Goal: Task Accomplishment & Management: Complete application form

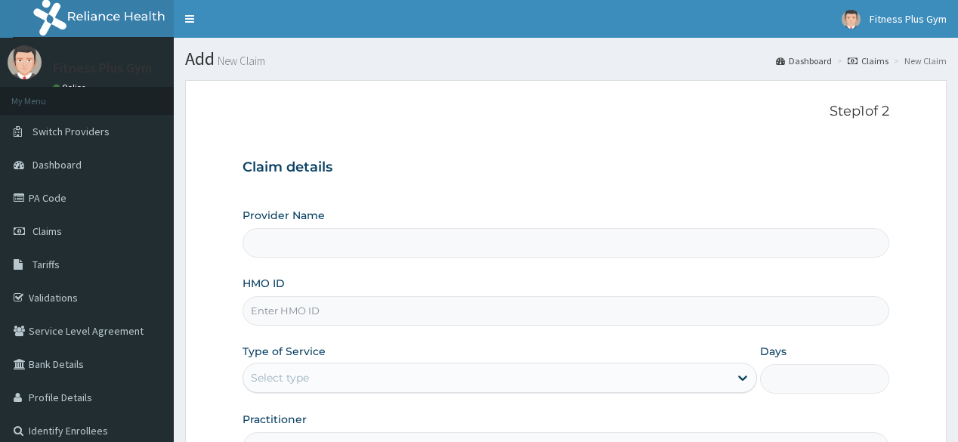
click at [349, 313] on input "HMO ID" at bounding box center [565, 310] width 646 height 29
type input "tsa/10013/a"
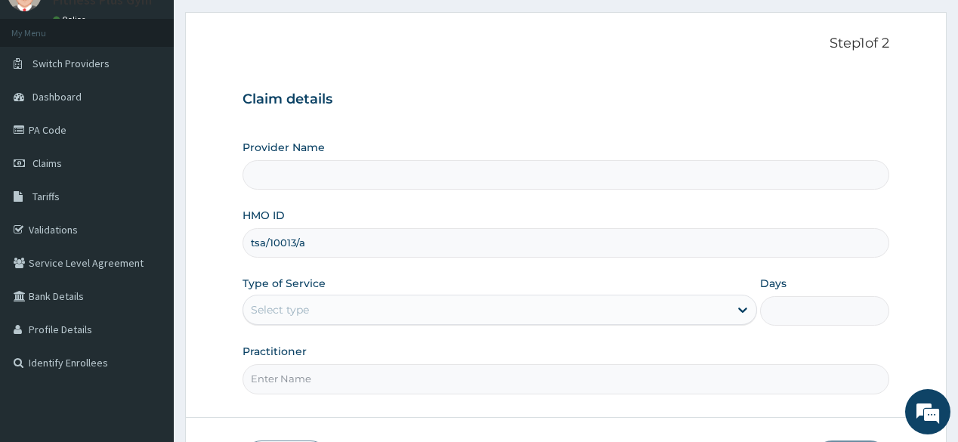
scroll to position [177, 0]
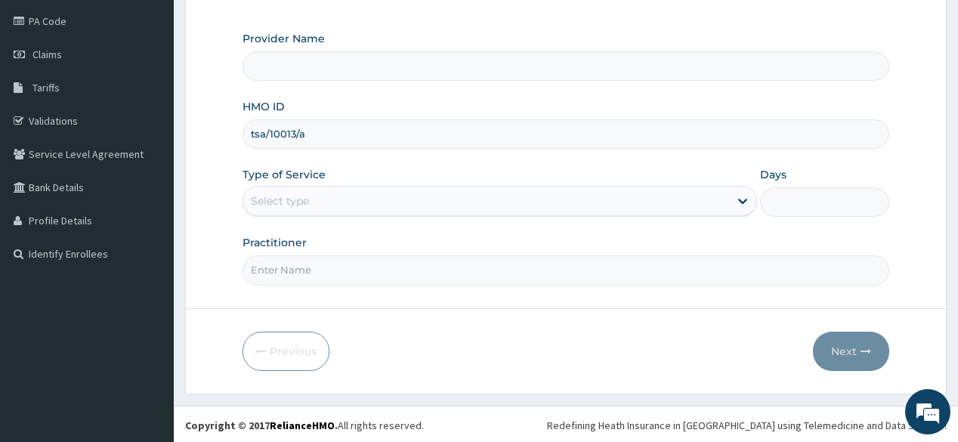
drag, startPoint x: 338, startPoint y: 135, endPoint x: 214, endPoint y: 121, distance: 124.7
click at [214, 121] on form "Step 1 of 2 Claim details Provider Name HMO ID tsa/10013/a Type of Service Sele…" at bounding box center [565, 148] width 761 height 490
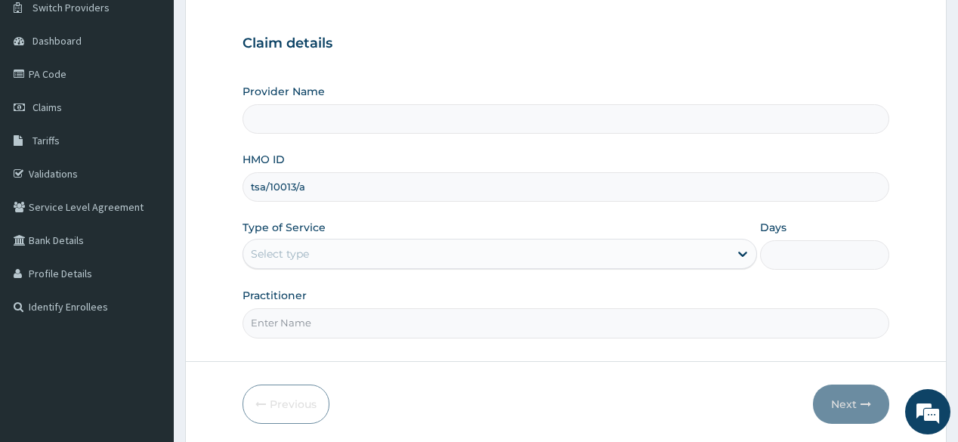
scroll to position [0, 0]
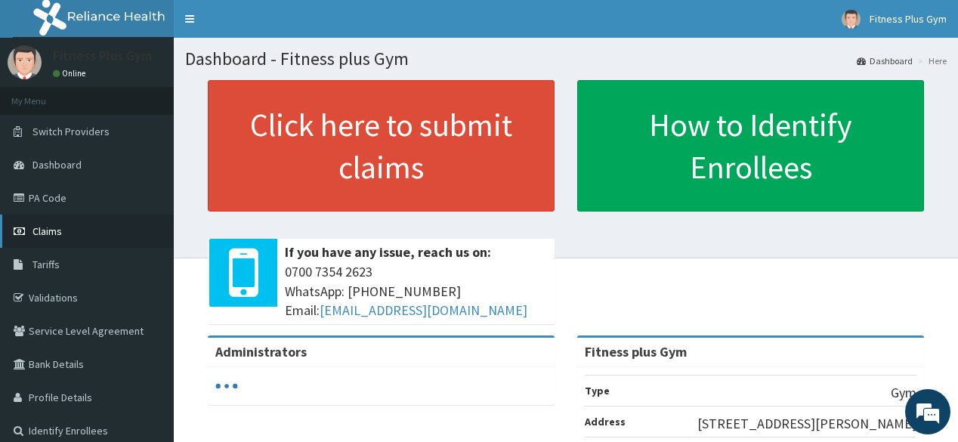
click at [60, 226] on span "Claims" at bounding box center [46, 231] width 29 height 14
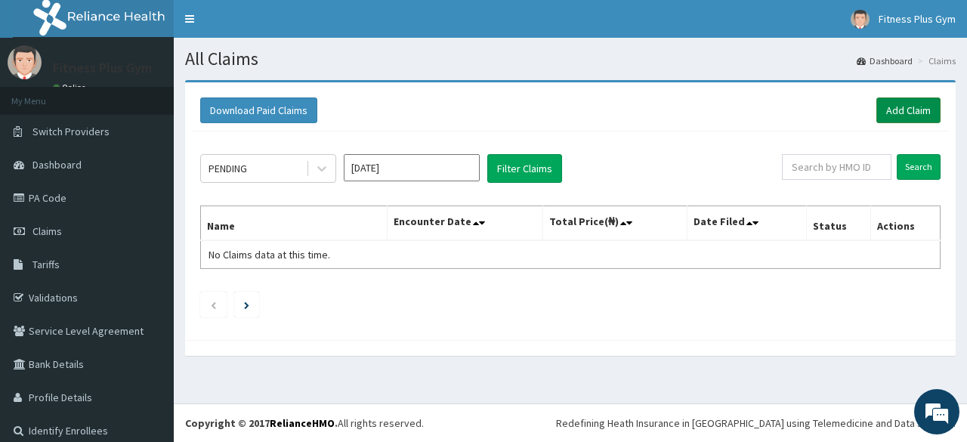
click at [912, 114] on link "Add Claim" at bounding box center [908, 110] width 64 height 26
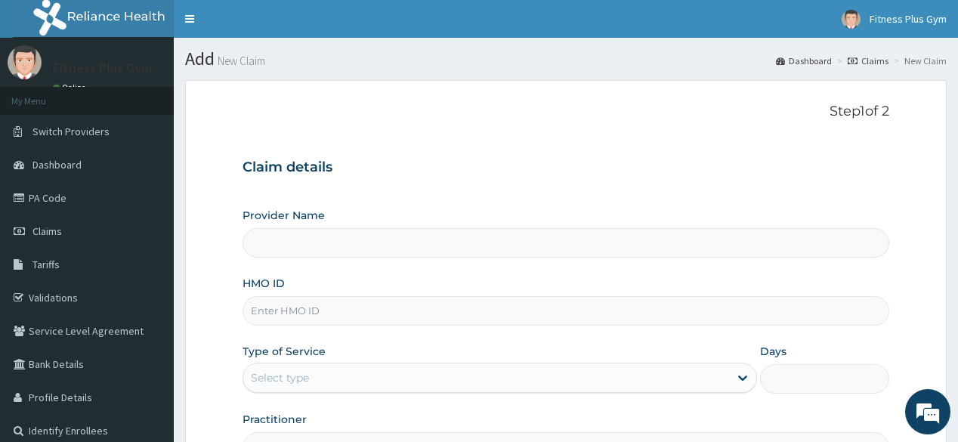
click at [423, 311] on input "HMO ID" at bounding box center [565, 310] width 646 height 29
paste input "tsa/10013/a"
type input "tsa/10013/a"
type input "Fitness plus Gym"
type input "1"
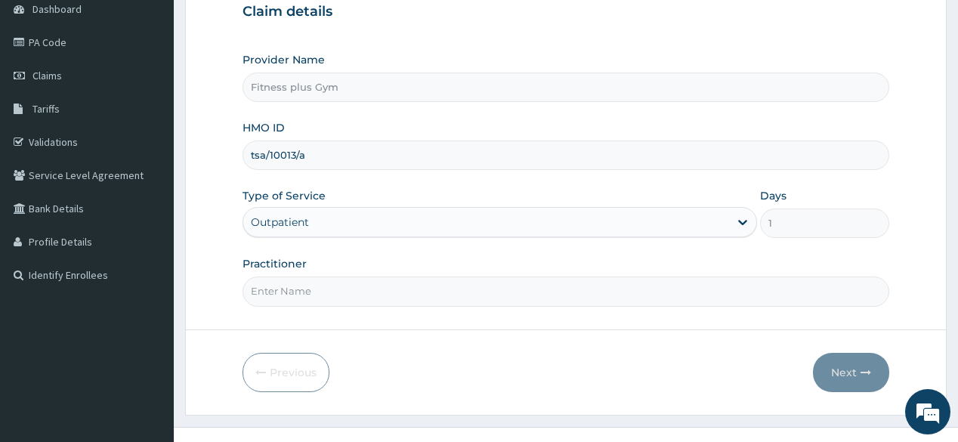
scroll to position [177, 0]
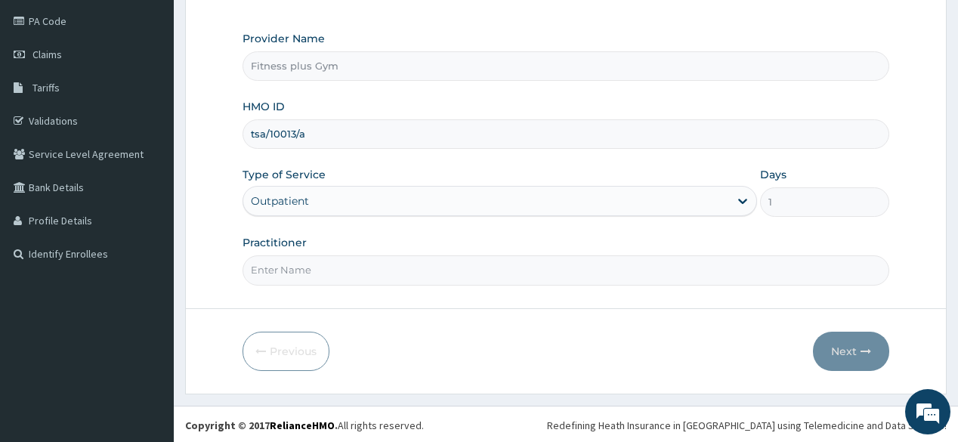
type input "tsa/10013/a"
click at [373, 281] on input "Practitioner" at bounding box center [565, 269] width 646 height 29
type input "fitnessplus"
click at [878, 353] on button "Next" at bounding box center [851, 351] width 76 height 39
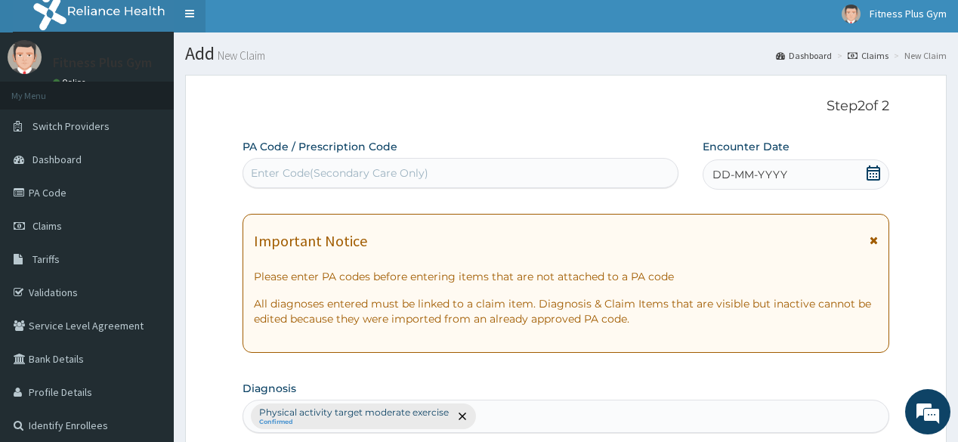
scroll to position [0, 0]
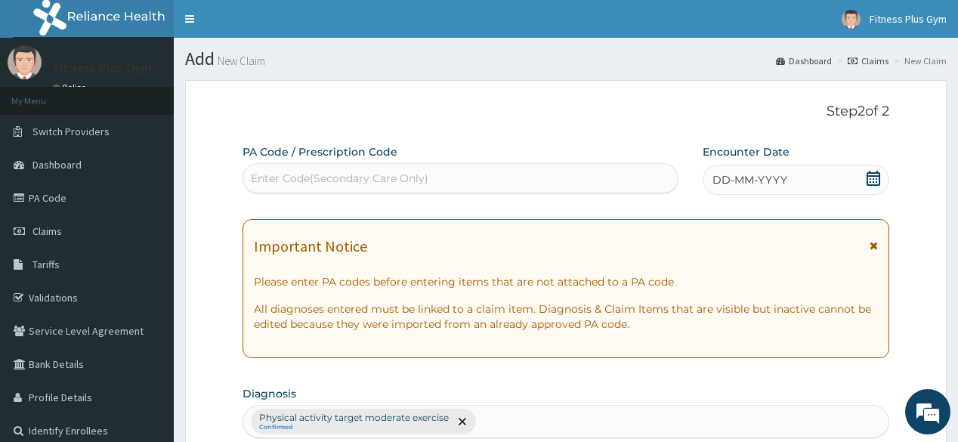
click at [347, 179] on div "Enter Code(Secondary Care Only)" at bounding box center [339, 178] width 177 height 15
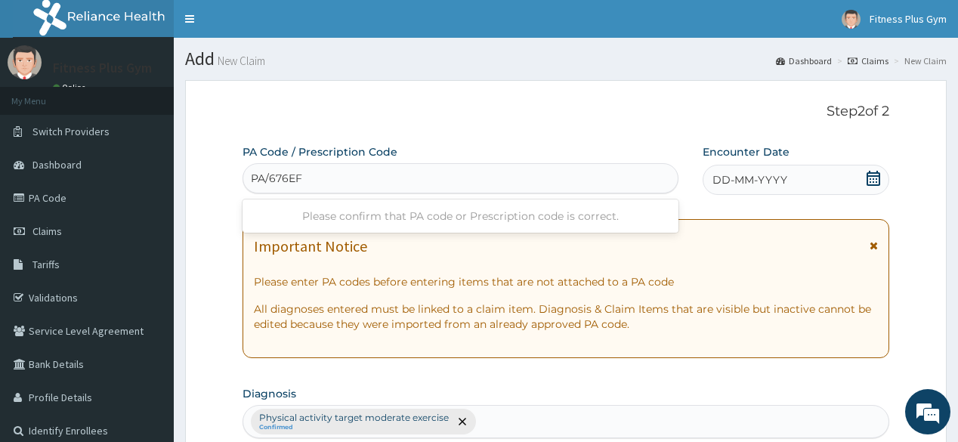
type input "PA/676EF1"
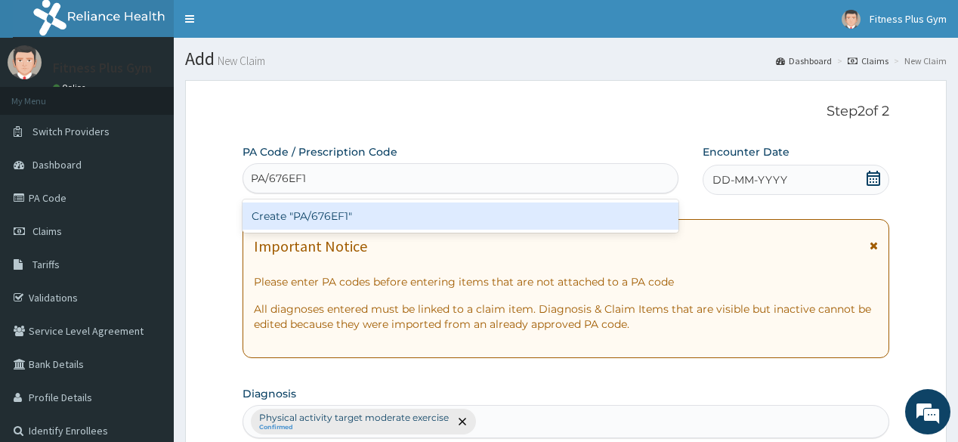
click at [369, 207] on div "Create "PA/676EF1"" at bounding box center [459, 215] width 435 height 27
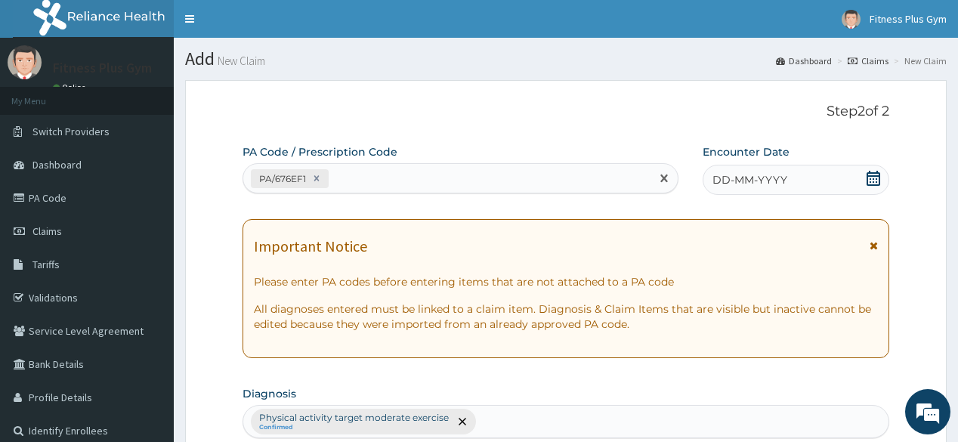
click at [872, 171] on icon at bounding box center [873, 178] width 15 height 15
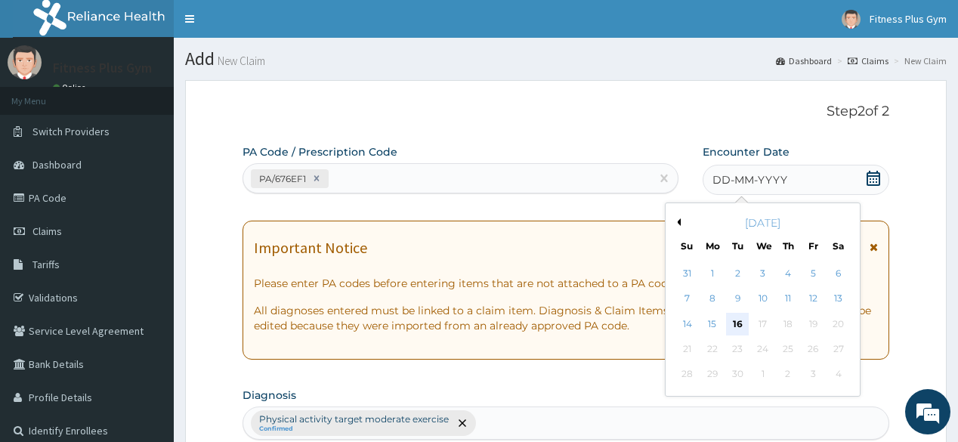
click at [742, 319] on div "16" at bounding box center [737, 324] width 23 height 23
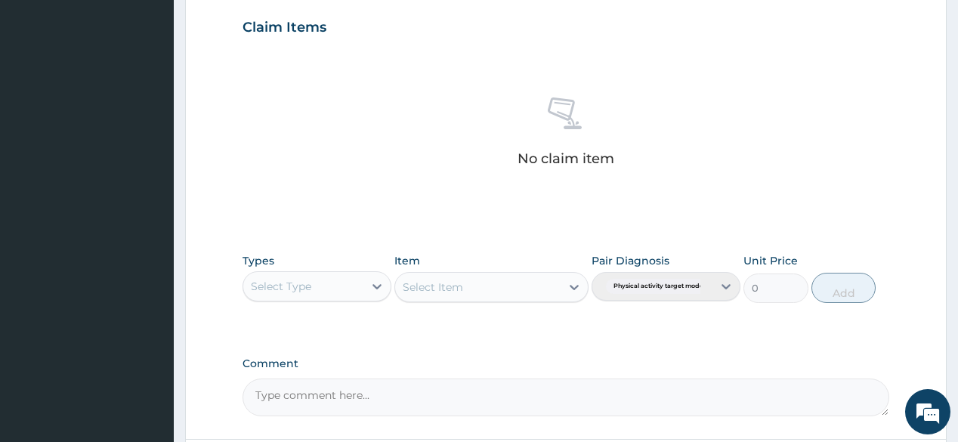
scroll to position [544, 0]
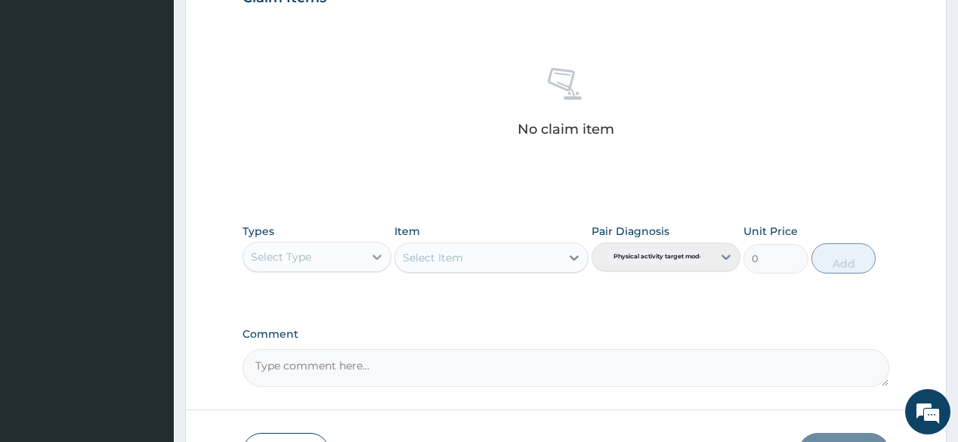
click at [375, 261] on icon at bounding box center [376, 256] width 15 height 15
type input "gy"
click at [317, 282] on div "Gym" at bounding box center [316, 294] width 149 height 27
click at [501, 260] on div "Select Item" at bounding box center [491, 257] width 194 height 30
click at [579, 255] on icon at bounding box center [573, 257] width 15 height 15
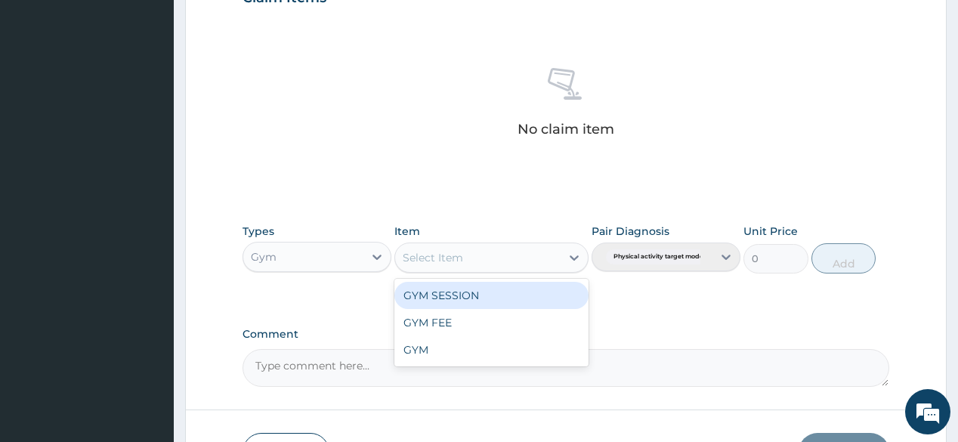
click at [535, 294] on div "GYM SESSION" at bounding box center [491, 295] width 194 height 27
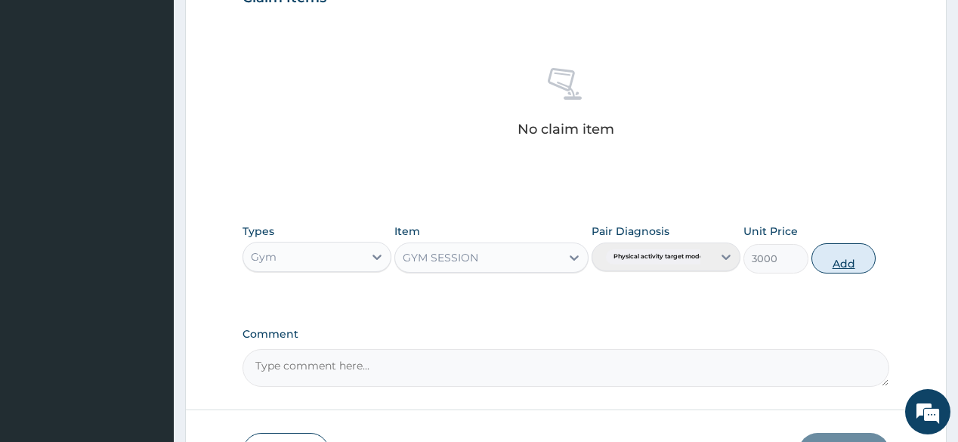
click at [863, 256] on button "Add" at bounding box center [843, 258] width 65 height 30
type input "0"
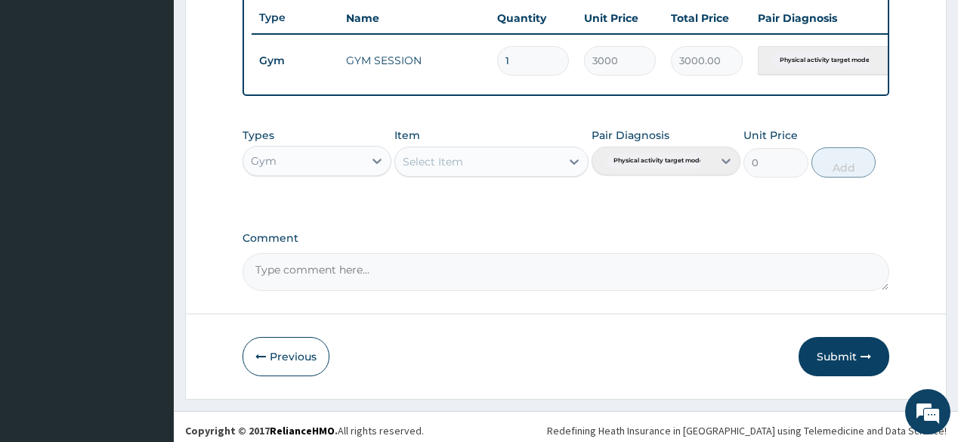
scroll to position [582, 0]
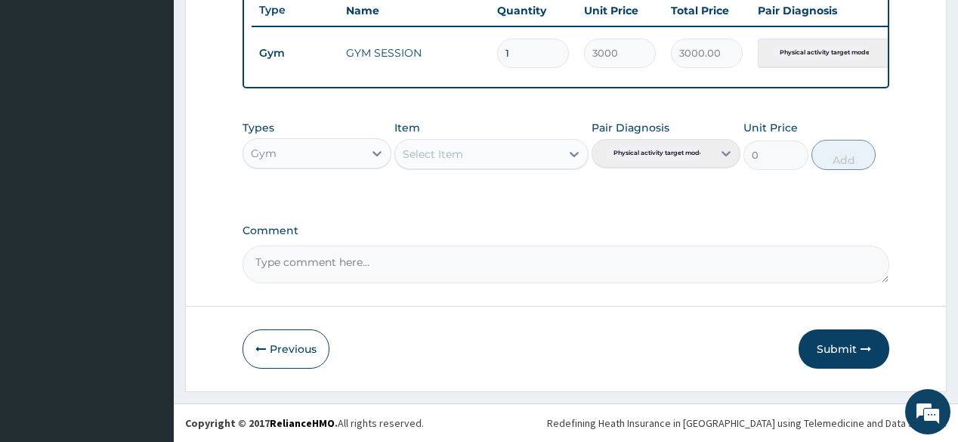
click at [885, 363] on div "Submit" at bounding box center [843, 348] width 91 height 39
click at [878, 356] on button "Submit" at bounding box center [843, 348] width 91 height 39
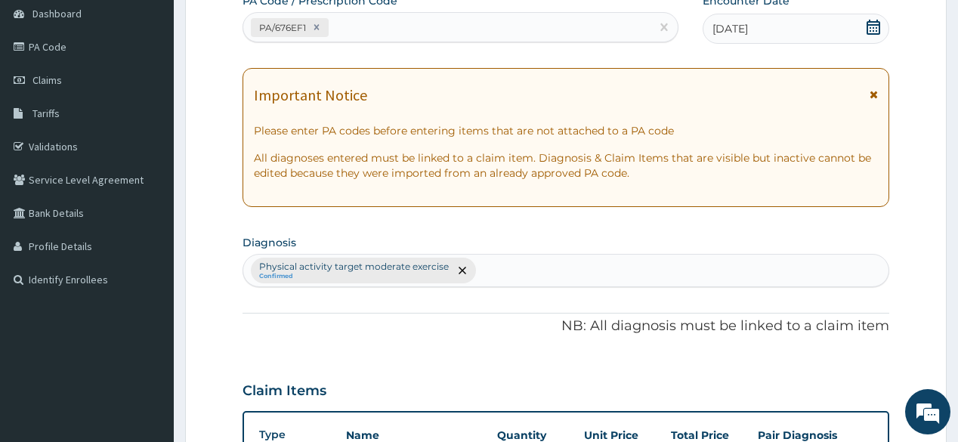
scroll to position [0, 0]
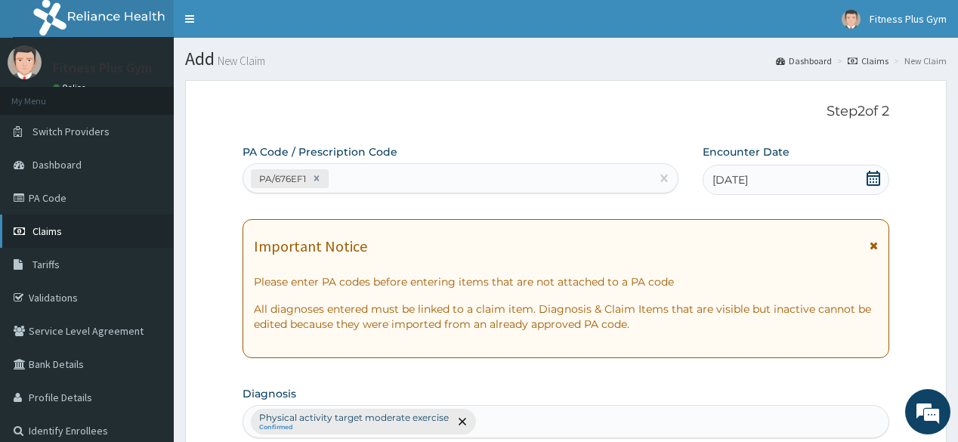
click at [73, 232] on link "Claims" at bounding box center [87, 230] width 174 height 33
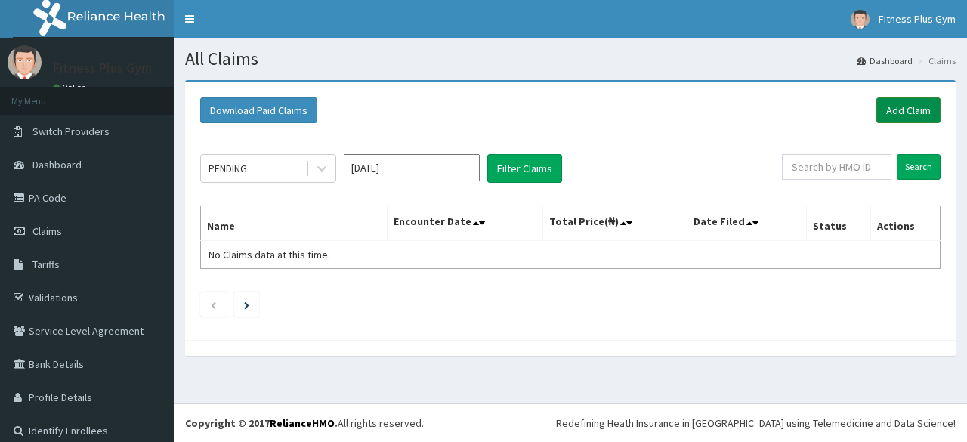
click at [896, 109] on link "Add Claim" at bounding box center [908, 110] width 64 height 26
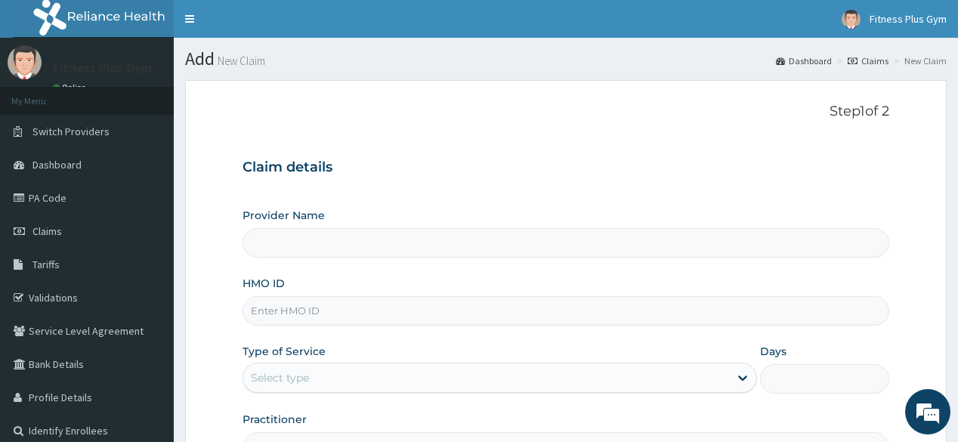
type input "Fitness plus Gym"
type input "1"
click at [470, 307] on input "HMO ID" at bounding box center [565, 310] width 646 height 29
type input "dyi/10006/a"
click at [710, 171] on h3 "Claim details" at bounding box center [565, 167] width 646 height 17
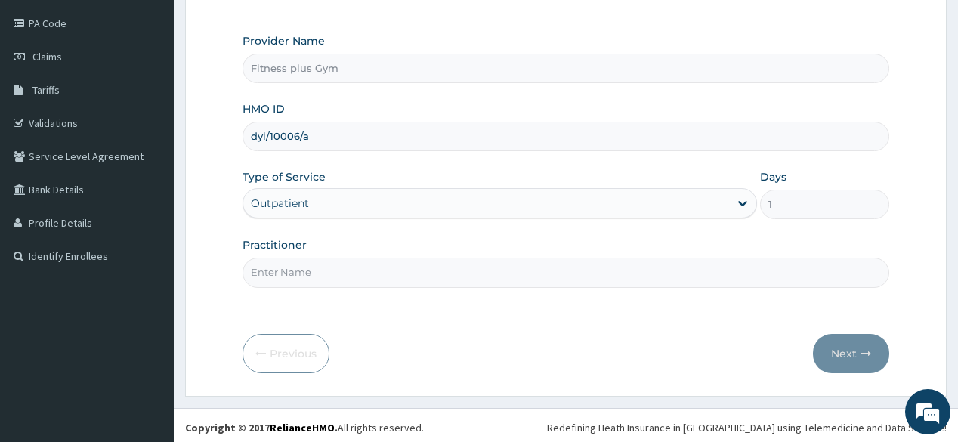
scroll to position [177, 0]
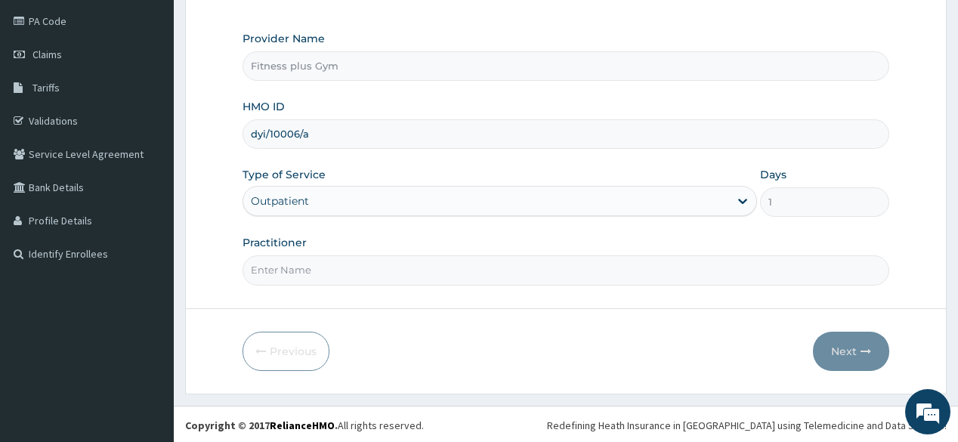
click at [393, 275] on input "Practitioner" at bounding box center [565, 269] width 646 height 29
type input "fitnessplus"
click at [835, 337] on button "Next" at bounding box center [851, 351] width 76 height 39
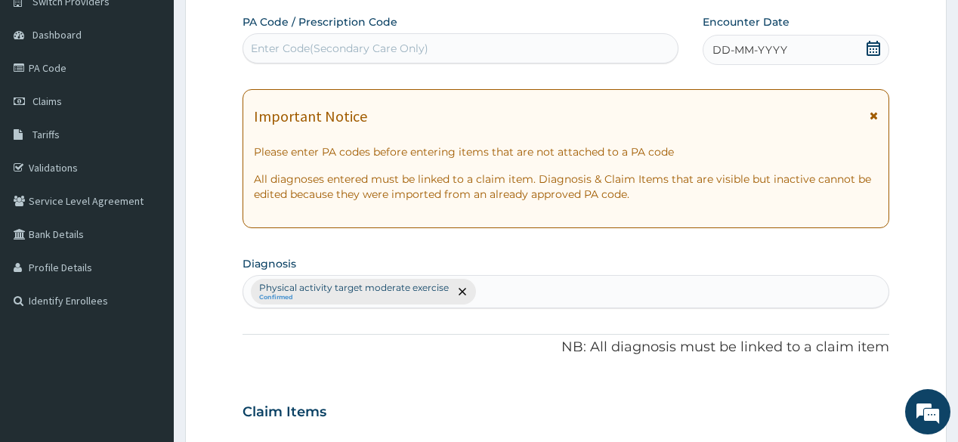
scroll to position [56, 0]
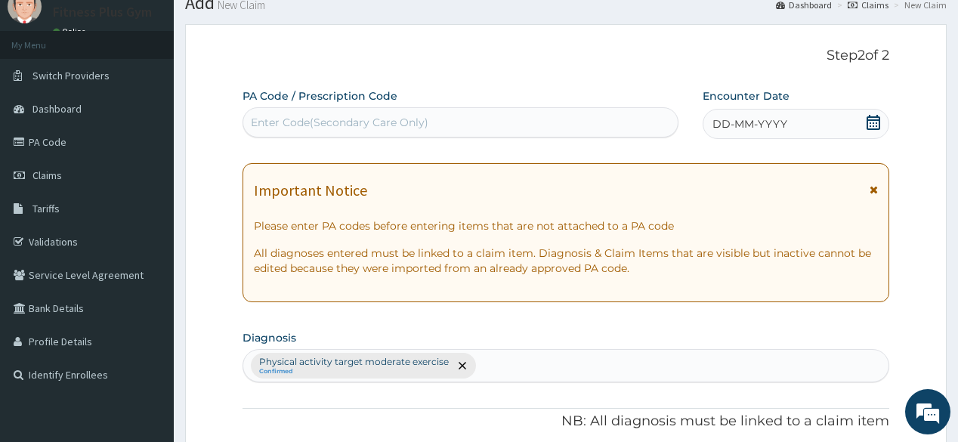
click at [403, 125] on div "Enter Code(Secondary Care Only)" at bounding box center [339, 122] width 177 height 15
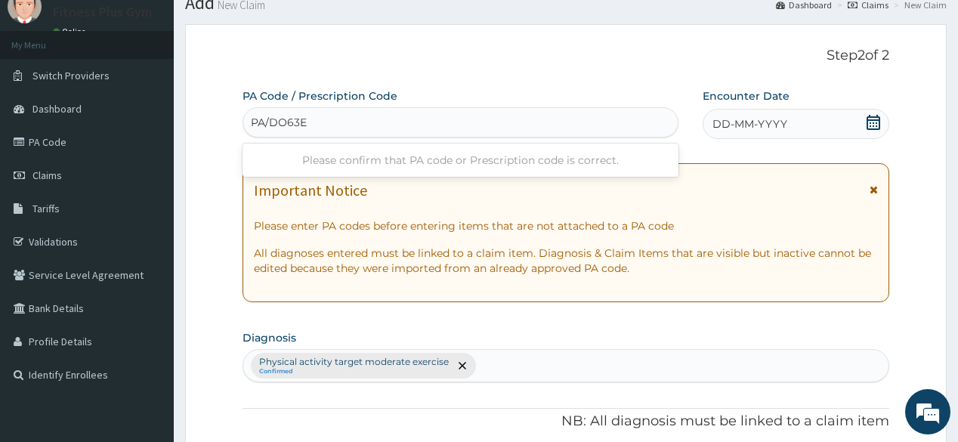
type input "PA/DO63E4"
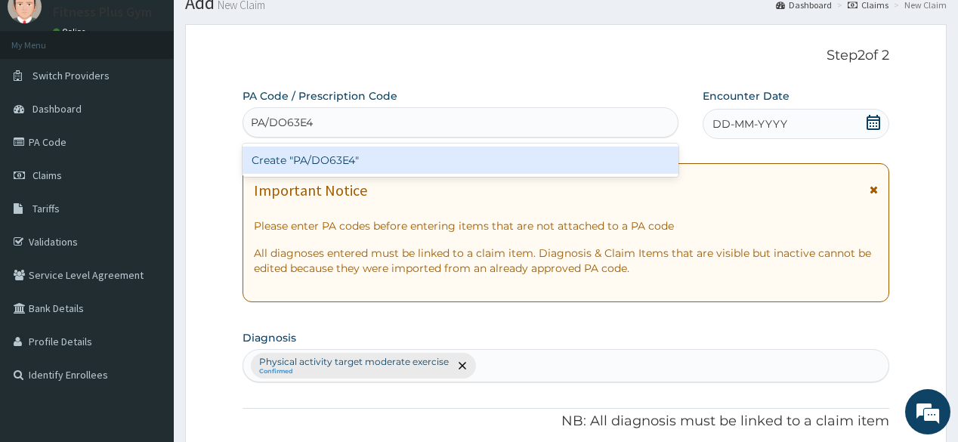
click at [410, 162] on div "Create "PA/DO63E4"" at bounding box center [459, 160] width 435 height 27
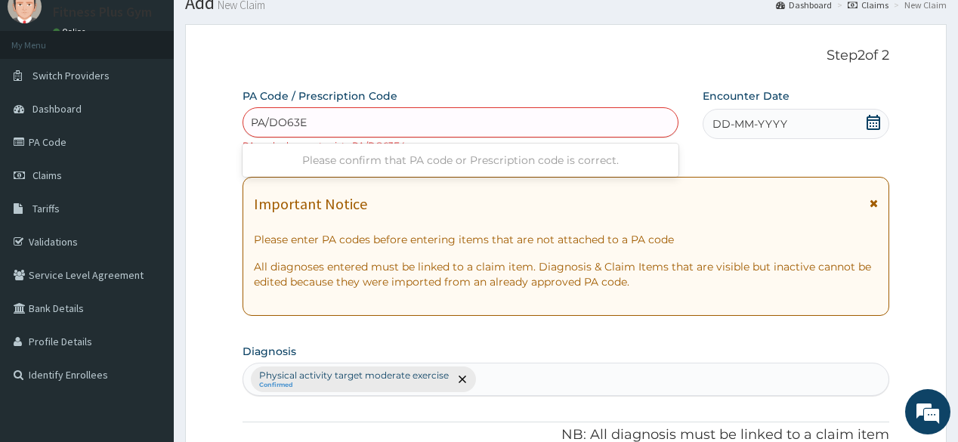
type input "PA/DO63E4"
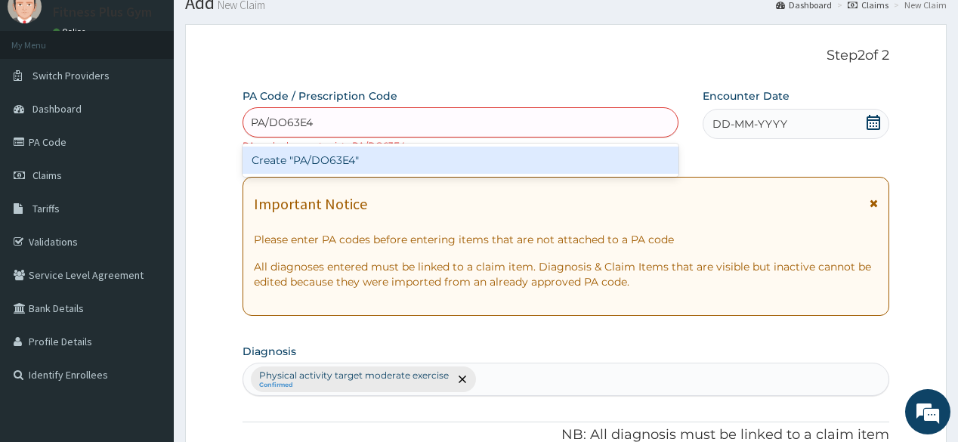
click at [431, 151] on div "Create "PA/DO63E4"" at bounding box center [459, 160] width 435 height 27
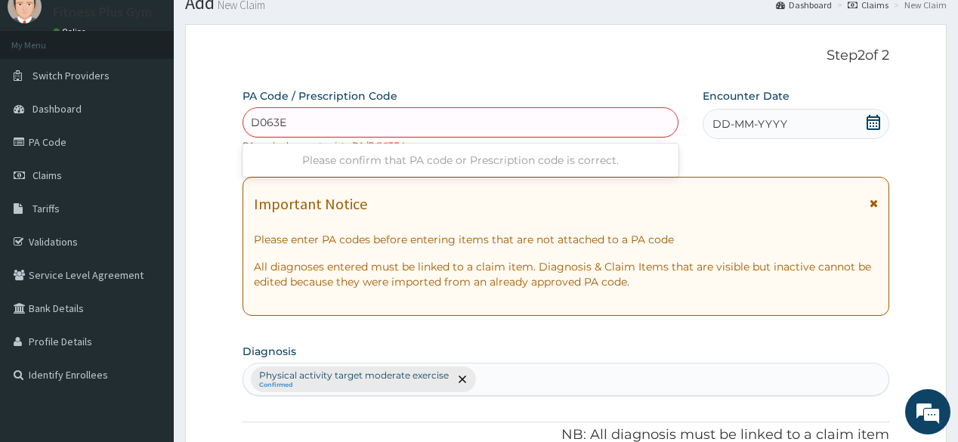
type input "D063E4"
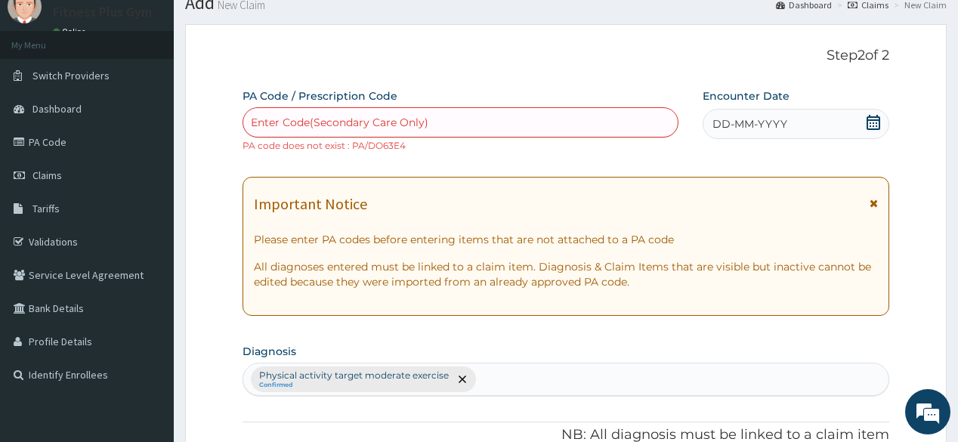
click at [248, 118] on div "Enter Code(Secondary Care Only)" at bounding box center [460, 122] width 434 height 24
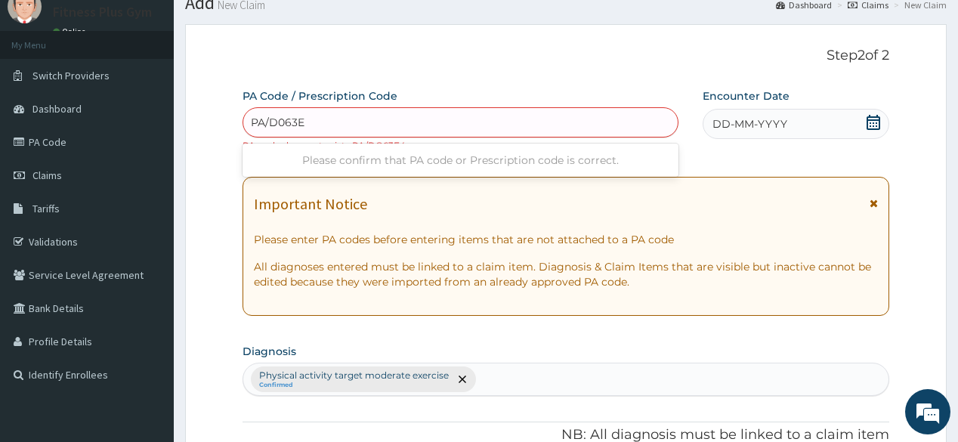
type input "PA/D063E4"
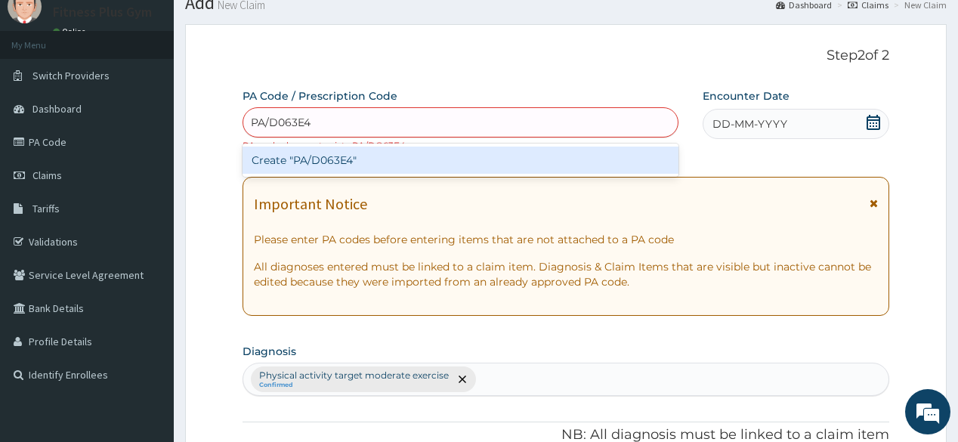
click at [390, 163] on div "Create "PA/D063E4"" at bounding box center [459, 160] width 435 height 27
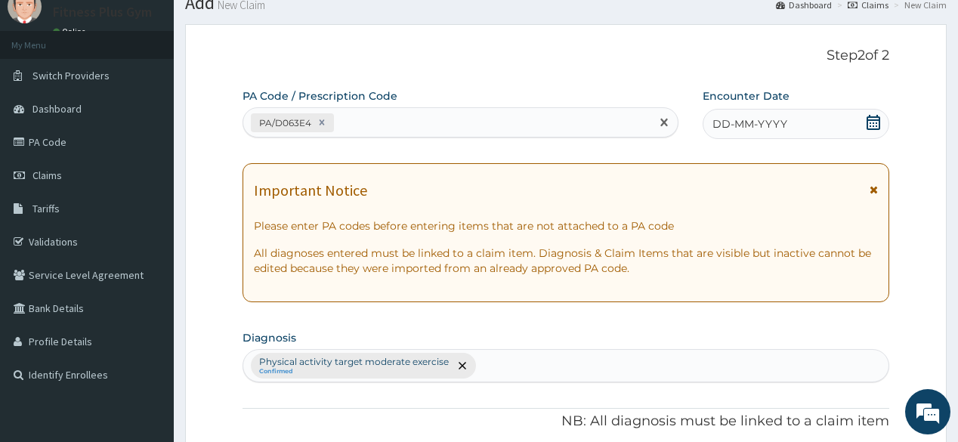
click at [873, 122] on icon at bounding box center [873, 122] width 14 height 15
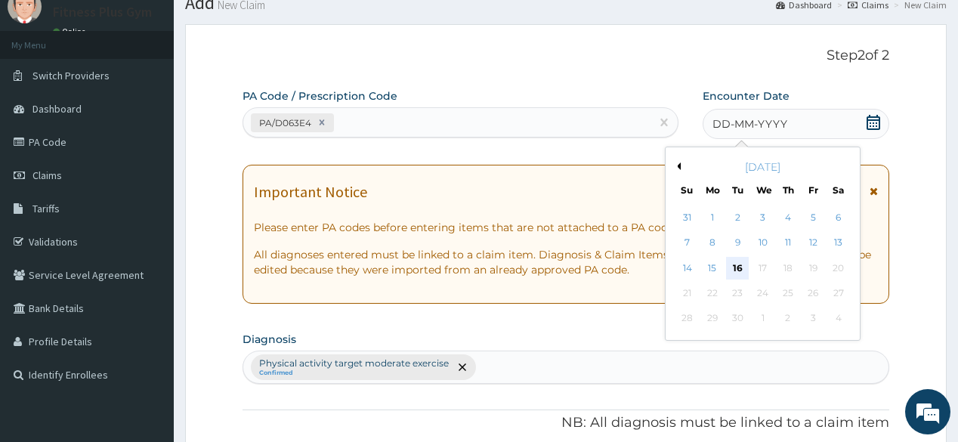
click at [737, 268] on div "16" at bounding box center [737, 268] width 23 height 23
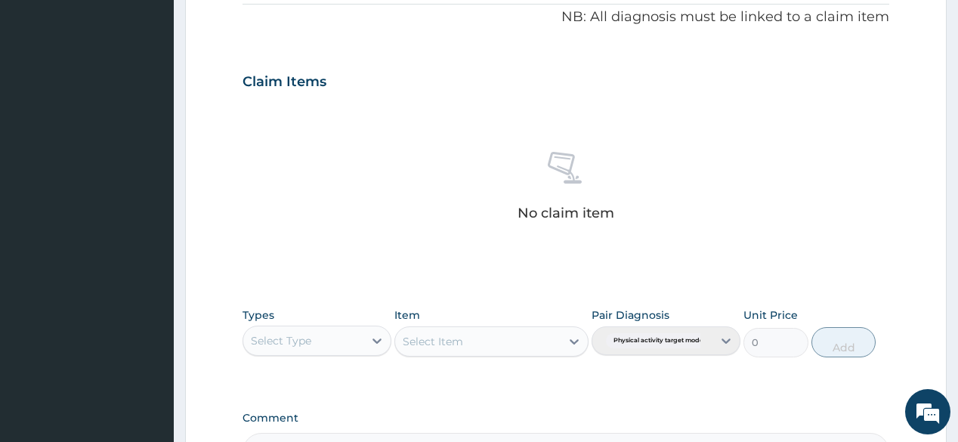
scroll to position [479, 0]
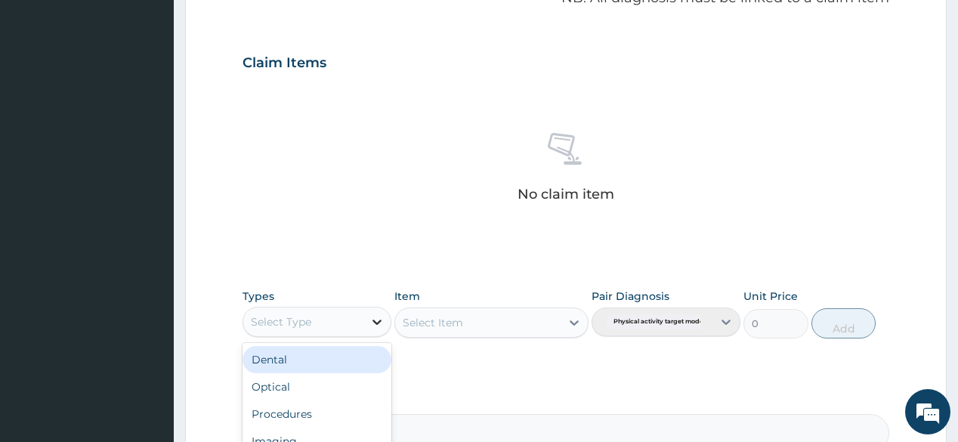
click at [375, 324] on icon at bounding box center [376, 321] width 15 height 15
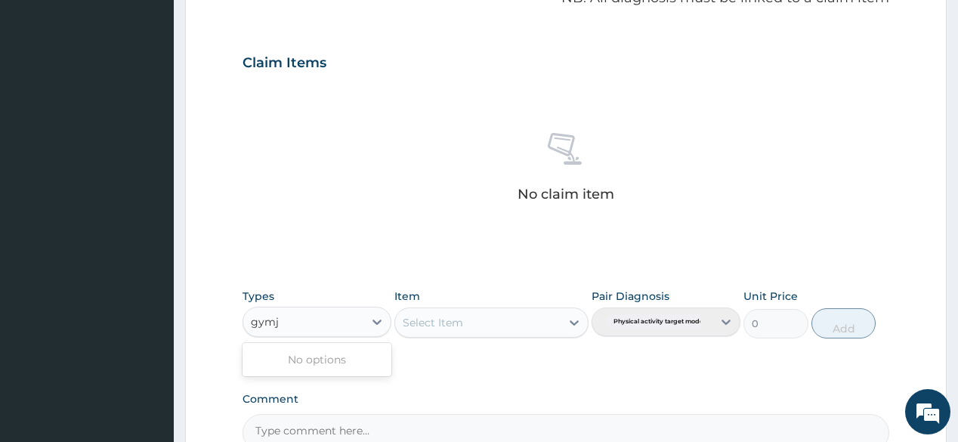
type input "gym"
click at [296, 364] on div "Gym" at bounding box center [316, 359] width 149 height 27
click at [537, 319] on div "Select Item" at bounding box center [491, 322] width 194 height 30
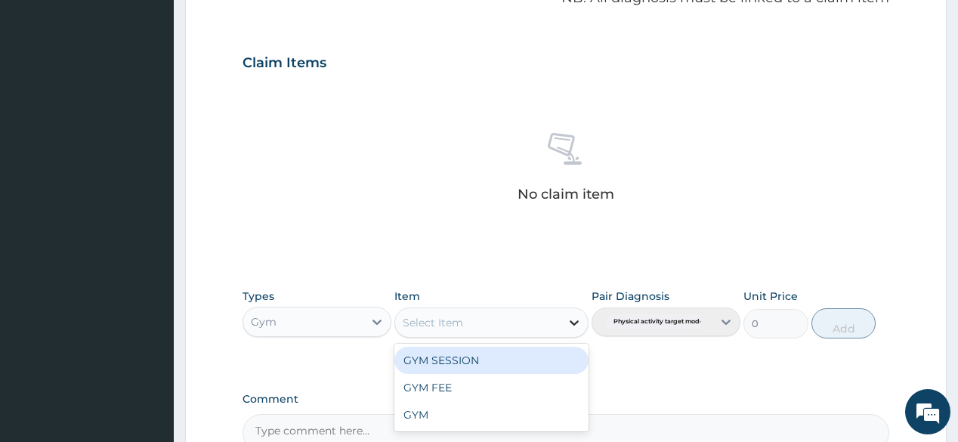
click at [571, 318] on icon at bounding box center [573, 322] width 15 height 15
click at [520, 360] on div "GYM SESSION" at bounding box center [491, 360] width 194 height 27
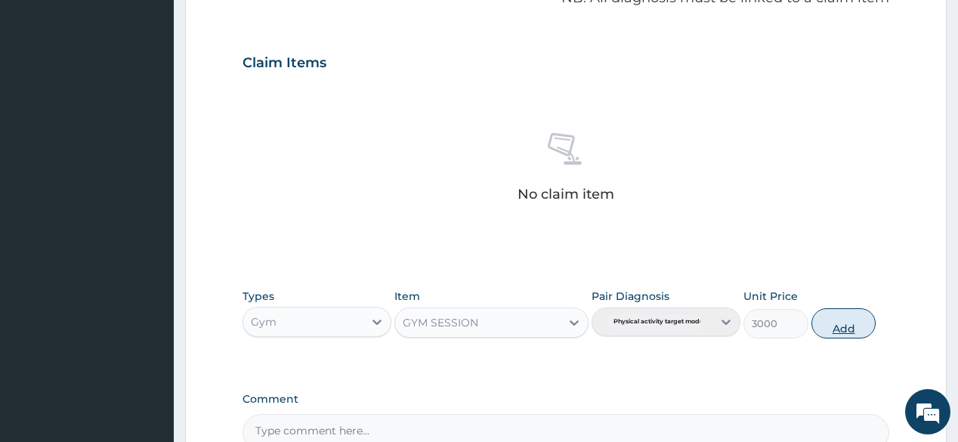
click at [868, 324] on button "Add" at bounding box center [843, 323] width 65 height 30
type input "0"
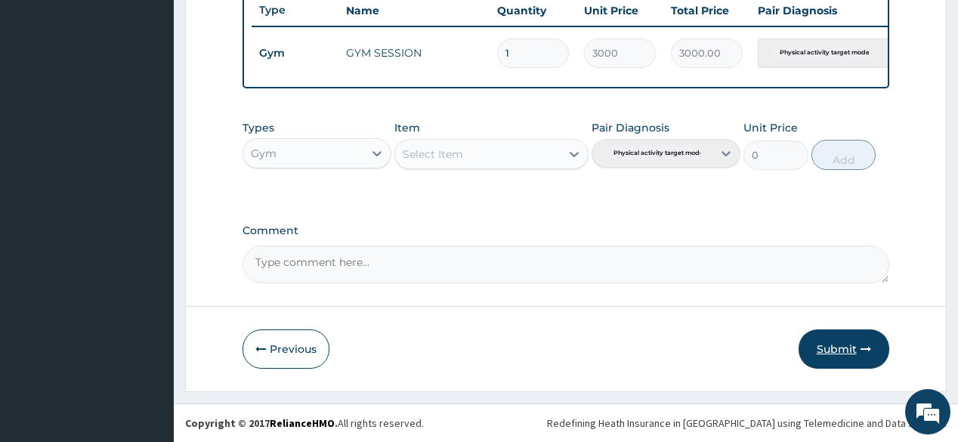
click at [847, 332] on button "Submit" at bounding box center [843, 348] width 91 height 39
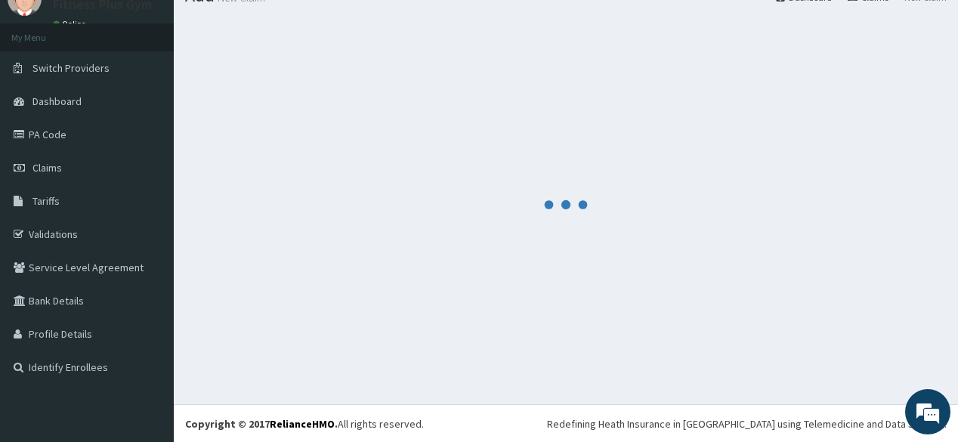
scroll to position [582, 0]
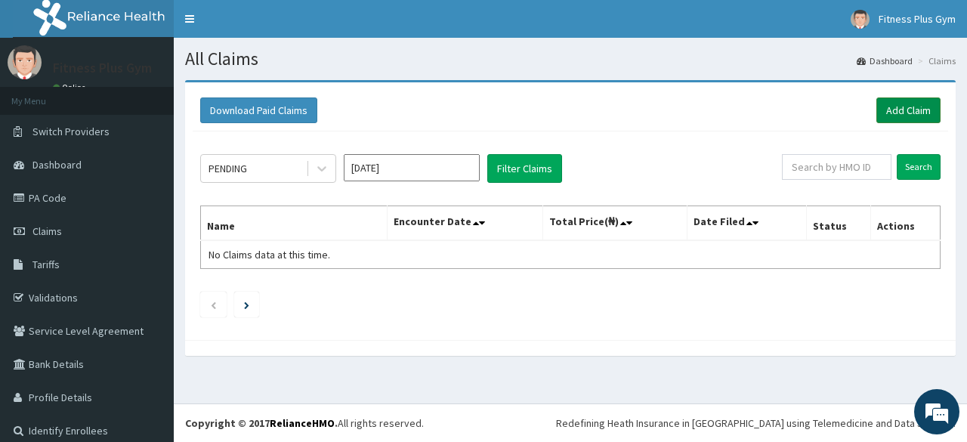
click at [890, 113] on link "Add Claim" at bounding box center [908, 110] width 64 height 26
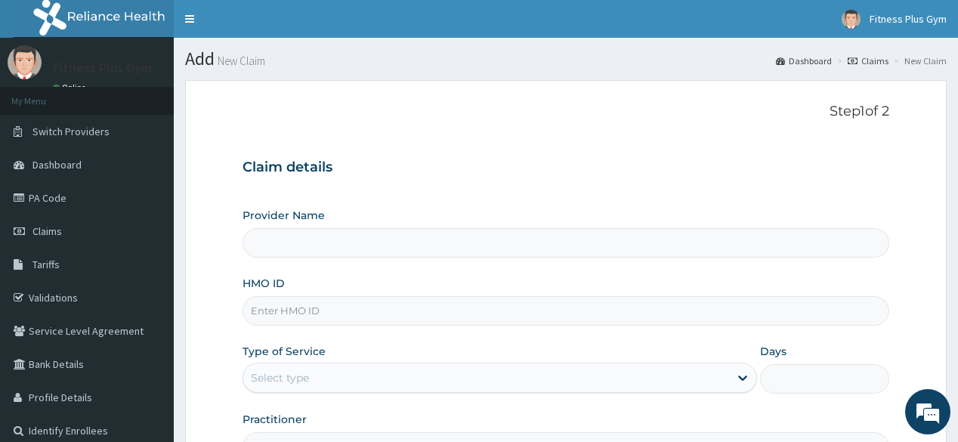
click at [391, 317] on input "HMO ID" at bounding box center [565, 310] width 646 height 29
type input "tce/1"
type input "Fitness plus Gym"
type input "1"
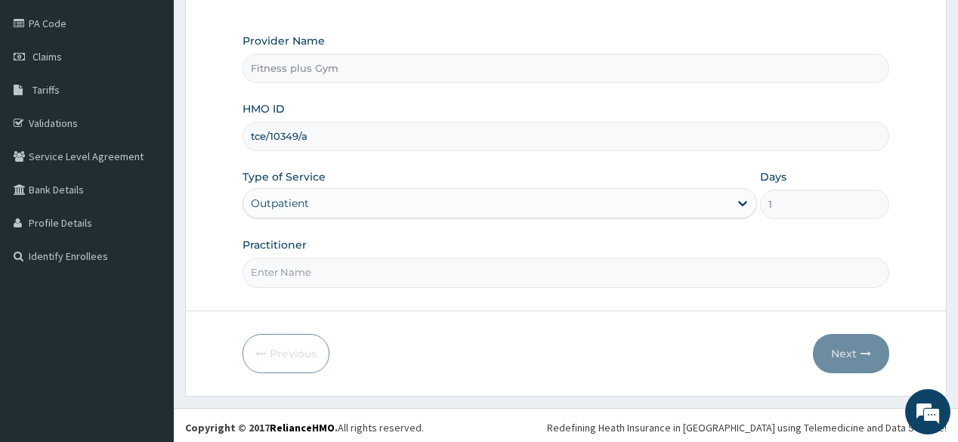
scroll to position [177, 0]
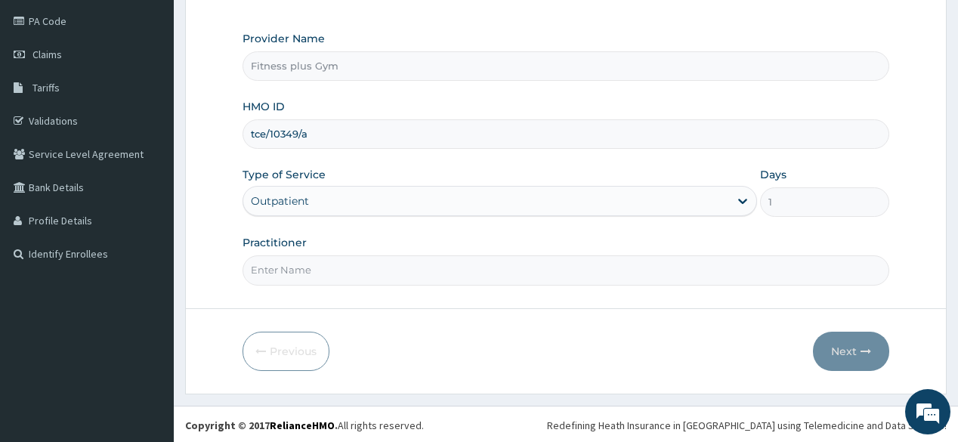
type input "tce/10349/a"
click at [407, 266] on input "Practitioner" at bounding box center [565, 269] width 646 height 29
type input "fitnessplus"
click at [872, 360] on button "Next" at bounding box center [851, 351] width 76 height 39
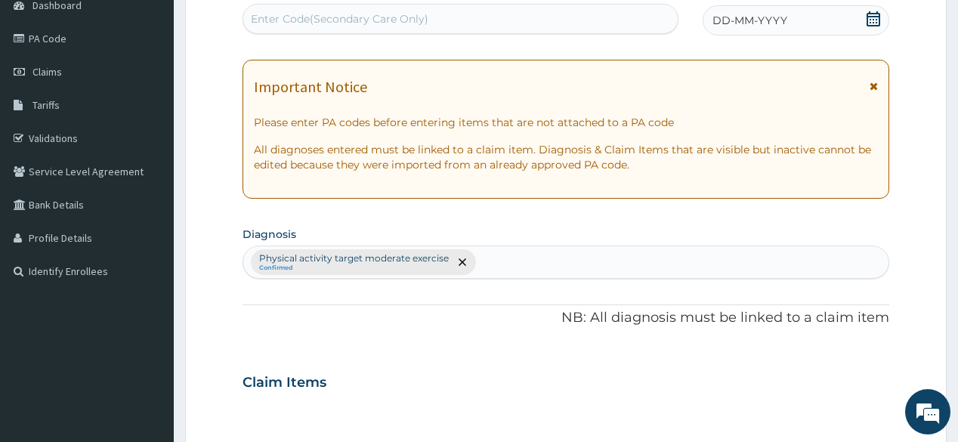
scroll to position [116, 0]
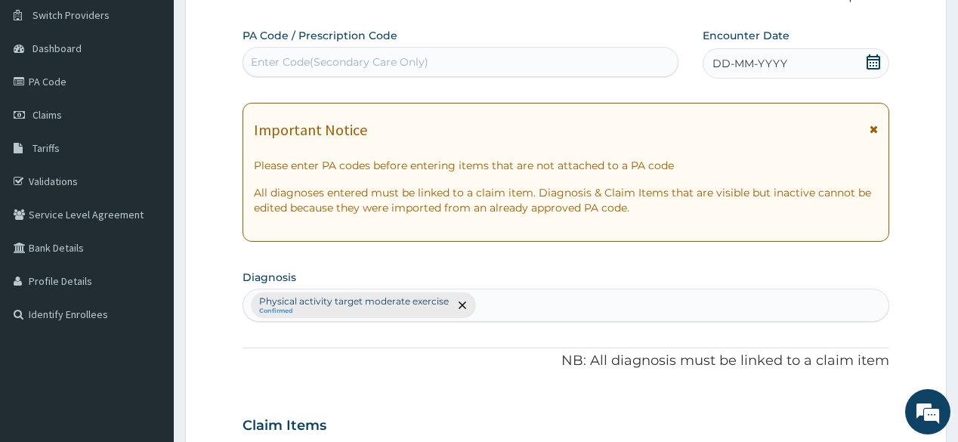
click at [542, 69] on div "Enter Code(Secondary Care Only)" at bounding box center [460, 62] width 434 height 24
type input "PA/"
click at [731, 227] on div "PA Code / Prescription Code Select is focused ,type to refine list, press Down …" at bounding box center [565, 421] width 646 height 786
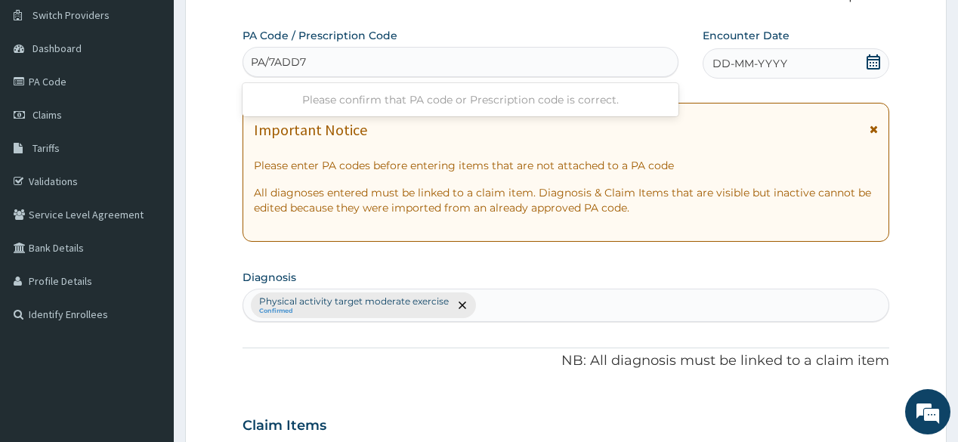
type input "PA/7ADD7D"
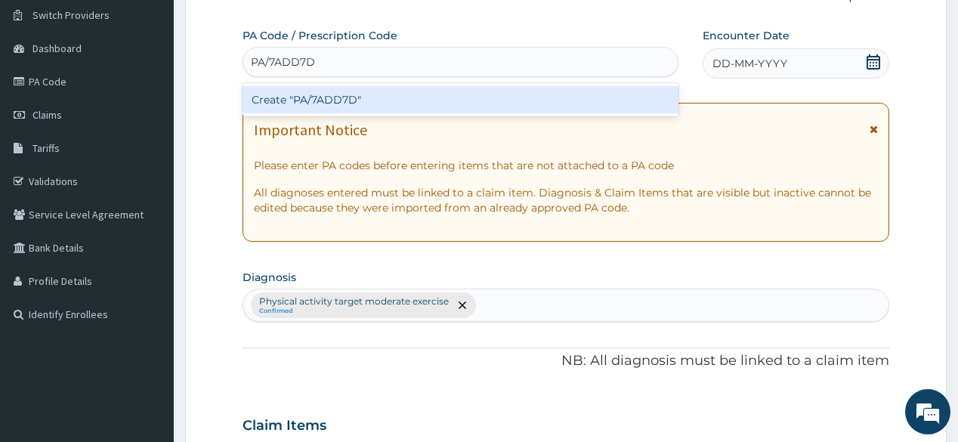
click at [444, 88] on div "Create "PA/7ADD7D"" at bounding box center [459, 99] width 435 height 27
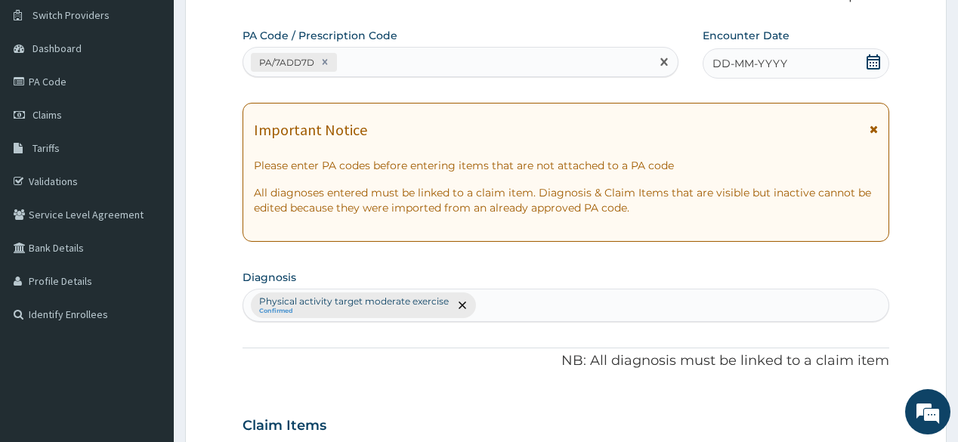
click at [866, 63] on icon at bounding box center [873, 61] width 15 height 15
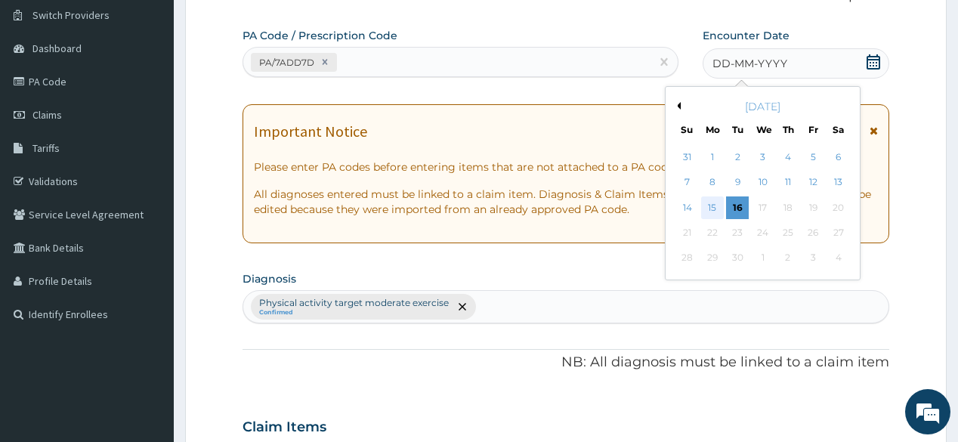
click at [714, 207] on div "15" at bounding box center [712, 207] width 23 height 23
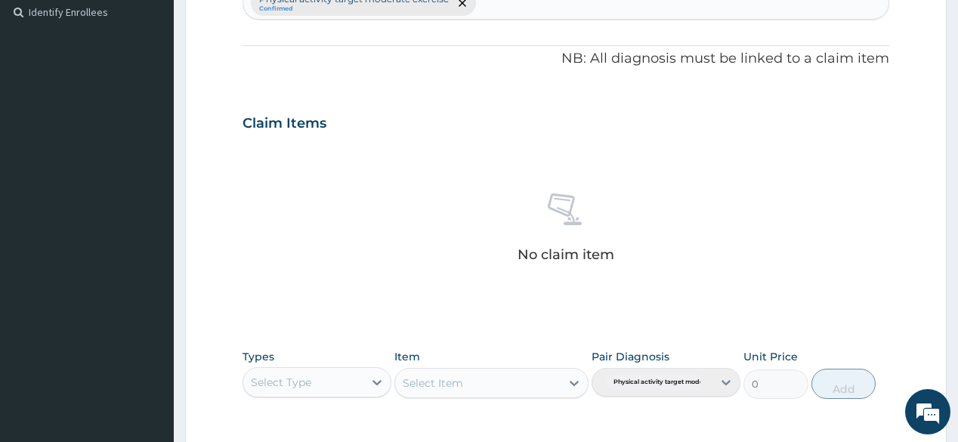
scroll to position [539, 0]
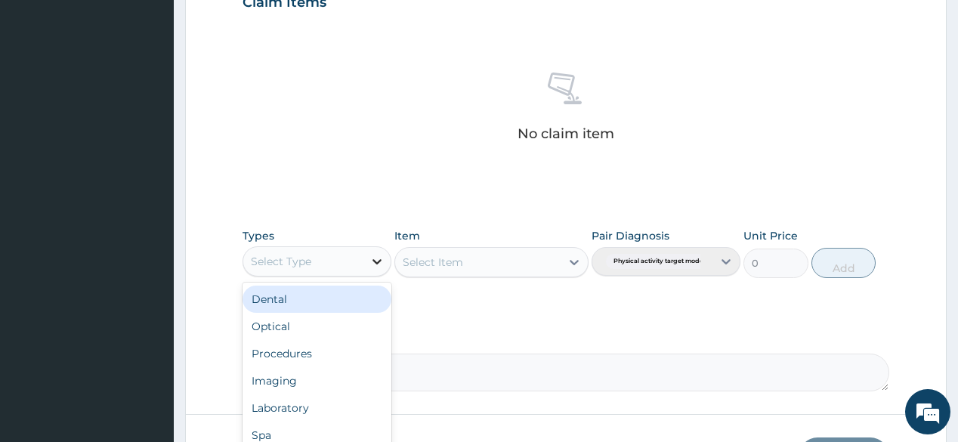
click at [378, 259] on icon at bounding box center [376, 261] width 15 height 15
type input "gym"
click at [356, 287] on div "Gym" at bounding box center [316, 298] width 149 height 27
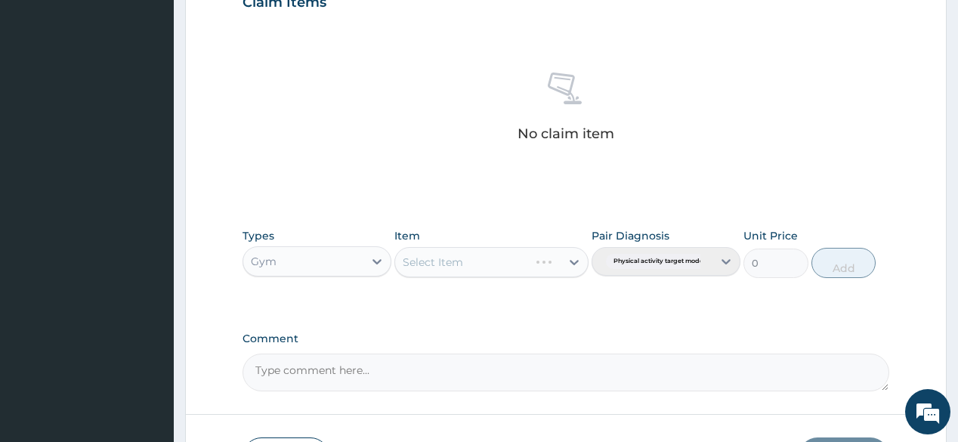
click at [514, 266] on div "Select Item" at bounding box center [491, 262] width 194 height 30
click at [569, 258] on icon at bounding box center [573, 262] width 15 height 15
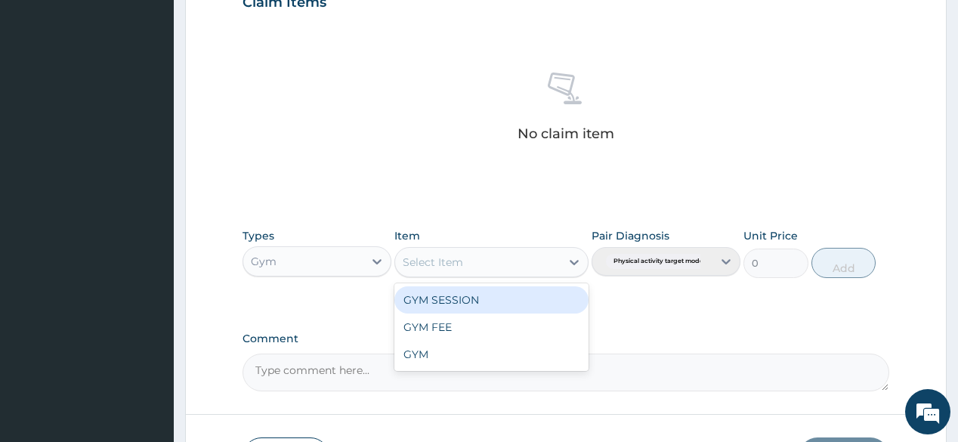
click at [516, 296] on div "GYM SESSION" at bounding box center [491, 299] width 194 height 27
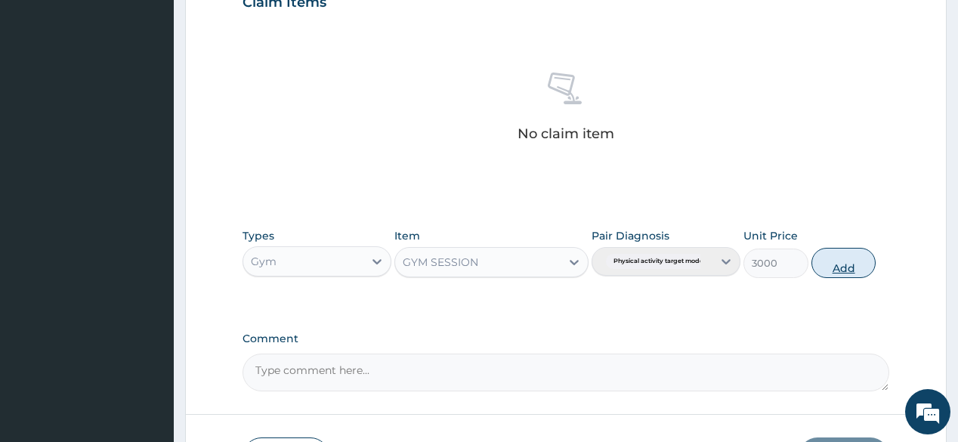
click at [851, 263] on button "Add" at bounding box center [843, 263] width 65 height 30
type input "0"
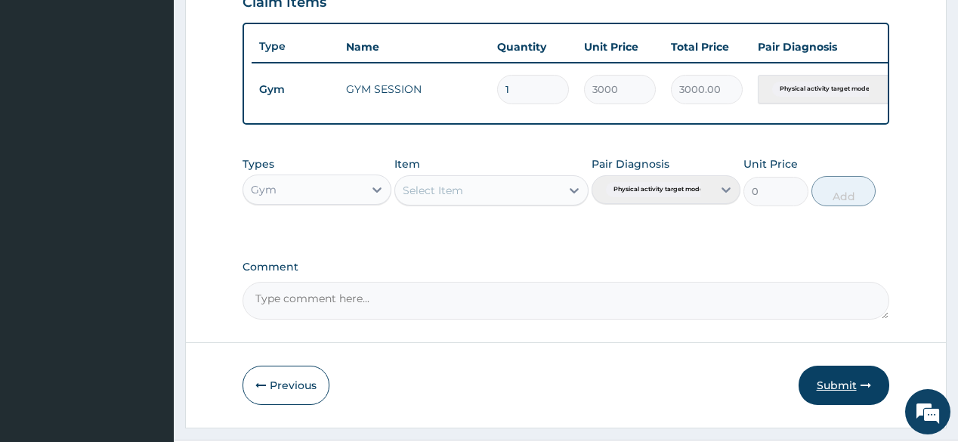
click at [837, 388] on button "Submit" at bounding box center [843, 385] width 91 height 39
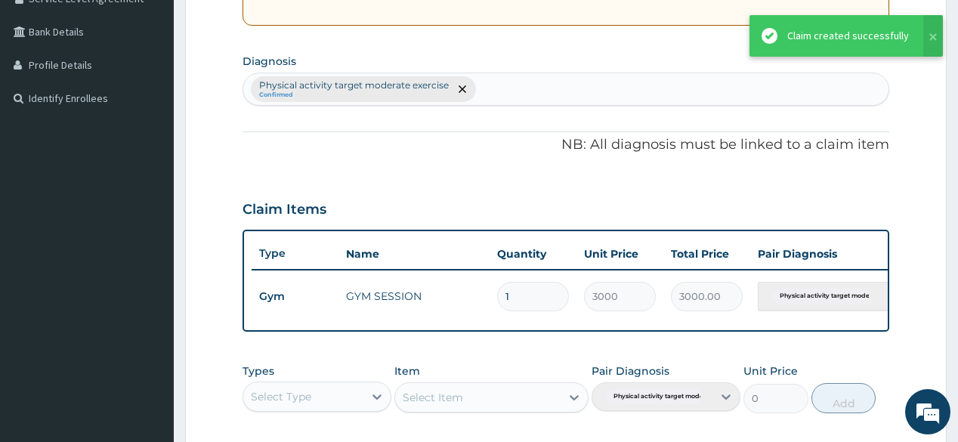
scroll to position [224, 0]
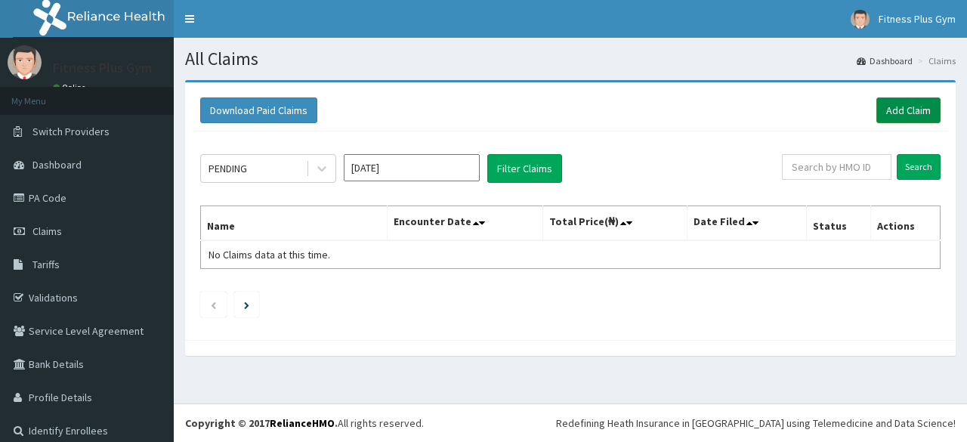
click at [903, 103] on link "Add Claim" at bounding box center [908, 110] width 64 height 26
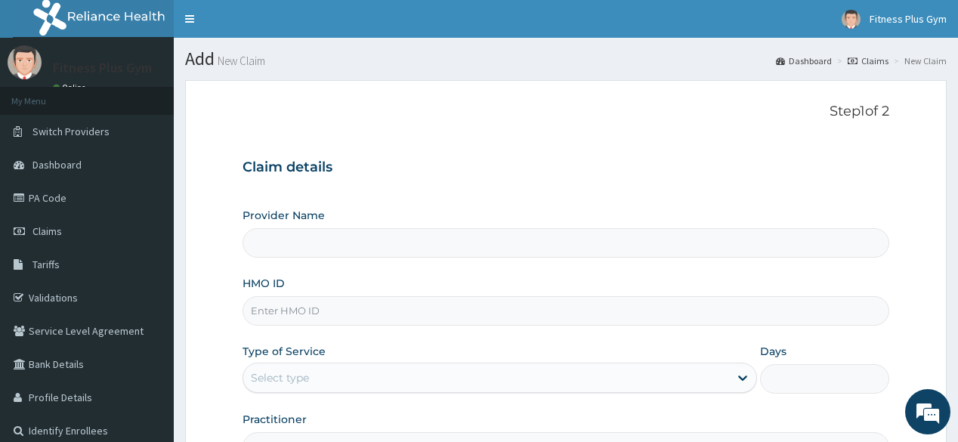
click at [338, 307] on input "HMO ID" at bounding box center [565, 310] width 646 height 29
type input "Fitness plus Gym"
type input "t"
type input "1"
type input "tce/10349/a"
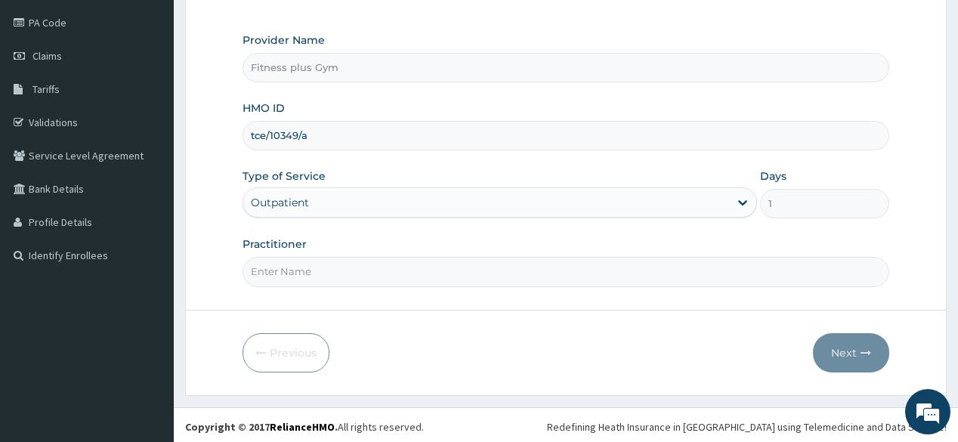
scroll to position [177, 0]
click at [387, 269] on input "Practitioner" at bounding box center [565, 269] width 646 height 29
type input "fitnessplus"
click at [852, 344] on button "Next" at bounding box center [851, 351] width 76 height 39
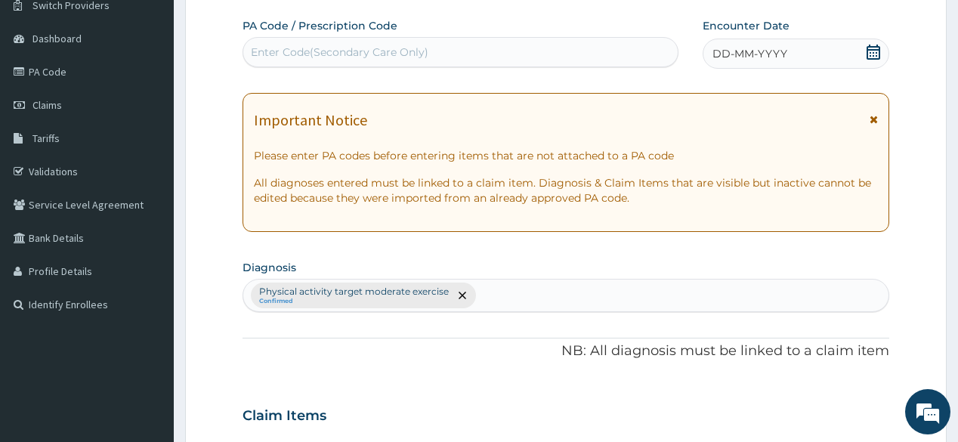
scroll to position [56, 0]
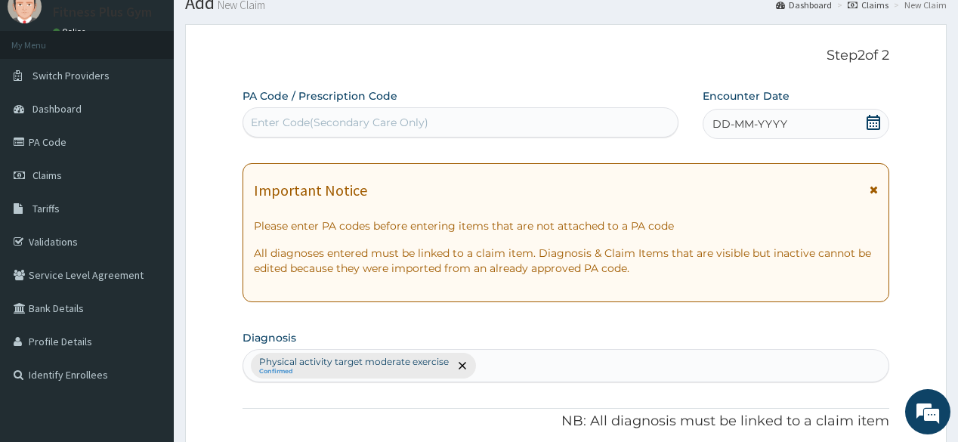
click at [442, 111] on div "Enter Code(Secondary Care Only)" at bounding box center [460, 122] width 434 height 24
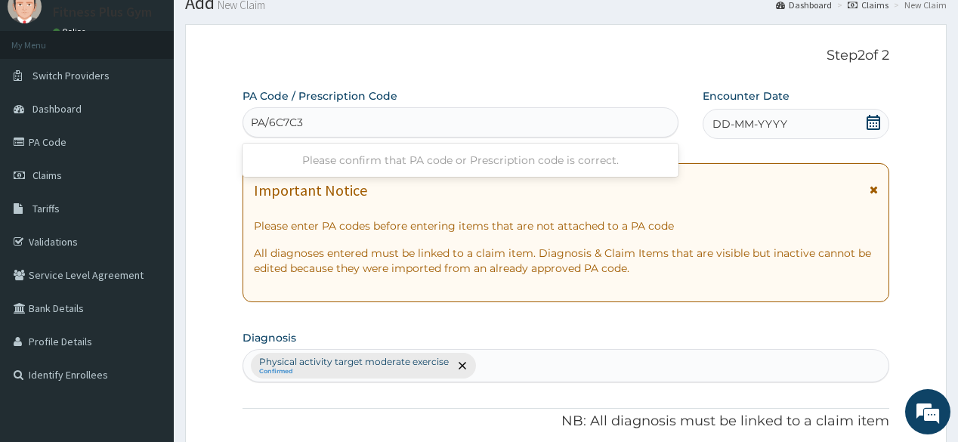
type input "PA/6C7C38"
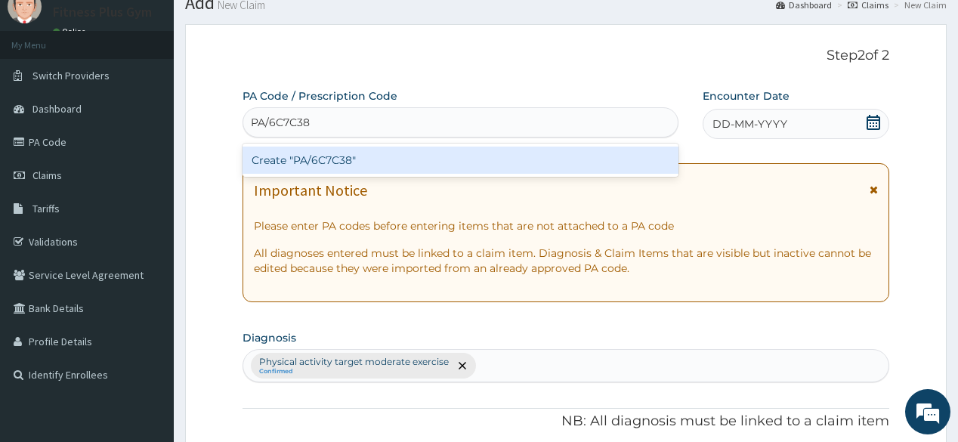
click at [449, 162] on div "Create "PA/6C7C38"" at bounding box center [459, 160] width 435 height 27
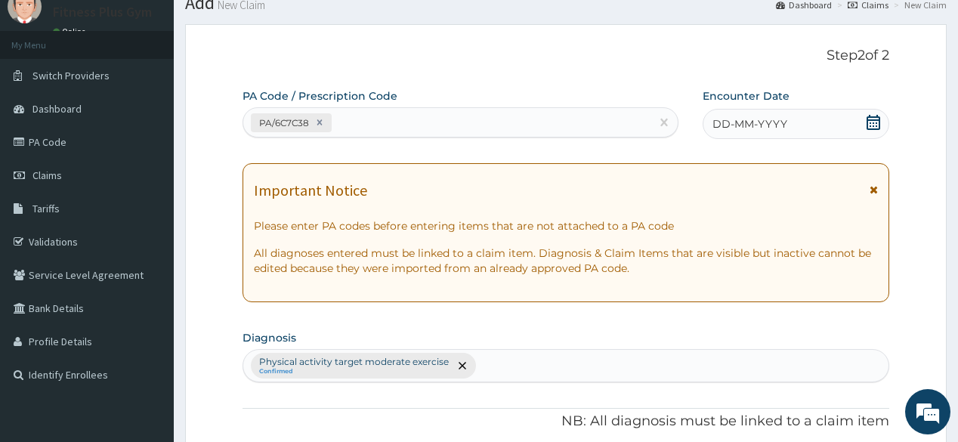
click at [863, 122] on div "DD-MM-YYYY" at bounding box center [795, 124] width 187 height 30
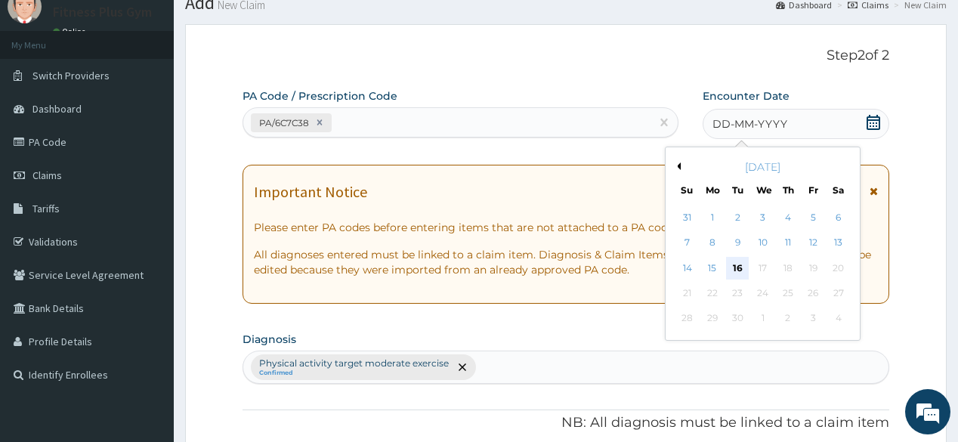
click at [745, 259] on div "16" at bounding box center [737, 268] width 23 height 23
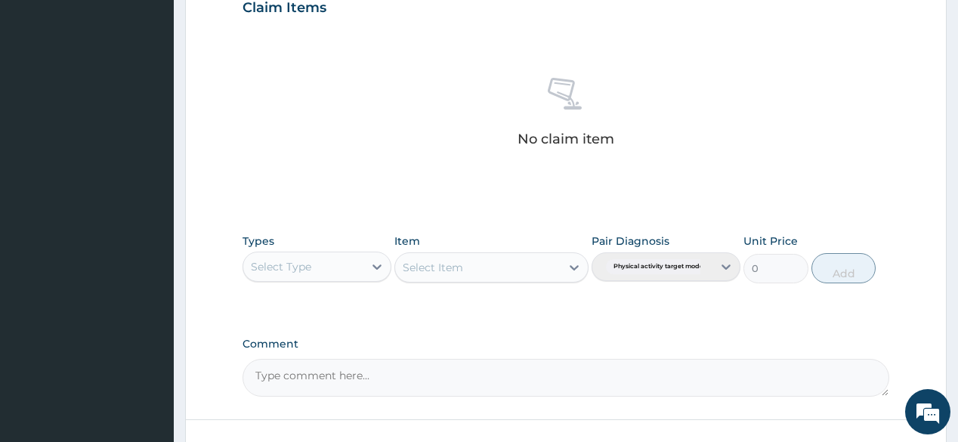
scroll to position [539, 0]
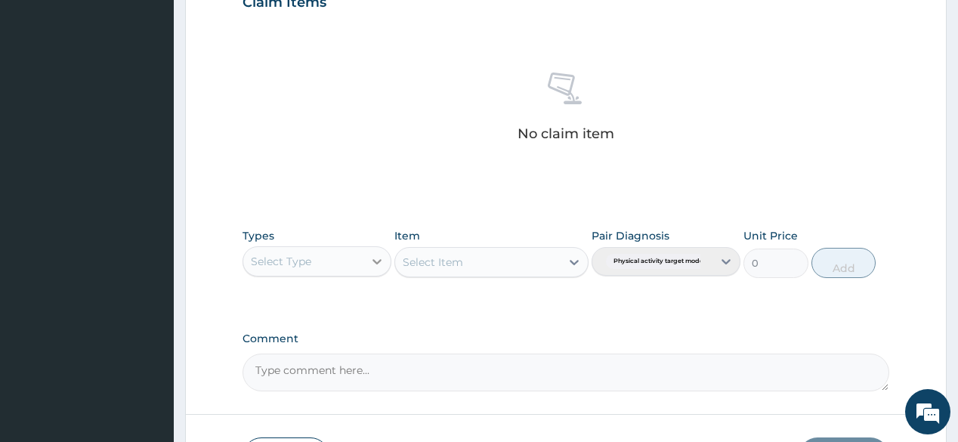
click at [381, 264] on icon at bounding box center [376, 261] width 15 height 15
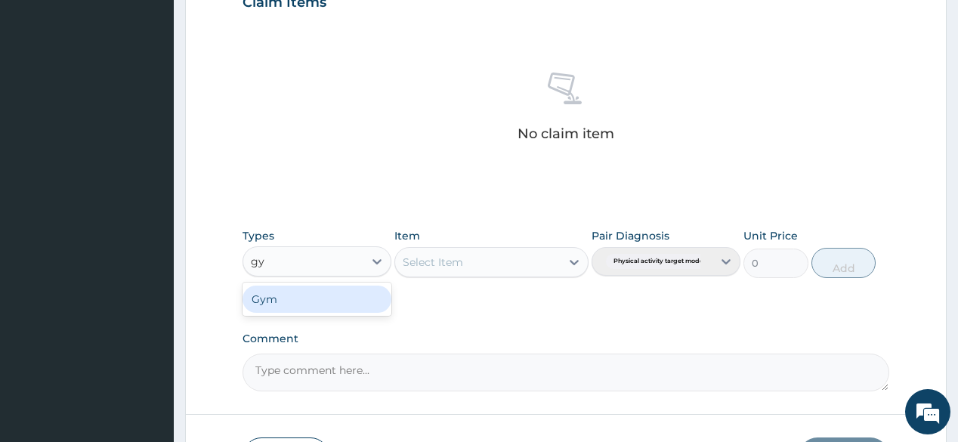
type input "gym"
click at [328, 287] on div "Gym" at bounding box center [316, 298] width 149 height 27
click at [527, 242] on div "Item Select Item" at bounding box center [491, 253] width 194 height 50
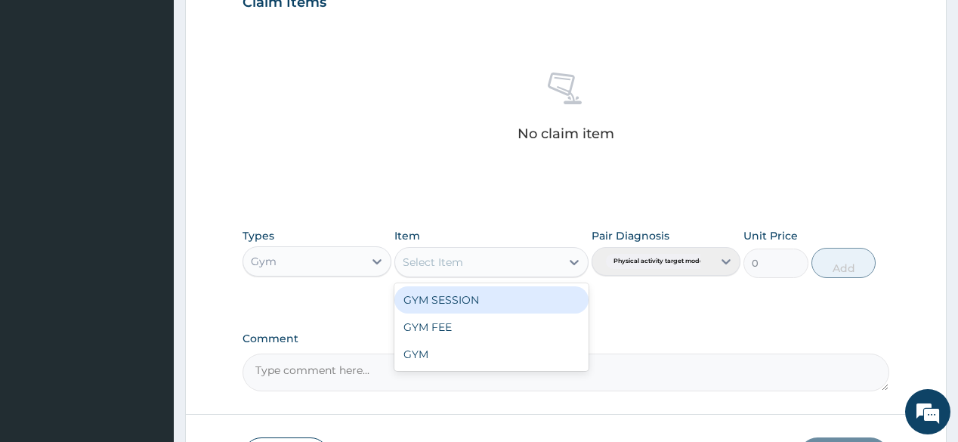
click at [527, 256] on div "Select Item" at bounding box center [477, 262] width 165 height 24
click at [516, 296] on div "GYM SESSION" at bounding box center [491, 299] width 194 height 27
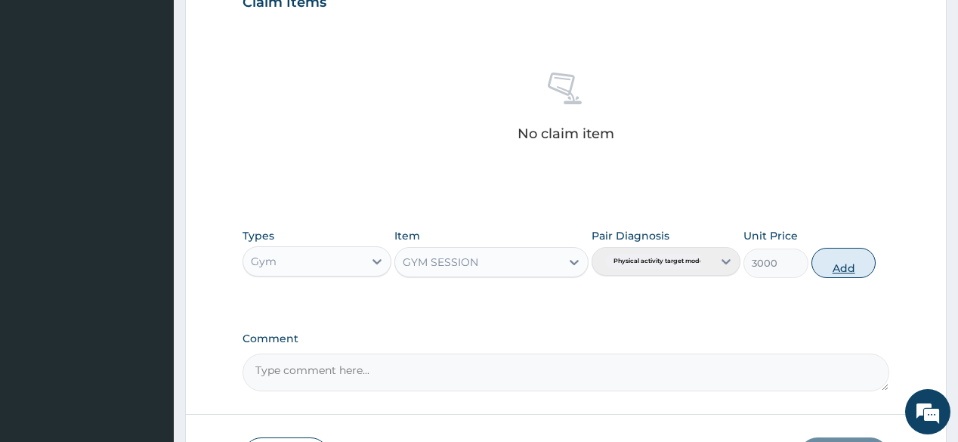
click at [843, 248] on button "Add" at bounding box center [843, 263] width 65 height 30
type input "0"
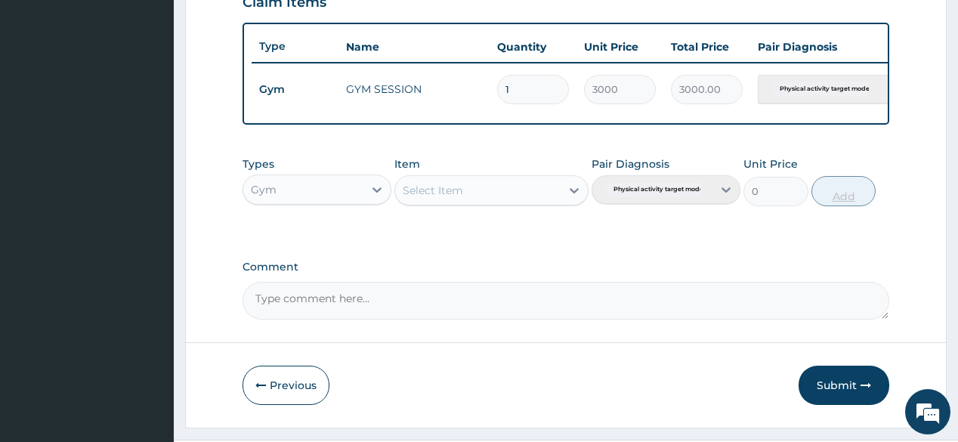
scroll to position [582, 0]
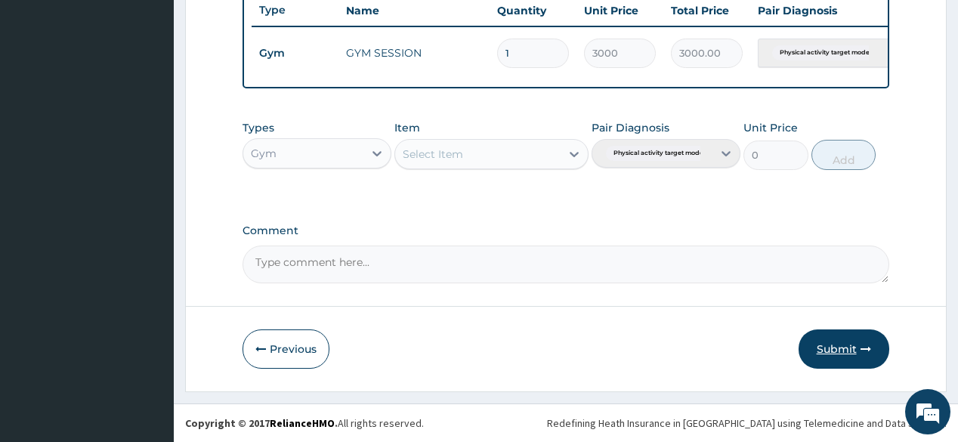
click at [849, 334] on button "Submit" at bounding box center [843, 348] width 91 height 39
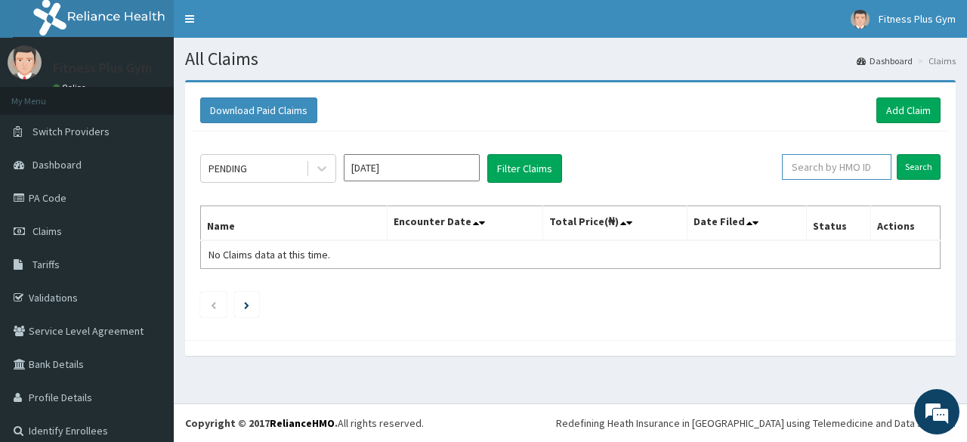
click at [825, 165] on input "text" at bounding box center [837, 167] width 110 height 26
click at [887, 124] on div "Download Paid Claims Add Claim" at bounding box center [570, 111] width 755 height 42
click at [915, 103] on link "Add Claim" at bounding box center [908, 110] width 64 height 26
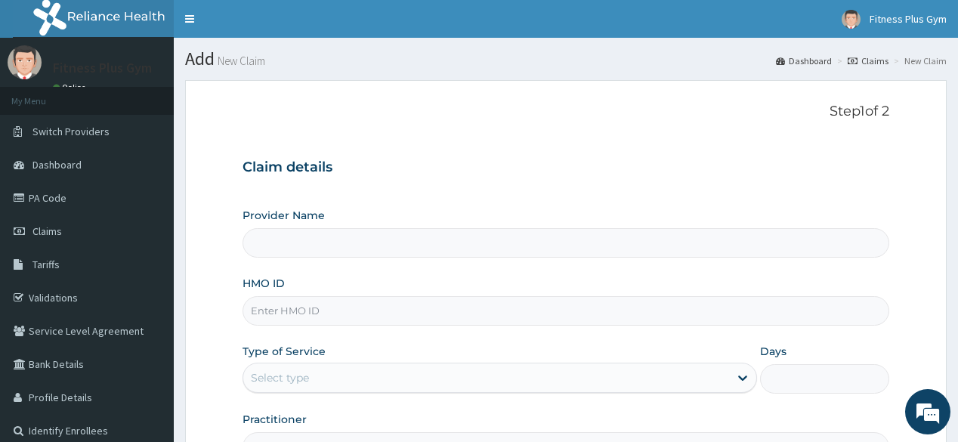
type input "Fitness plus Gym"
type input "1"
click at [372, 313] on input "HMO ID" at bounding box center [565, 310] width 646 height 29
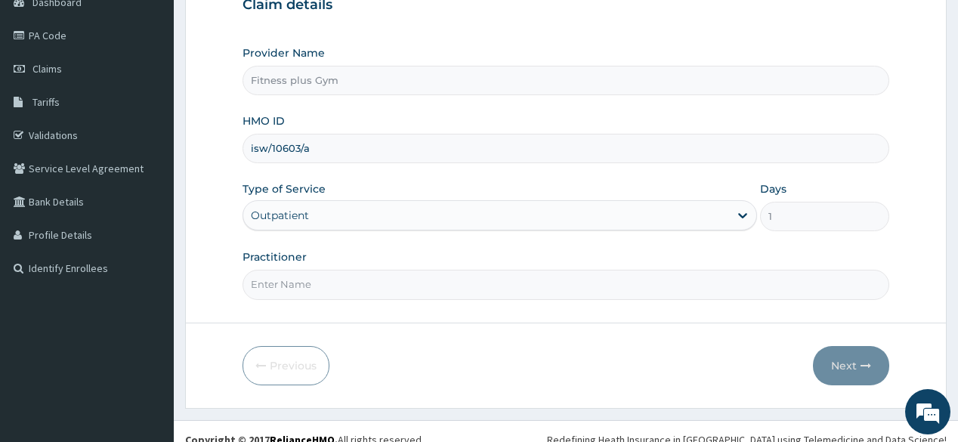
scroll to position [177, 0]
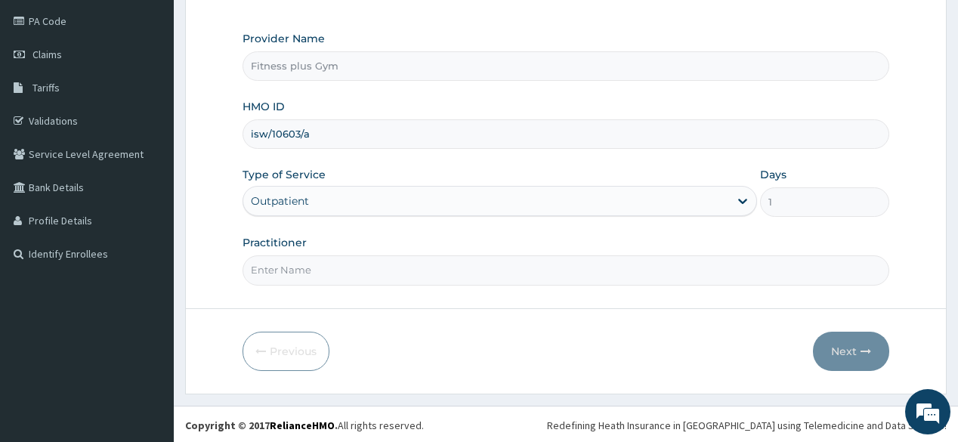
type input "isw/10603/a"
click at [373, 270] on input "Practitioner" at bounding box center [565, 269] width 646 height 29
type input "fitnessplus"
click at [852, 344] on button "Next" at bounding box center [851, 351] width 76 height 39
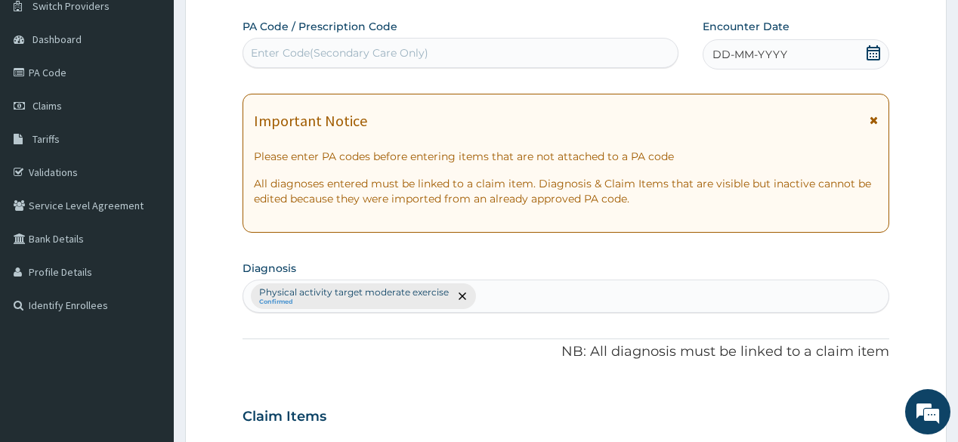
scroll to position [0, 0]
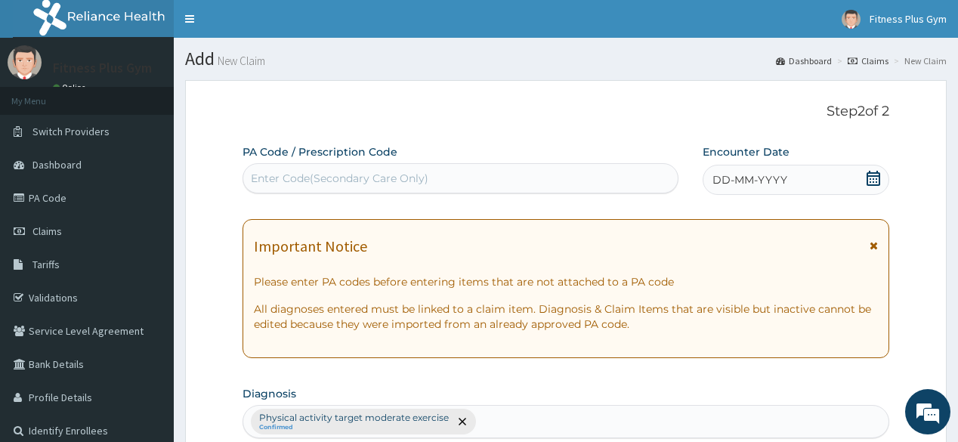
click at [378, 189] on div "Enter Code(Secondary Care Only)" at bounding box center [459, 178] width 435 height 30
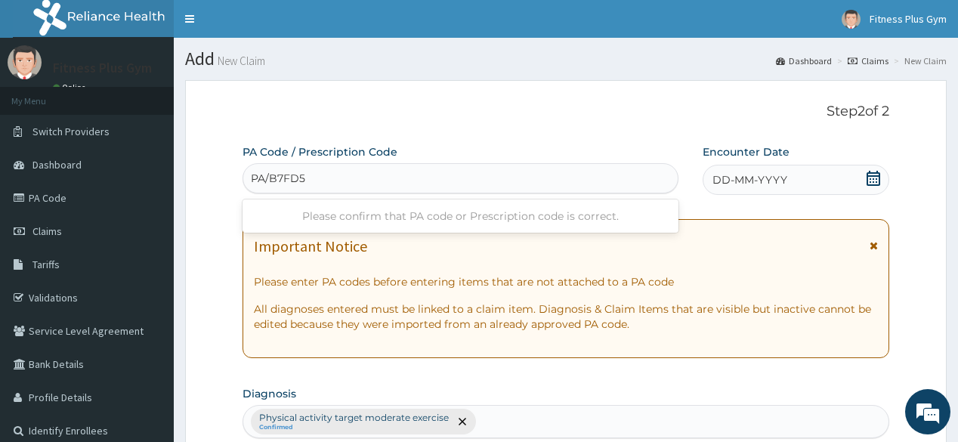
type input "PA/B7FD54"
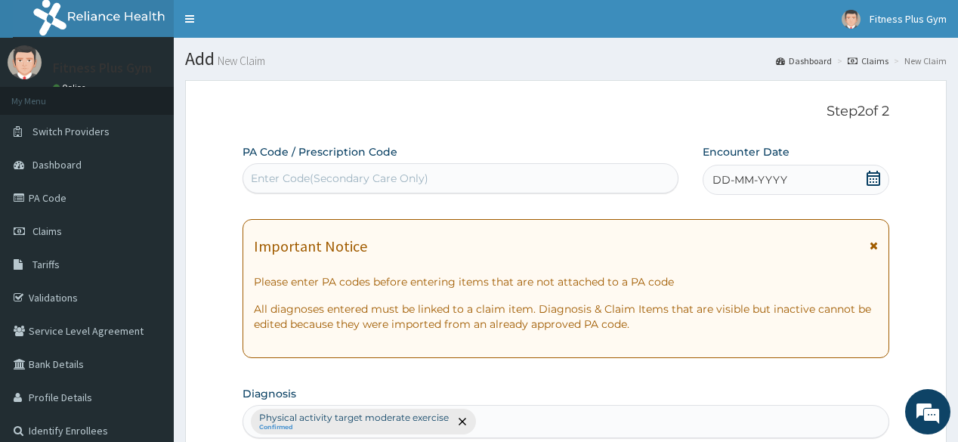
click at [475, 189] on div "Enter Code(Secondary Care Only)" at bounding box center [460, 178] width 434 height 24
click at [471, 185] on div "Enter Code(Secondary Care Only)" at bounding box center [460, 178] width 434 height 24
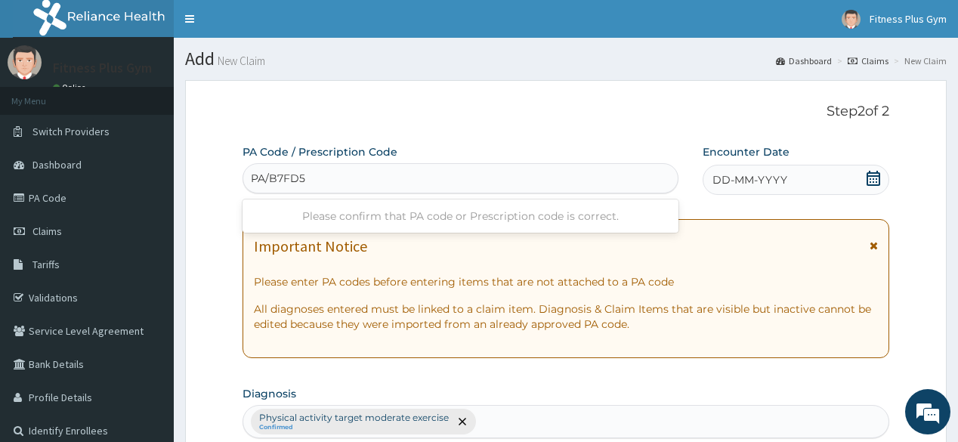
type input "PA/B7FD54"
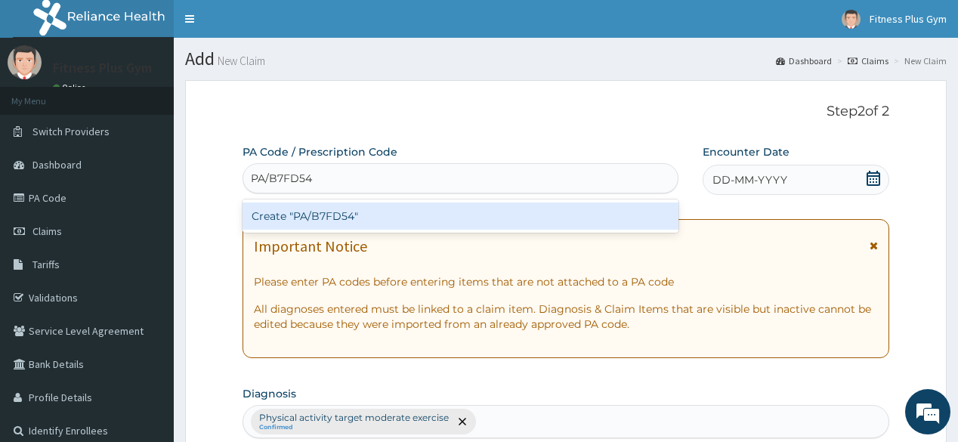
click at [473, 208] on div "Create "PA/B7FD54"" at bounding box center [459, 215] width 435 height 27
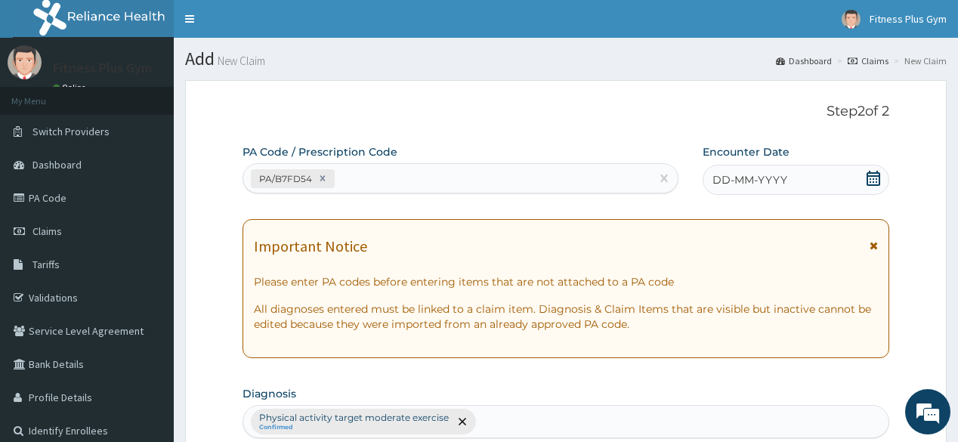
click at [870, 175] on icon at bounding box center [873, 178] width 14 height 15
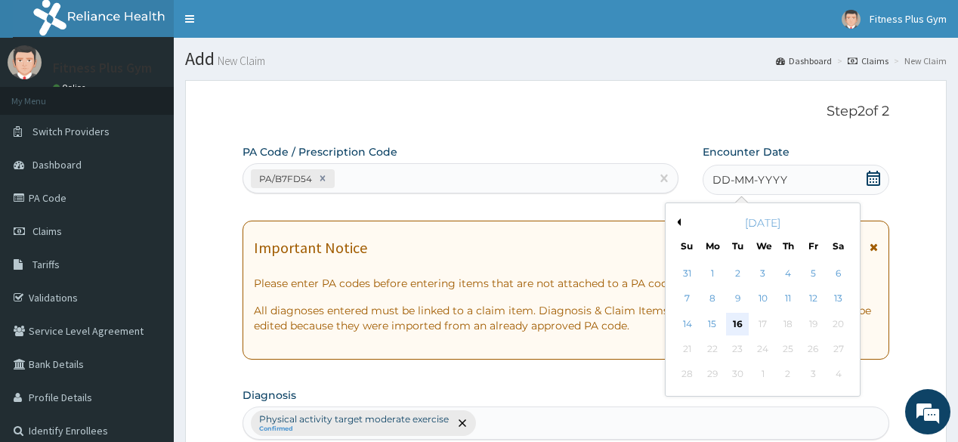
click at [742, 326] on div "16" at bounding box center [737, 324] width 23 height 23
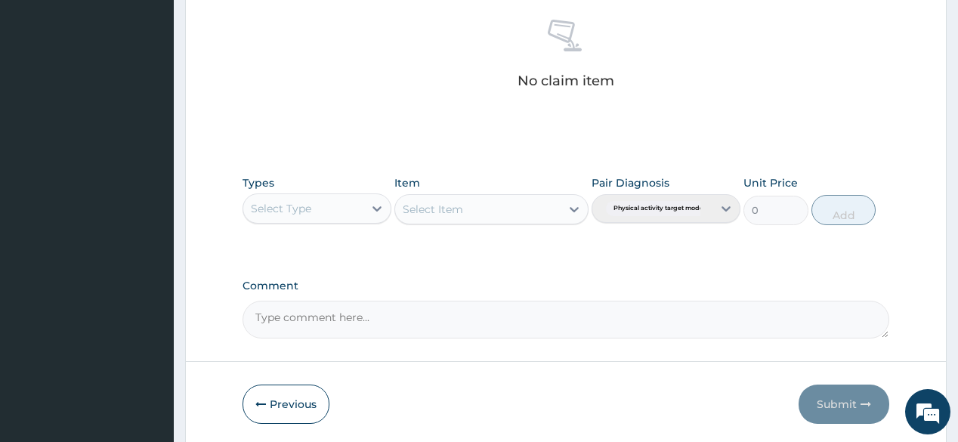
scroll to position [604, 0]
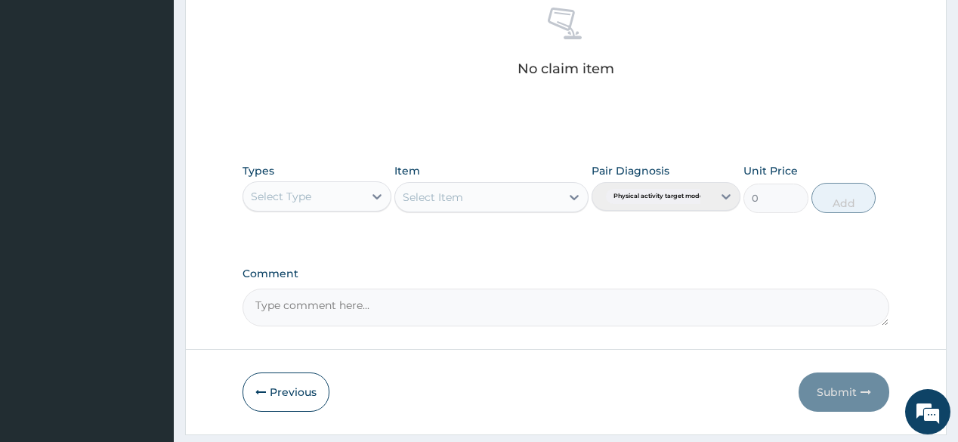
click at [363, 195] on div "Select Type" at bounding box center [303, 196] width 120 height 24
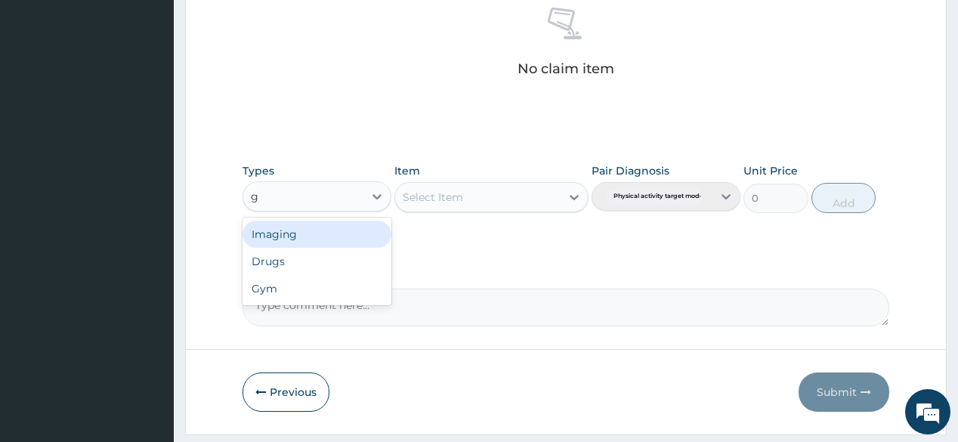
type input "gy"
click at [334, 227] on div "Gym" at bounding box center [316, 234] width 149 height 27
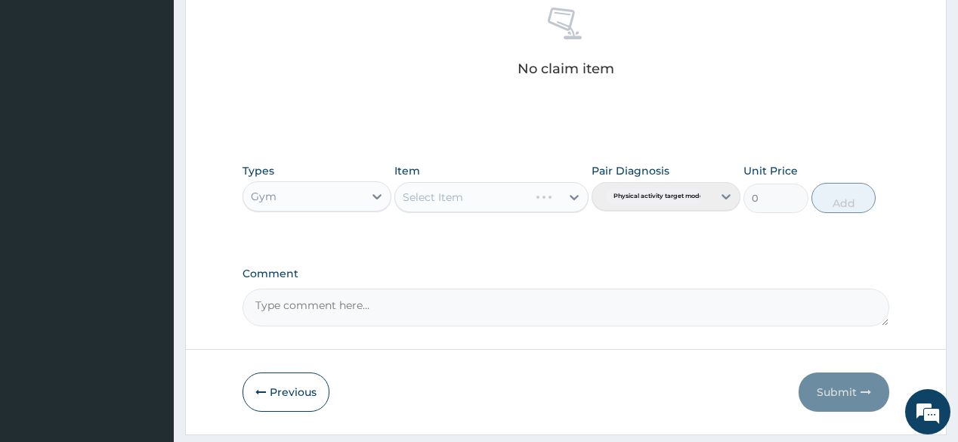
click at [461, 202] on div "Select Item" at bounding box center [491, 197] width 194 height 30
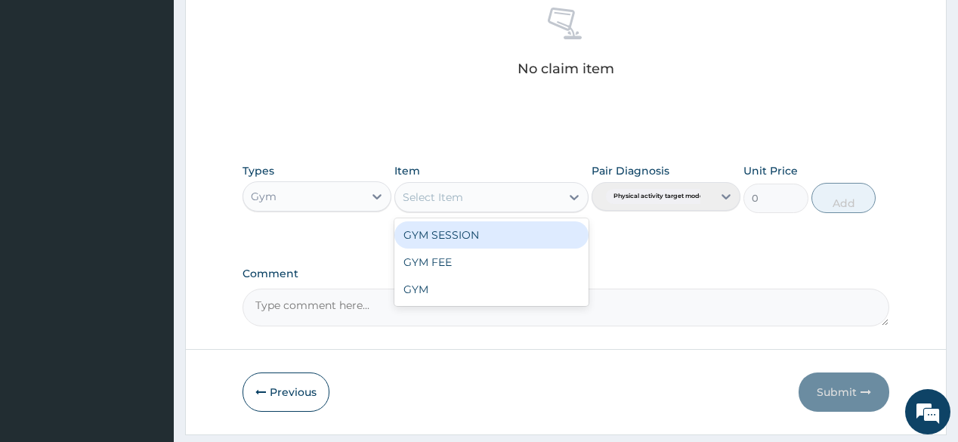
click at [557, 195] on div "Select Item" at bounding box center [477, 197] width 165 height 24
click at [536, 224] on div "GYM SESSION" at bounding box center [491, 234] width 194 height 27
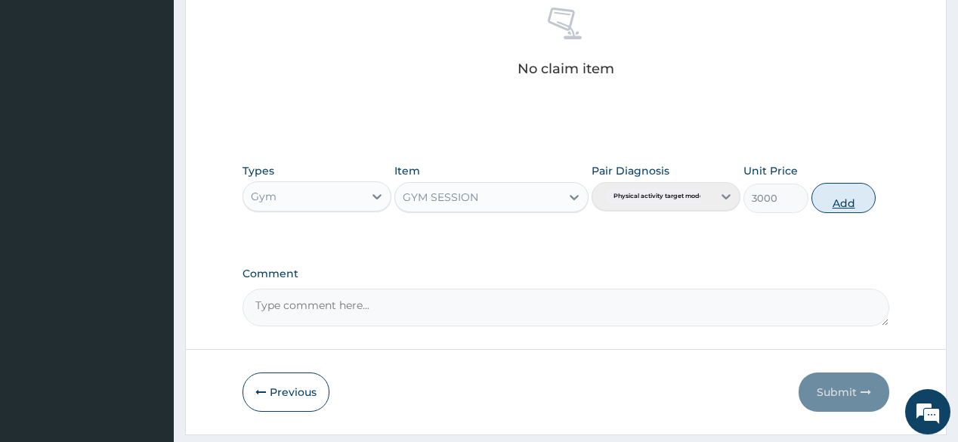
click at [831, 200] on button "Add" at bounding box center [843, 198] width 65 height 30
type input "0"
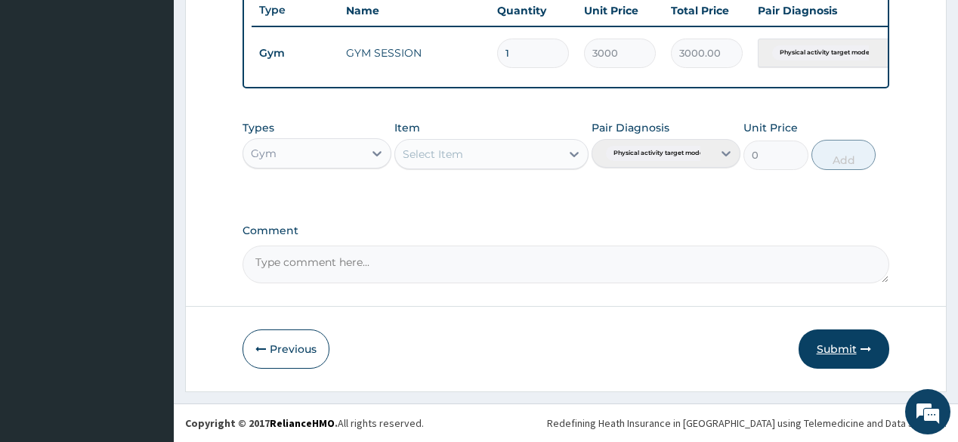
click at [875, 338] on button "Submit" at bounding box center [843, 348] width 91 height 39
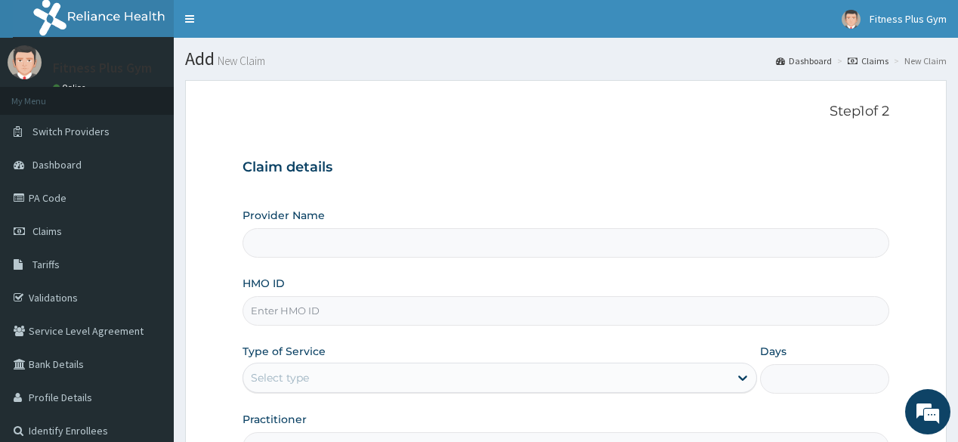
type input "Fitness plus Gym"
type input "1"
click at [28, 437] on link "Identify Enrollees" at bounding box center [87, 430] width 174 height 33
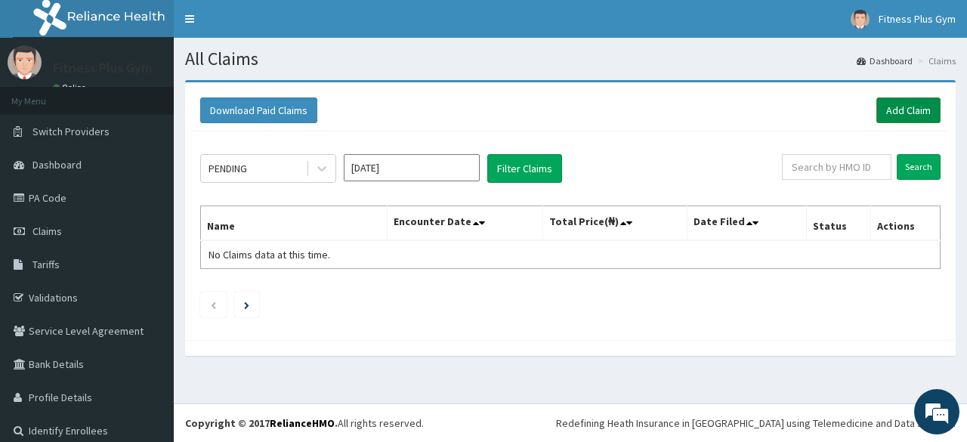
click at [901, 116] on link "Add Claim" at bounding box center [908, 110] width 64 height 26
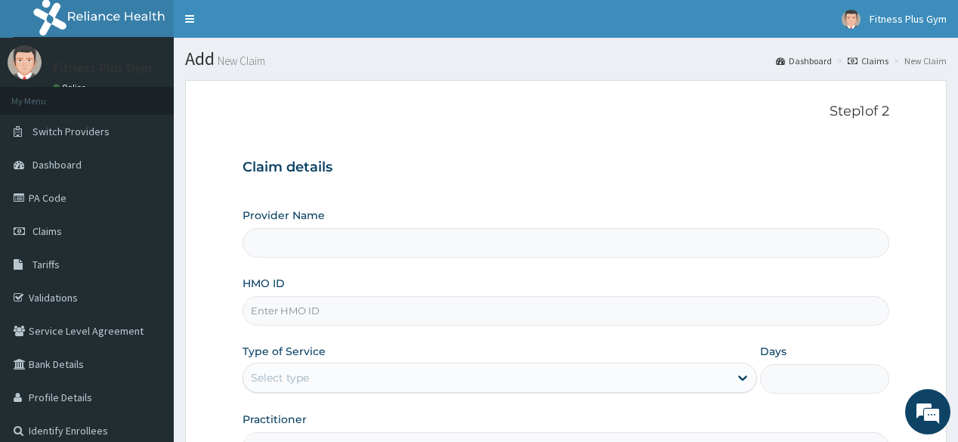
click at [443, 245] on input "Provider Name" at bounding box center [565, 242] width 646 height 29
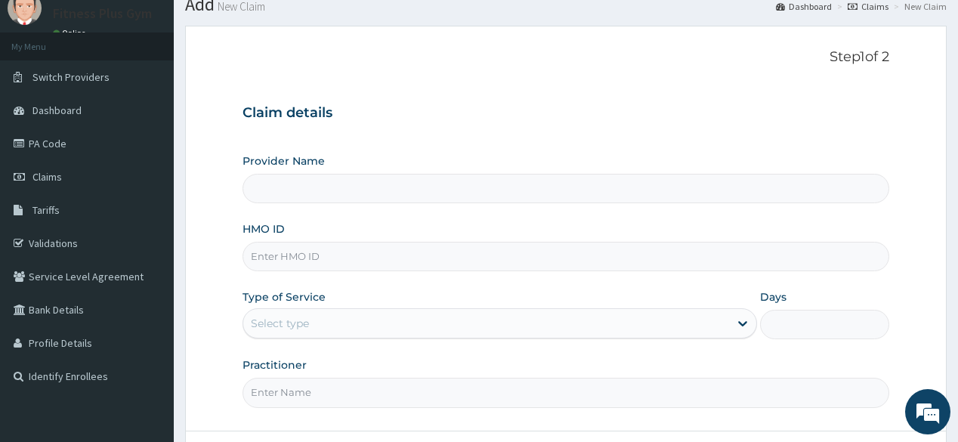
scroll to position [12, 0]
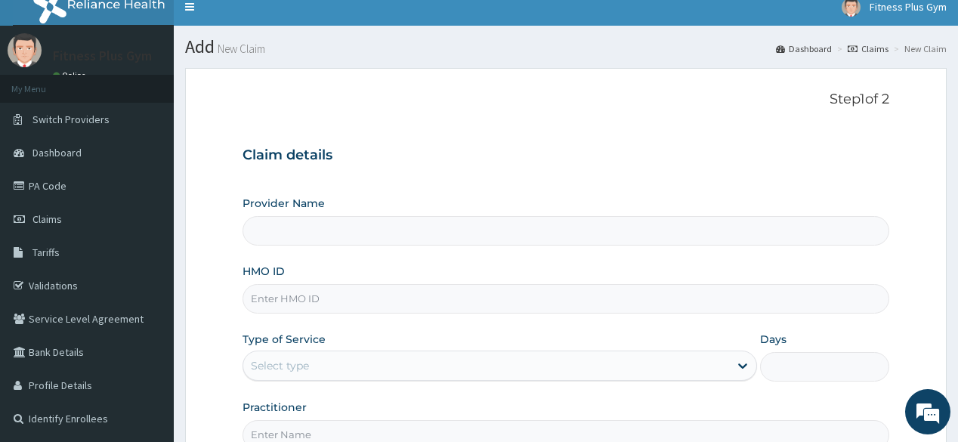
type input "Fitness plus Gym"
type input "1"
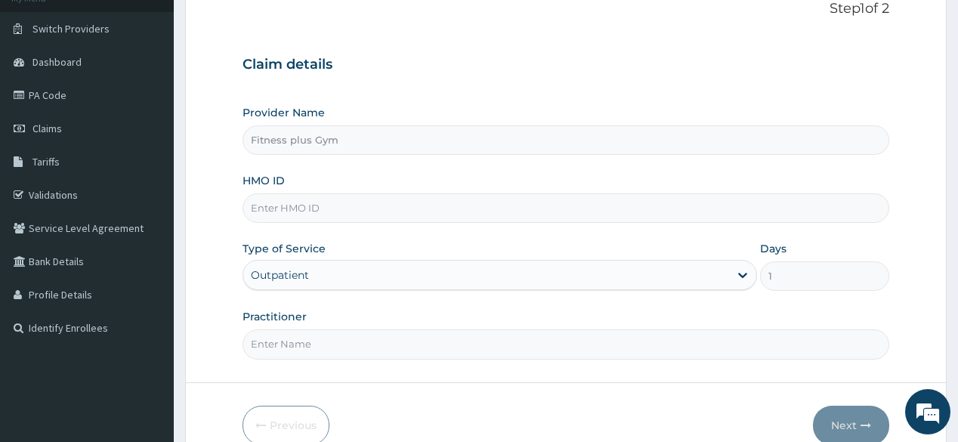
scroll to position [121, 0]
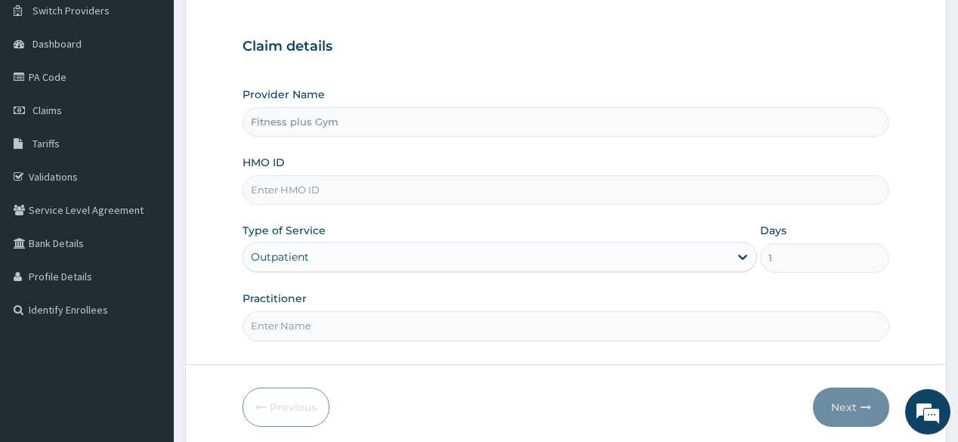
click at [430, 192] on input "HMO ID" at bounding box center [565, 189] width 646 height 29
type input "yoc/10014/a"
click at [377, 327] on input "Practitioner" at bounding box center [565, 325] width 646 height 29
type input "fitnessplus"
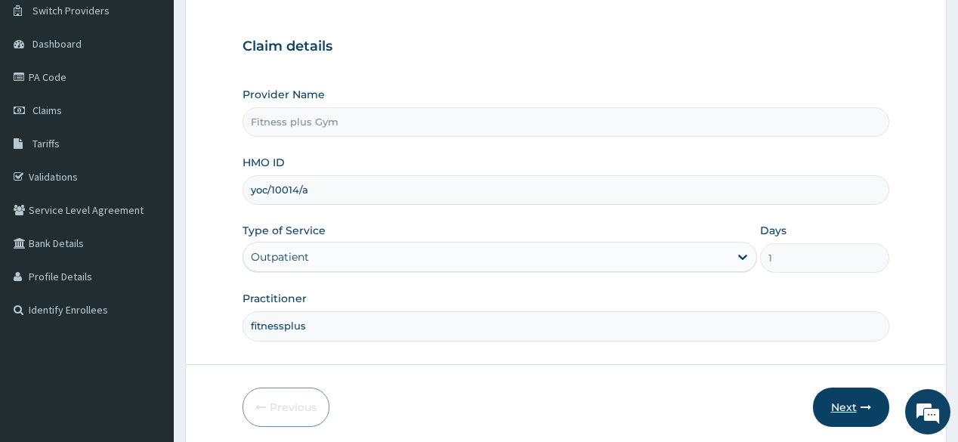
click at [860, 399] on button "Next" at bounding box center [851, 406] width 76 height 39
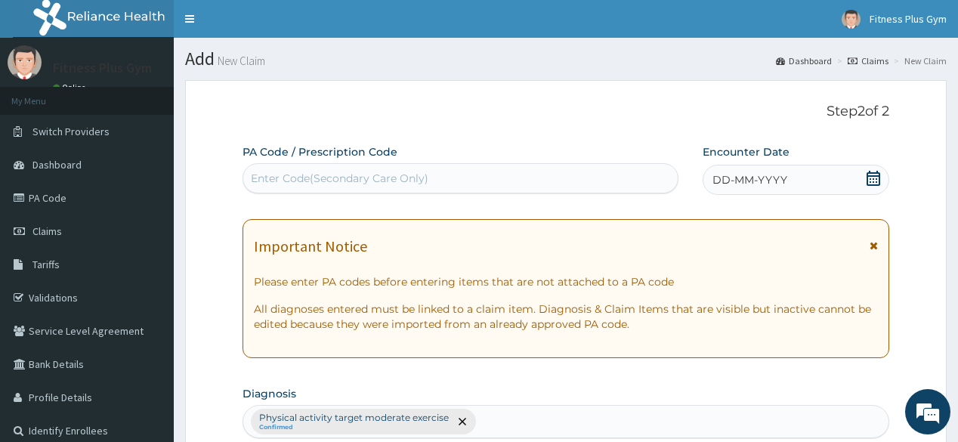
click at [416, 175] on div "Enter Code(Secondary Care Only)" at bounding box center [339, 178] width 177 height 15
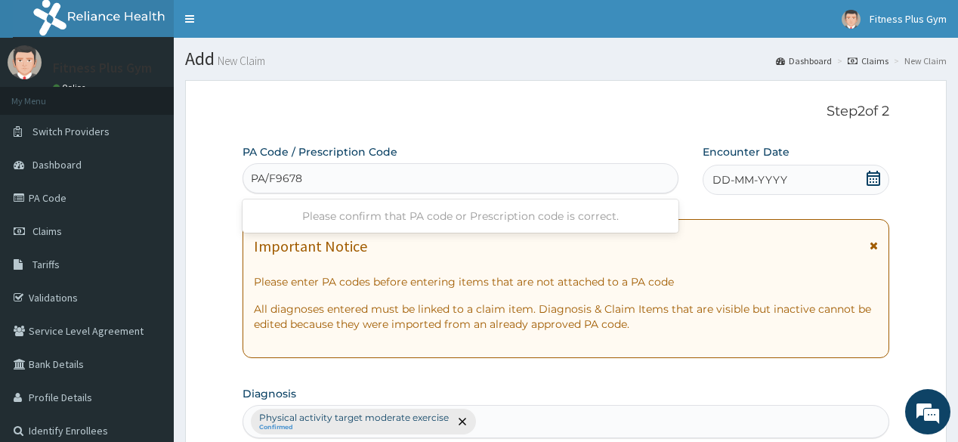
type input "PA/F9678E"
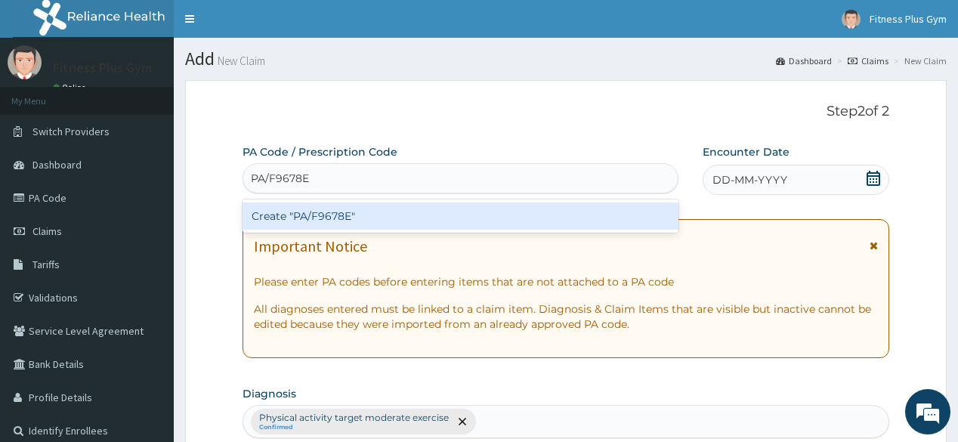
click at [424, 207] on div "Create "PA/F9678E"" at bounding box center [459, 215] width 435 height 27
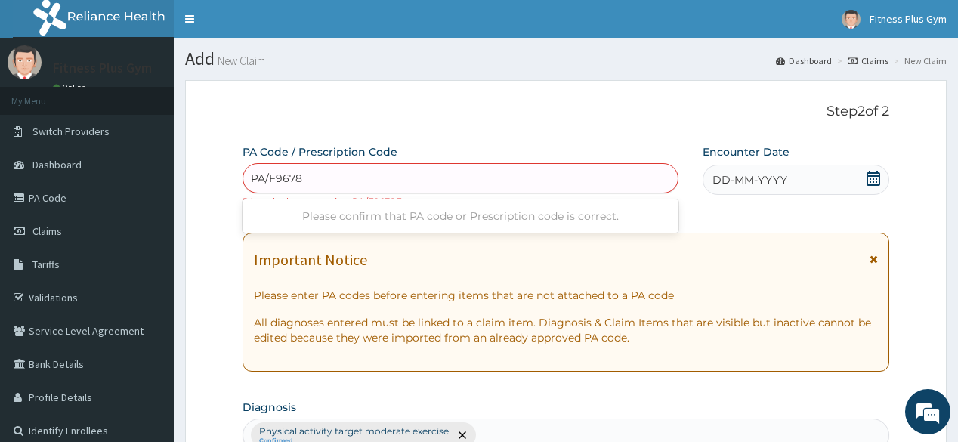
type input "PA/F9678E"
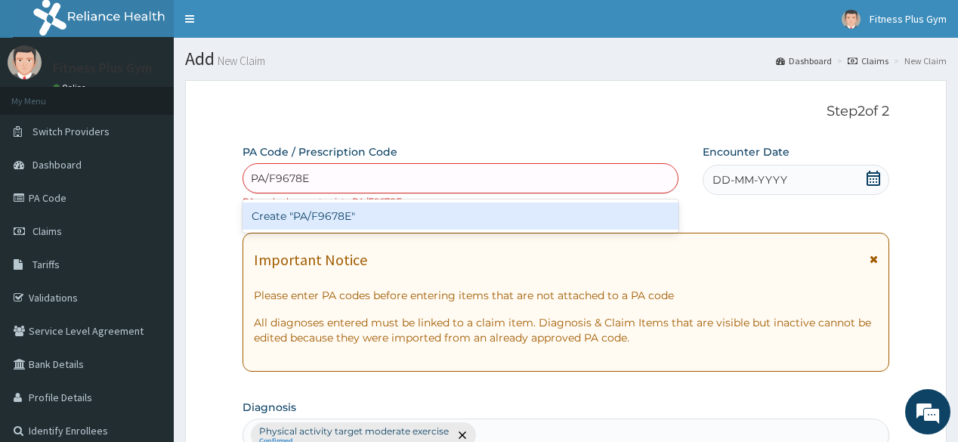
click at [479, 217] on div "Create "PA/F9678E"" at bounding box center [459, 215] width 435 height 27
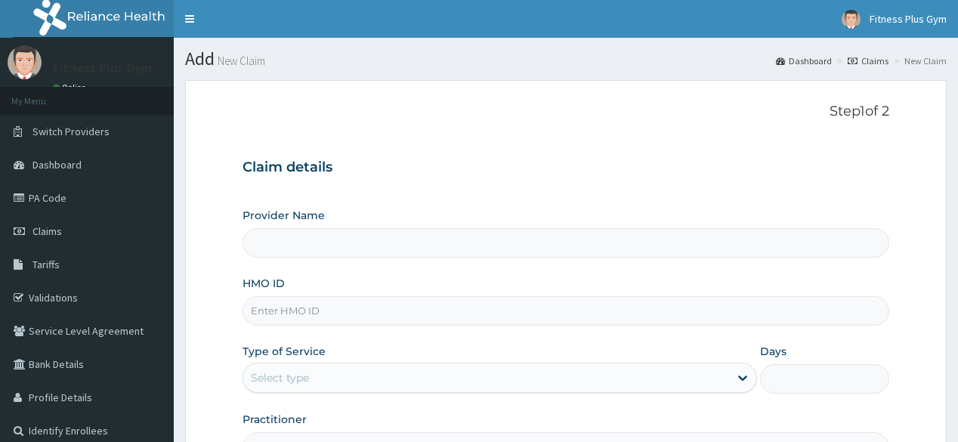
click at [350, 313] on input "HMO ID" at bounding box center [565, 310] width 646 height 29
type input "yoc/"
type input "Fitness plus Gym"
type input "1"
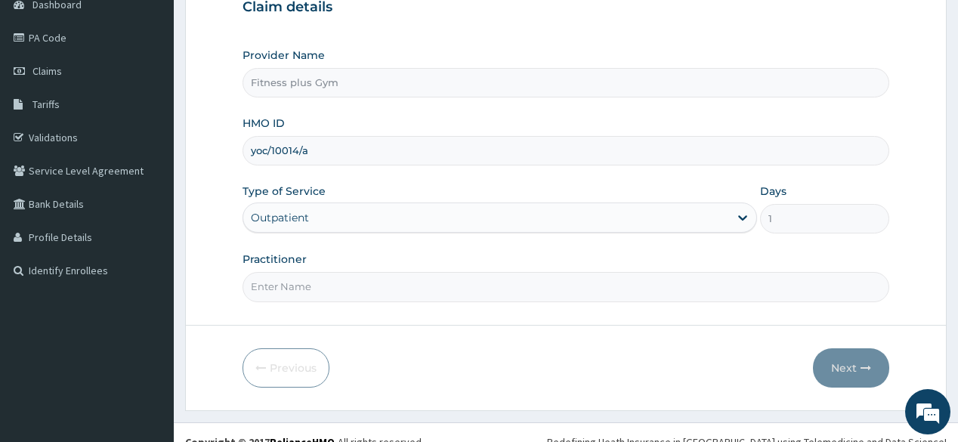
scroll to position [177, 0]
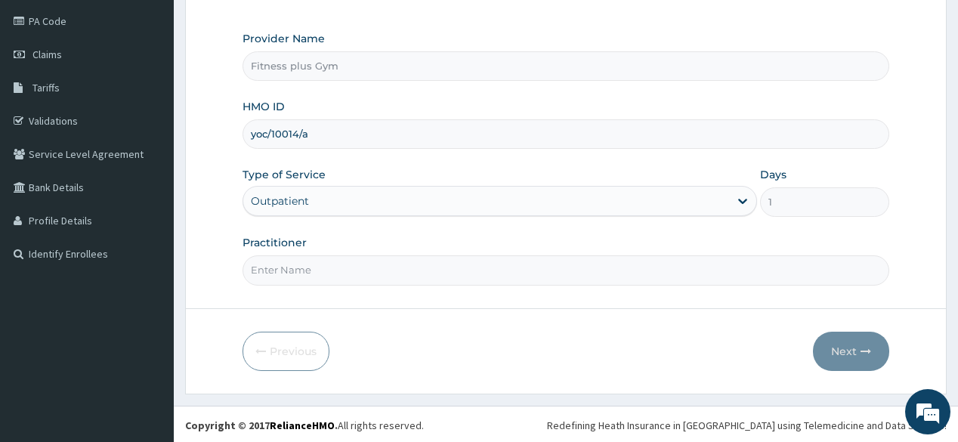
type input "yoc/10014/a"
click at [405, 277] on input "Practitioner" at bounding box center [565, 269] width 646 height 29
type input "fitnessplus"
click at [849, 335] on button "Next" at bounding box center [851, 351] width 76 height 39
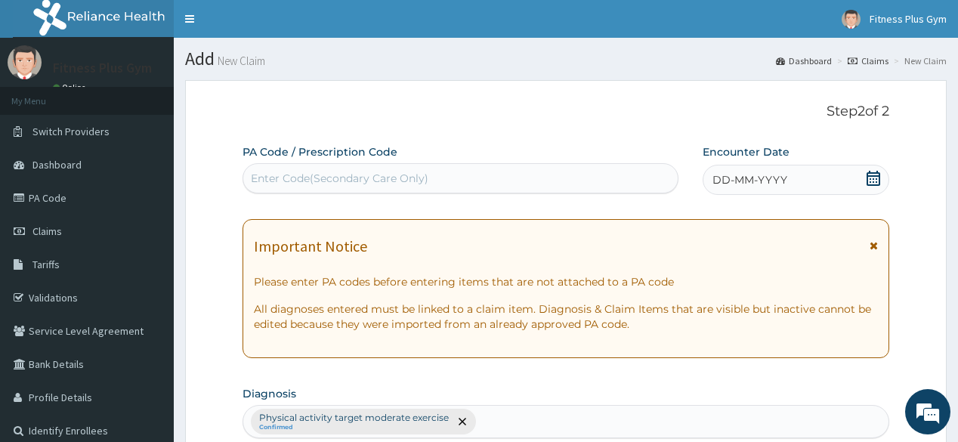
click at [397, 181] on div "Enter Code(Secondary Care Only)" at bounding box center [339, 178] width 177 height 15
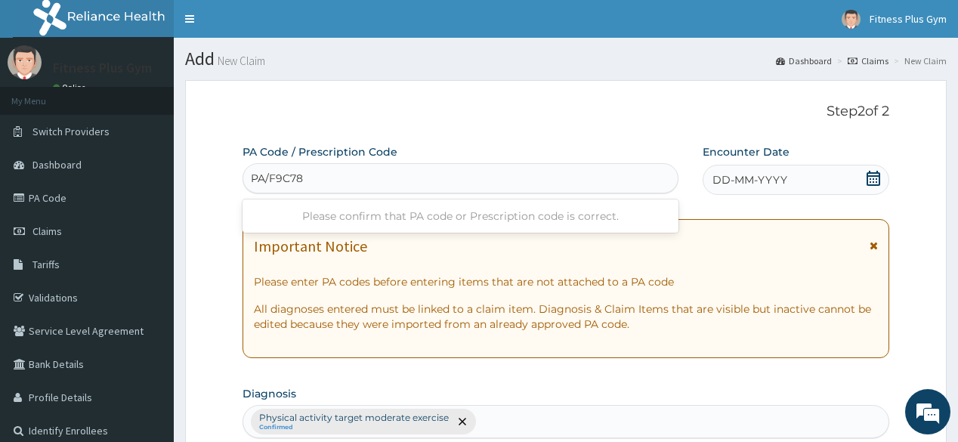
type input "PA/F9C78E"
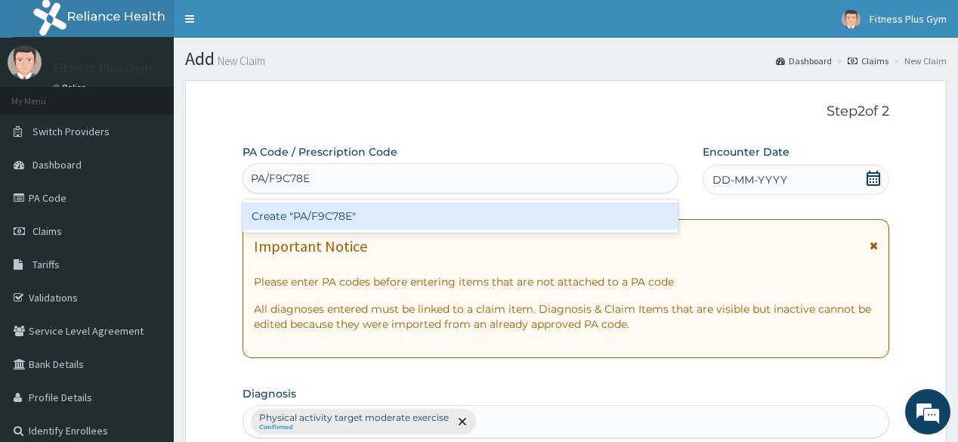
click at [372, 214] on div "Create "PA/F9C78E"" at bounding box center [459, 215] width 435 height 27
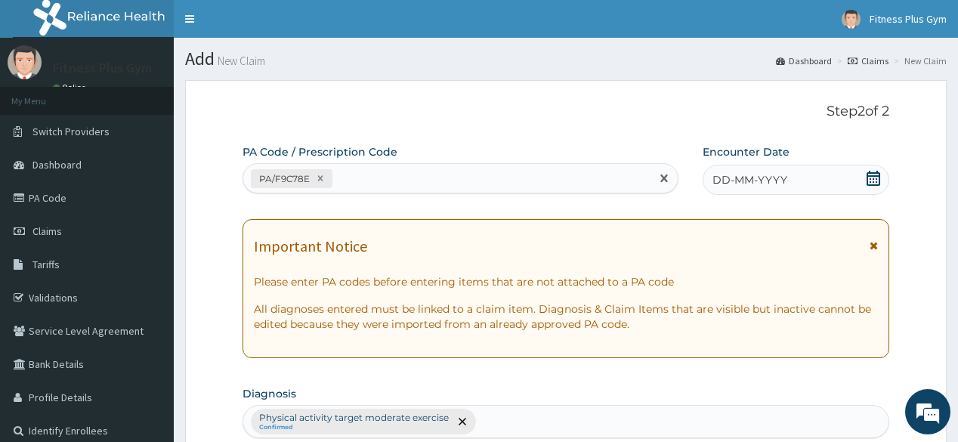
click at [868, 181] on icon at bounding box center [873, 178] width 15 height 15
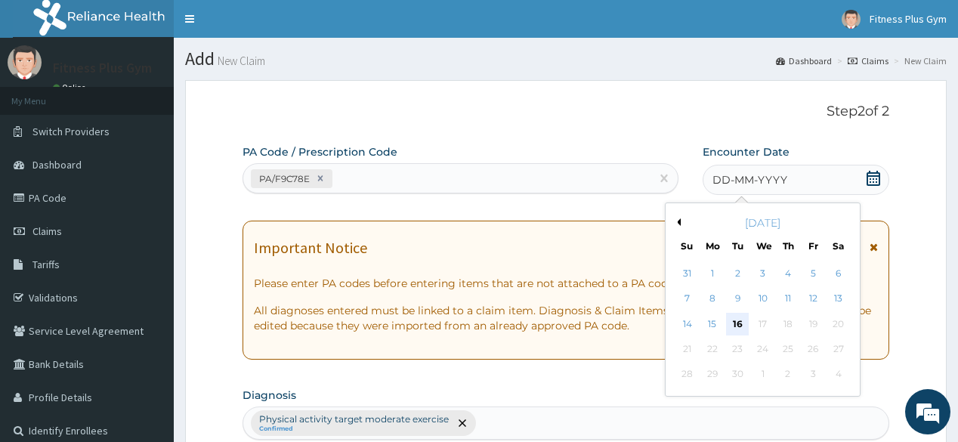
click at [737, 322] on div "16" at bounding box center [737, 324] width 23 height 23
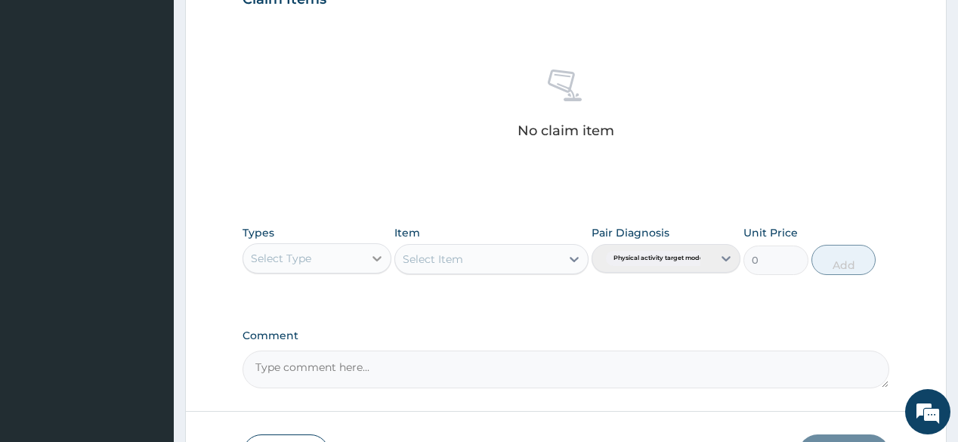
scroll to position [544, 0]
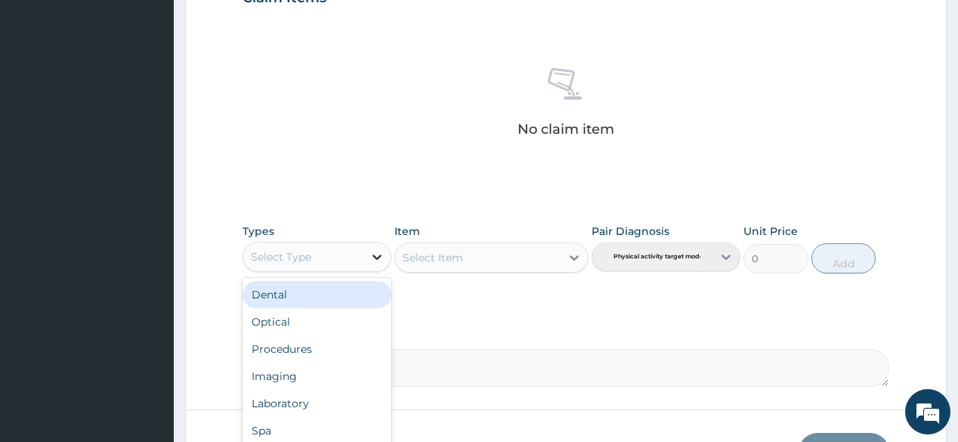
click at [367, 257] on div at bounding box center [376, 256] width 27 height 27
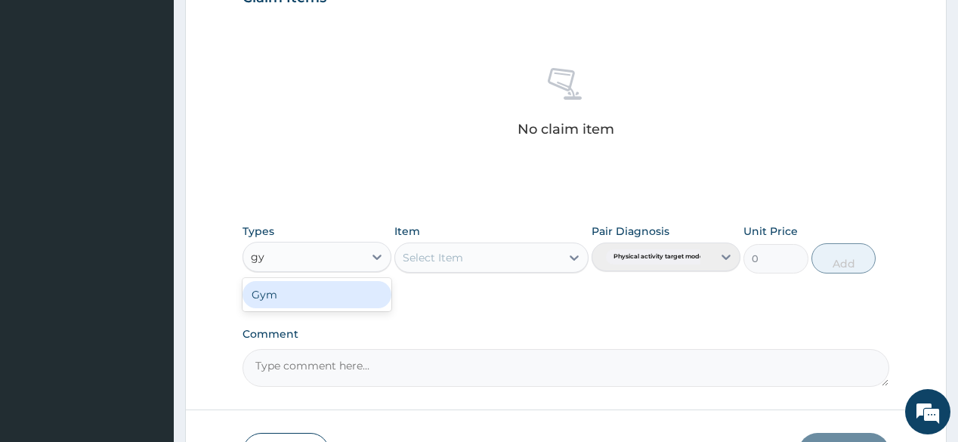
type input "gym"
click at [335, 281] on div "Gym" at bounding box center [316, 294] width 149 height 27
click at [437, 264] on div "Select Item" at bounding box center [491, 257] width 194 height 30
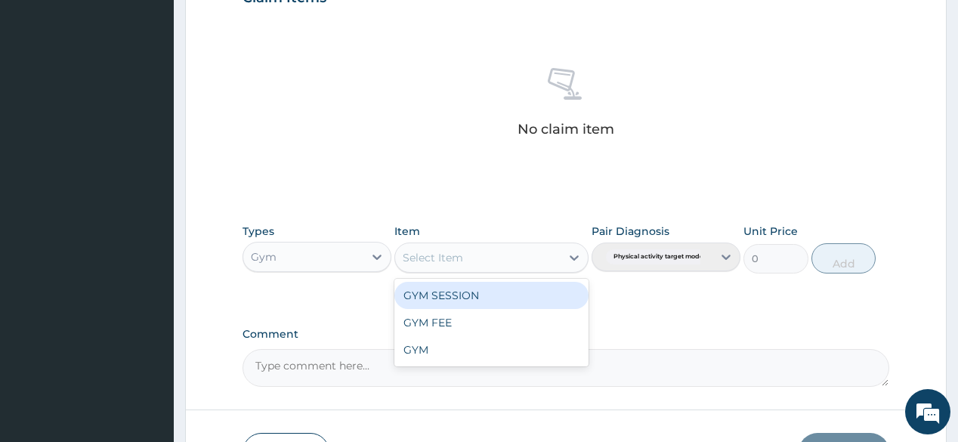
click at [492, 256] on div "Select Item" at bounding box center [477, 257] width 165 height 24
click at [486, 297] on div "GYM SESSION" at bounding box center [491, 295] width 194 height 27
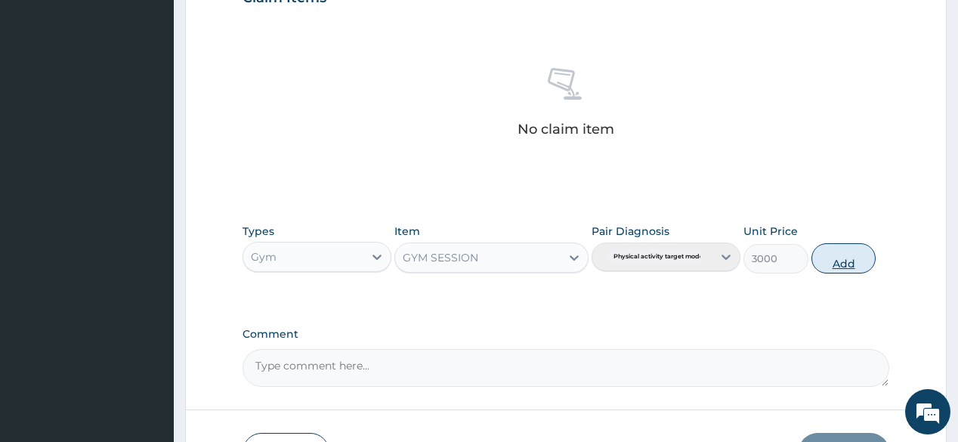
click at [845, 254] on button "Add" at bounding box center [843, 258] width 65 height 30
type input "0"
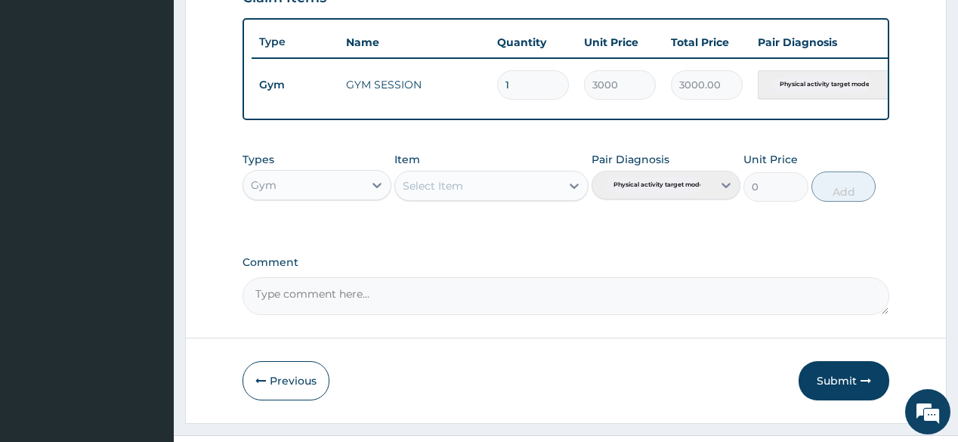
scroll to position [582, 0]
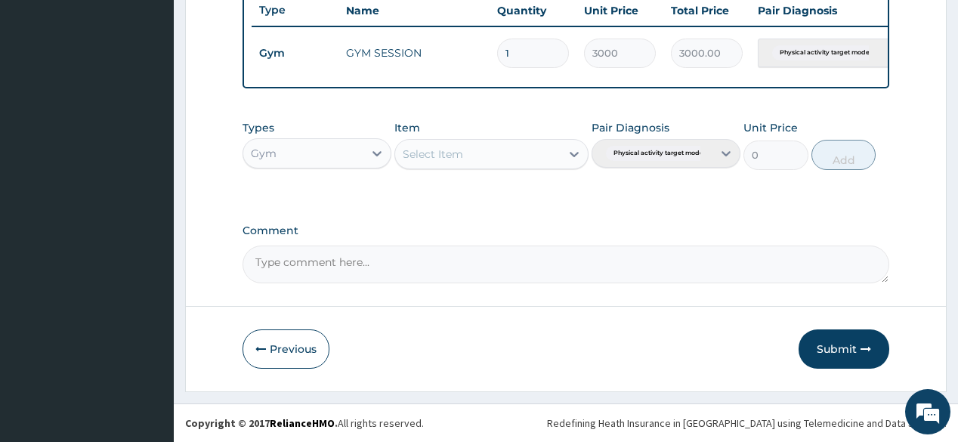
click at [856, 341] on button "Submit" at bounding box center [843, 348] width 91 height 39
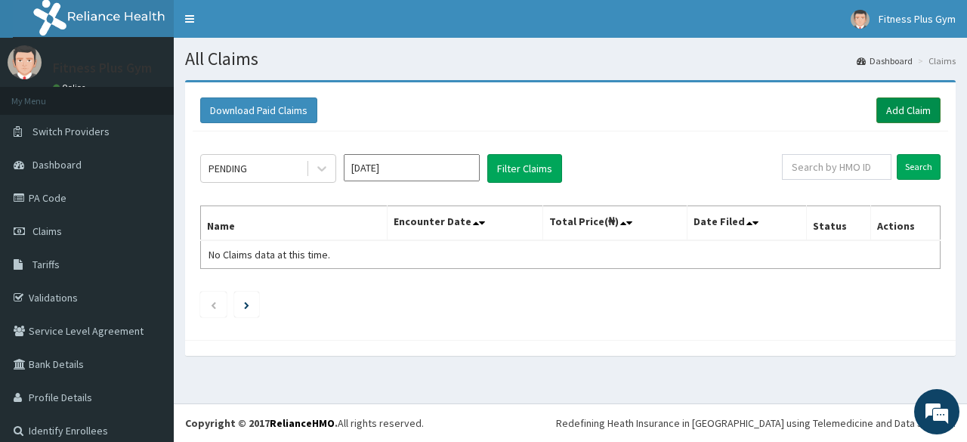
click at [905, 103] on link "Add Claim" at bounding box center [908, 110] width 64 height 26
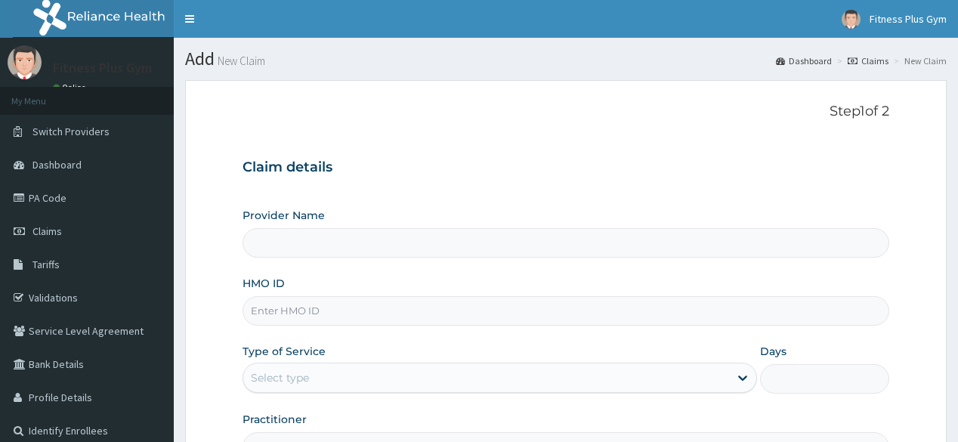
click at [339, 307] on input "HMO ID" at bounding box center [565, 310] width 646 height 29
type input "lcn/1"
type input "Fitness plus Gym"
type input "1"
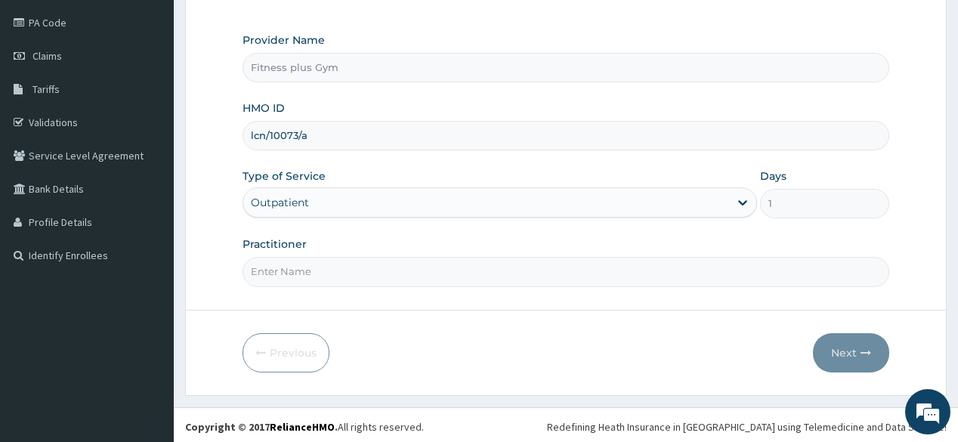
scroll to position [177, 0]
type input "lcn/10073/a"
click at [353, 278] on input "Practitioner" at bounding box center [565, 269] width 646 height 29
type input "fitnessplus"
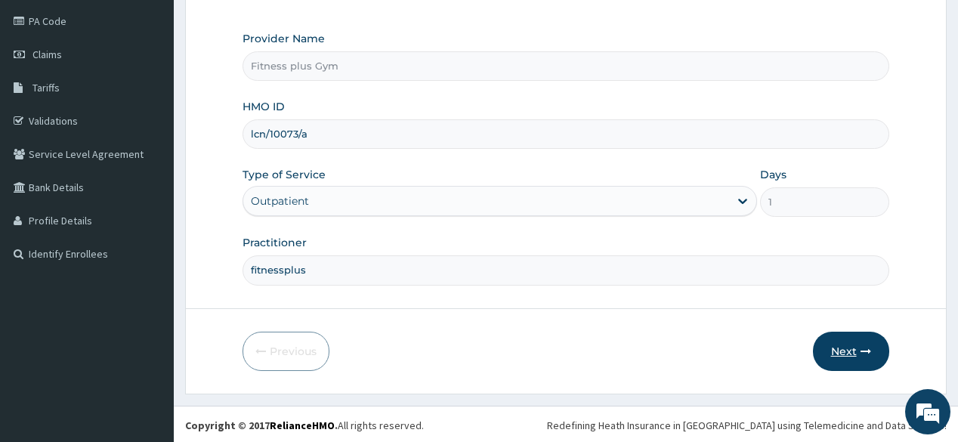
click at [834, 359] on button "Next" at bounding box center [851, 351] width 76 height 39
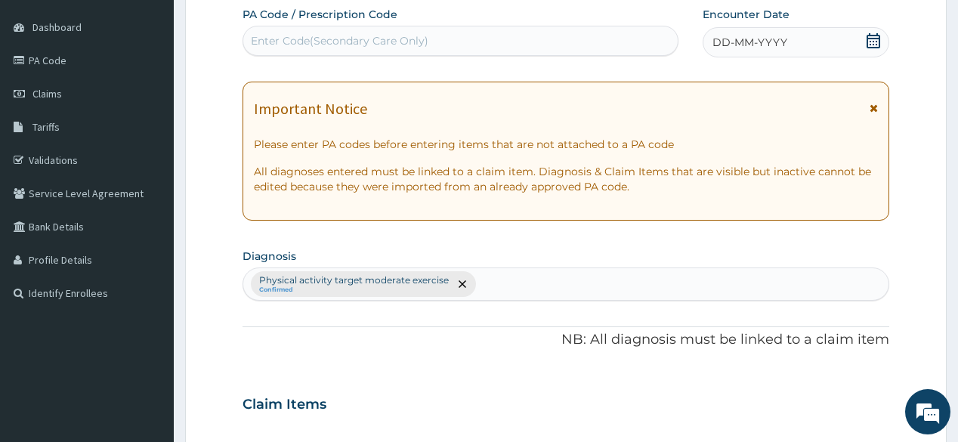
scroll to position [116, 0]
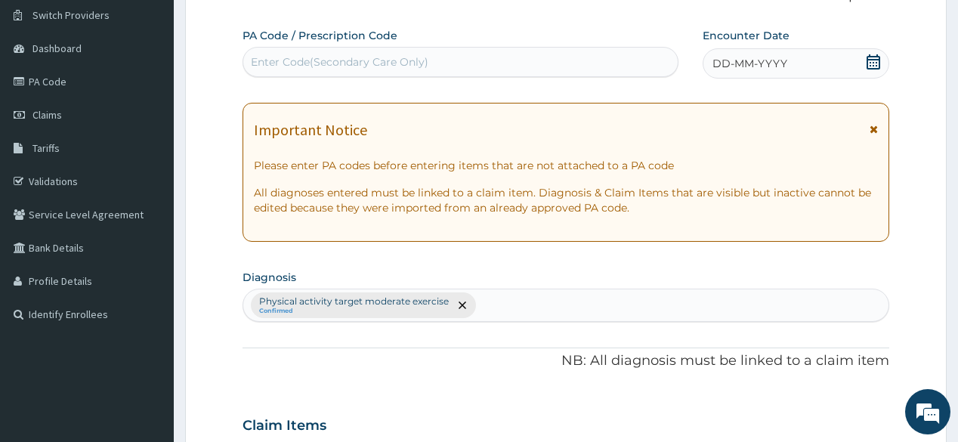
click at [455, 66] on div "Enter Code(Secondary Care Only)" at bounding box center [460, 62] width 434 height 24
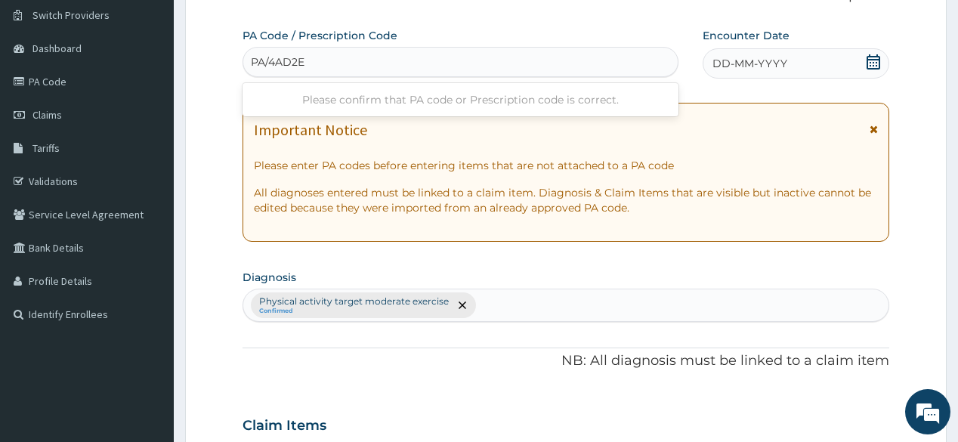
type input "PA/4AD2E7"
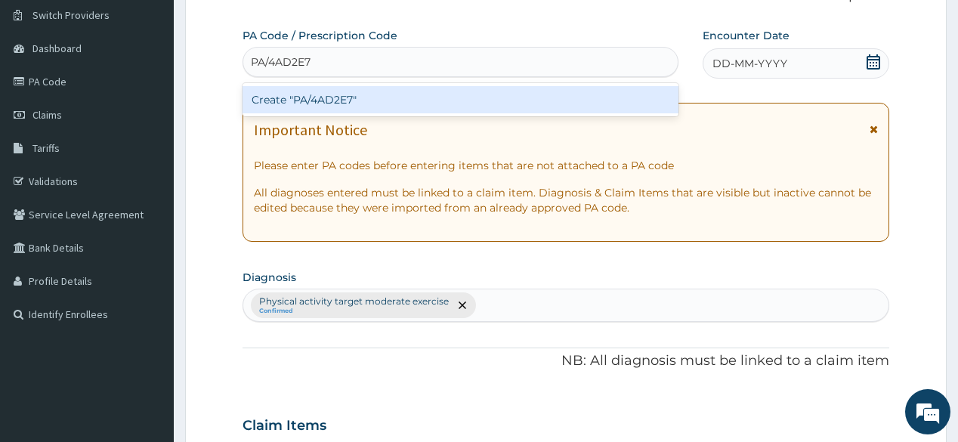
click at [448, 95] on div "Create "PA/4AD2E7"" at bounding box center [459, 99] width 435 height 27
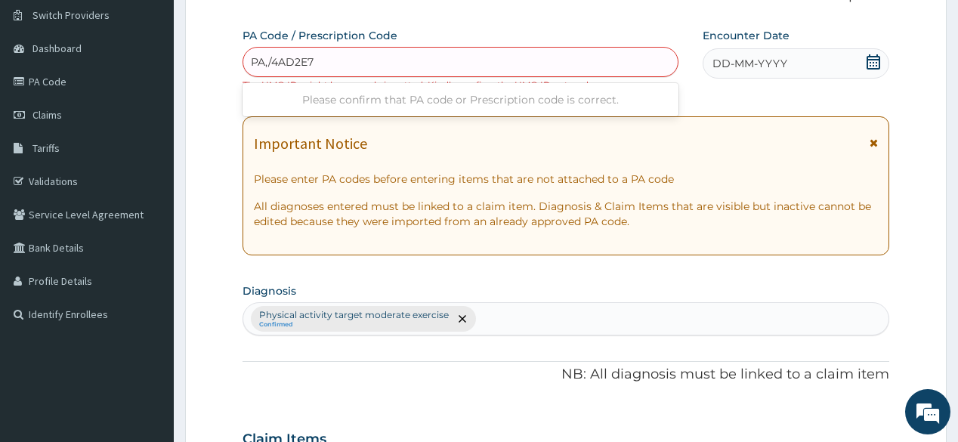
click at [269, 61] on input "PA,/4AD2E7" at bounding box center [283, 61] width 65 height 15
type input "PA/4AD2E7"
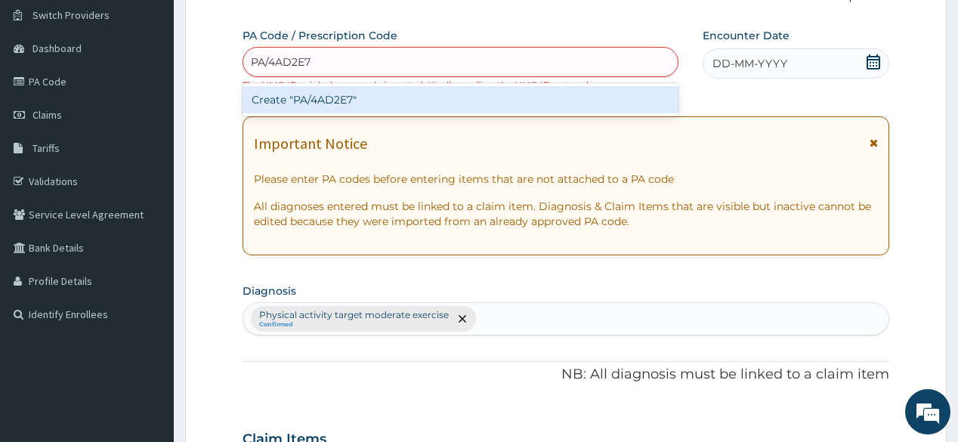
click at [319, 97] on div "Create "PA/4AD2E7"" at bounding box center [459, 99] width 435 height 27
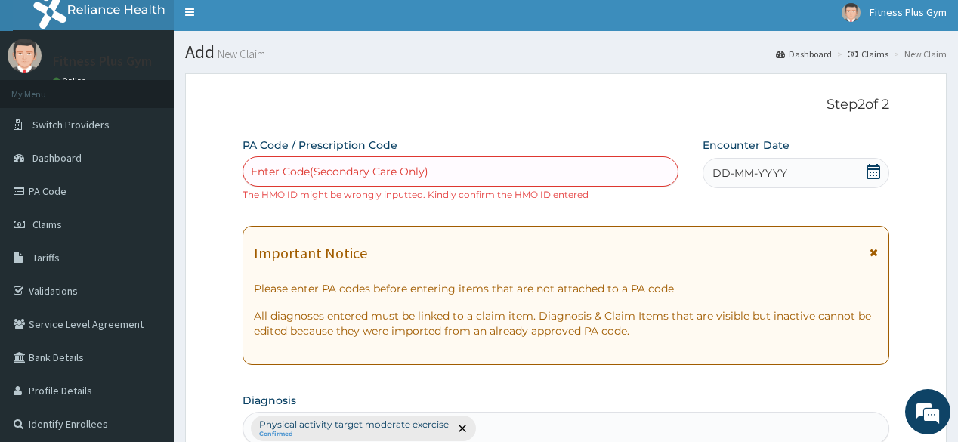
scroll to position [0, 0]
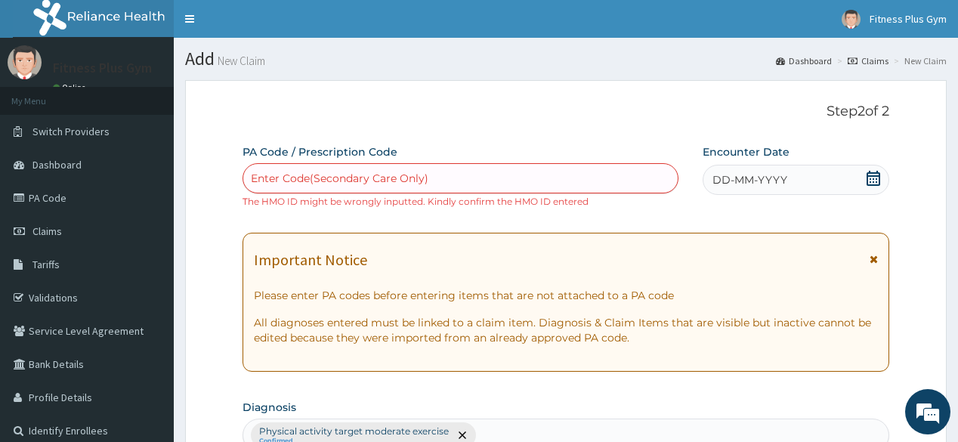
click at [927, 54] on li "New Claim" at bounding box center [918, 60] width 57 height 13
drag, startPoint x: 927, startPoint y: 57, endPoint x: 258, endPoint y: 85, distance: 670.5
click at [915, 57] on li "New Claim" at bounding box center [918, 60] width 57 height 13
click at [73, 229] on link "Claims" at bounding box center [87, 230] width 174 height 33
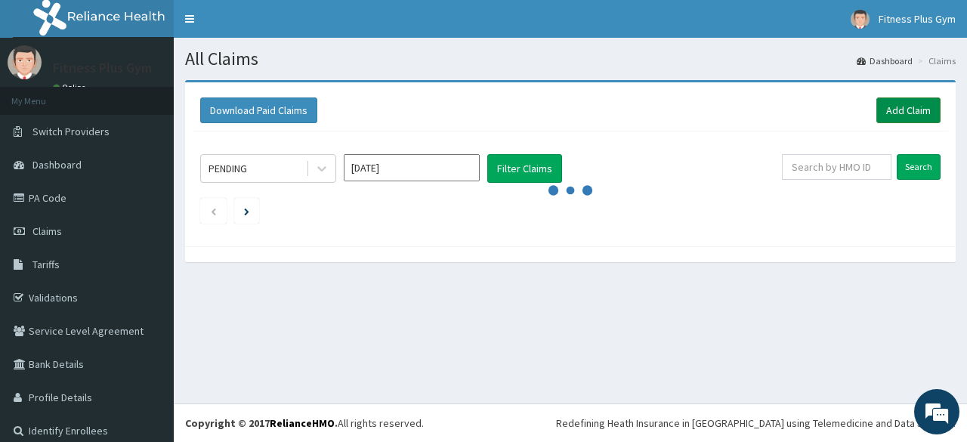
click at [921, 113] on link "Add Claim" at bounding box center [908, 110] width 64 height 26
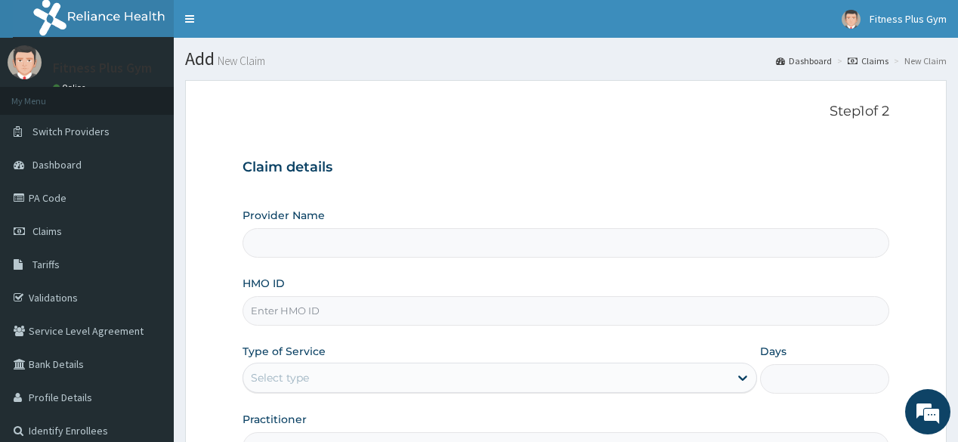
drag, startPoint x: 327, startPoint y: 309, endPoint x: 340, endPoint y: 295, distance: 18.7
click at [329, 305] on input "HMO ID" at bounding box center [565, 310] width 646 height 29
type input "ksb/"
type input "Fitness plus Gym"
type input "1"
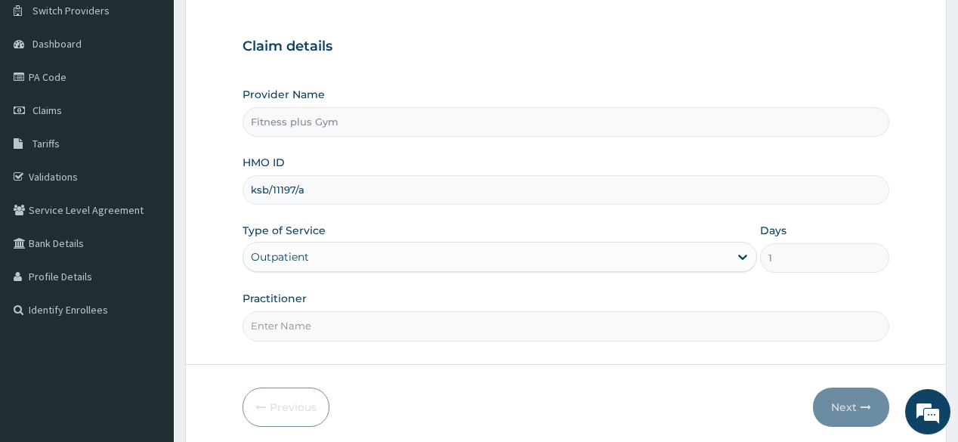
type input "ksb/11197/a"
click at [350, 326] on input "Practitioner" at bounding box center [565, 325] width 646 height 29
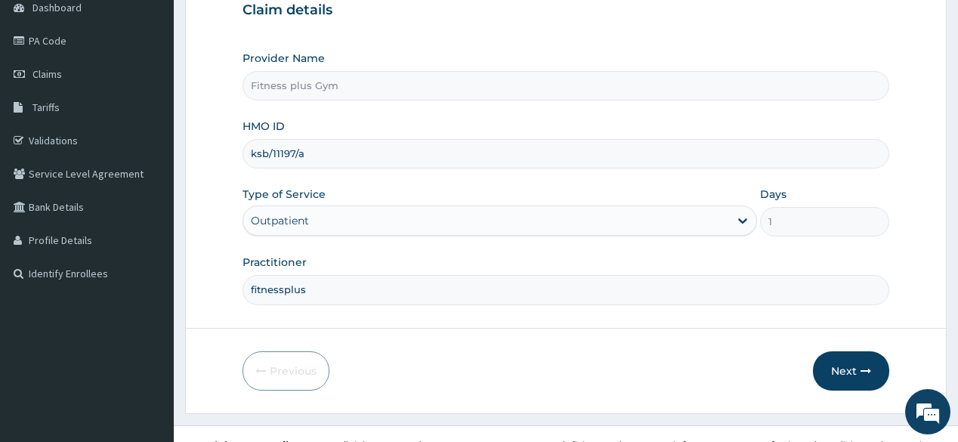
scroll to position [177, 0]
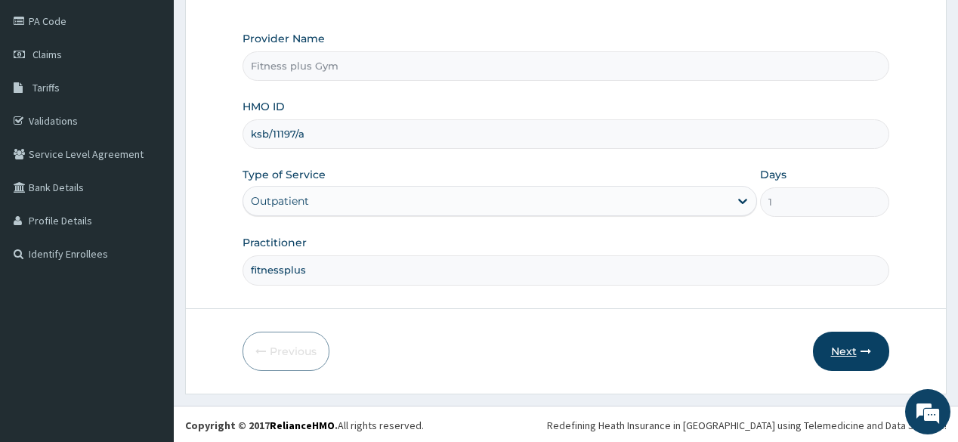
type input "fitnessplus"
click at [856, 353] on button "Next" at bounding box center [851, 351] width 76 height 39
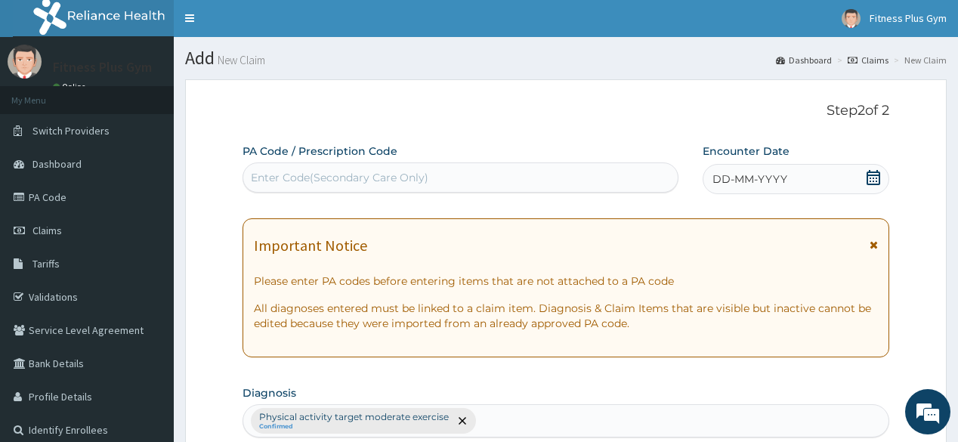
scroll to position [0, 0]
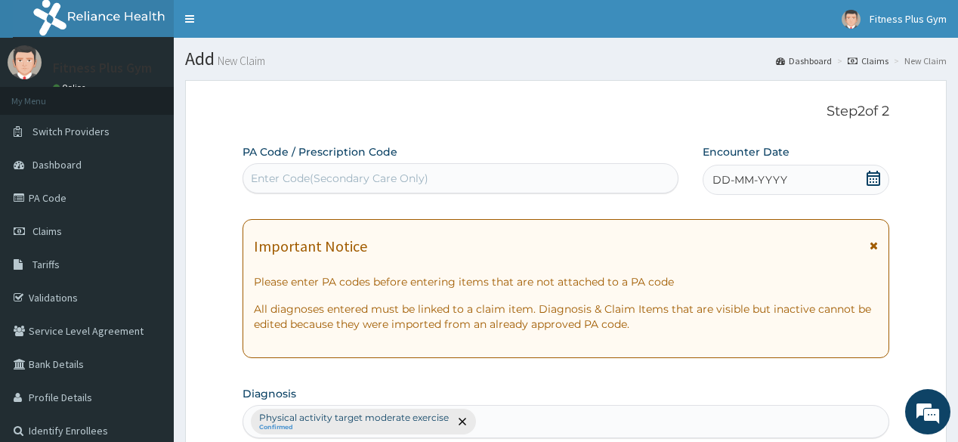
click at [505, 187] on div "Enter Code(Secondary Care Only)" at bounding box center [460, 178] width 434 height 24
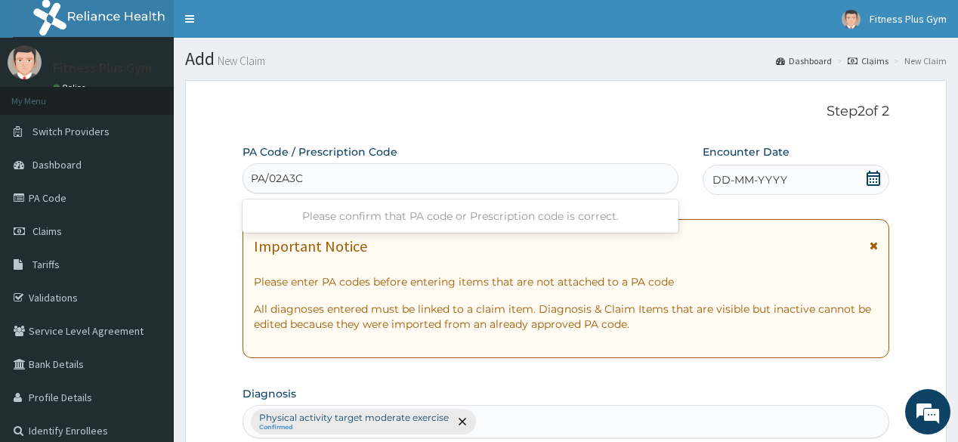
type input "PA/02A3C1"
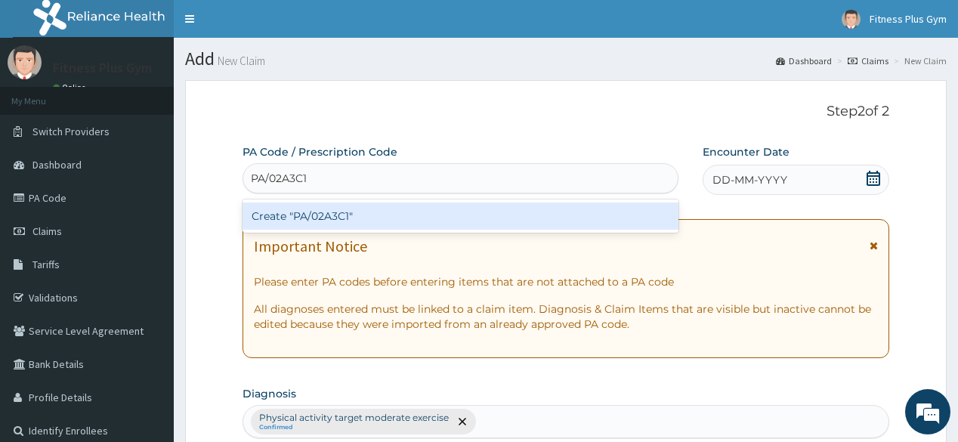
click at [505, 214] on div "Create "PA/02A3C1"" at bounding box center [459, 215] width 435 height 27
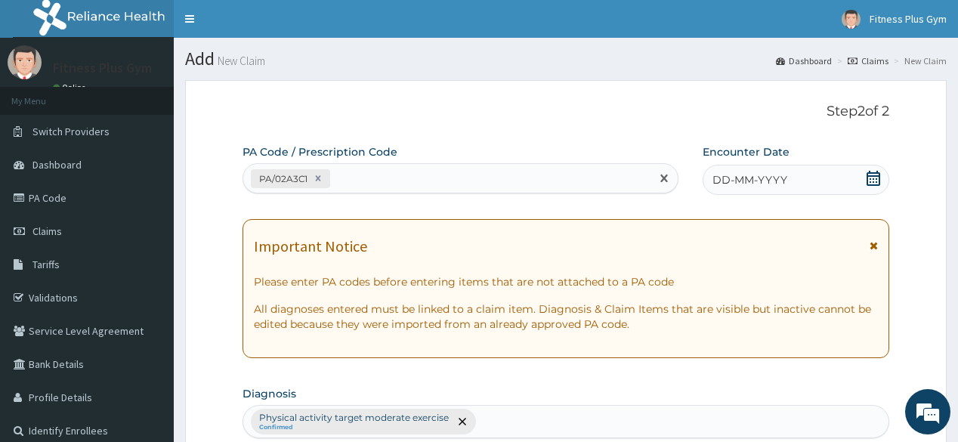
click at [867, 175] on icon at bounding box center [873, 178] width 14 height 15
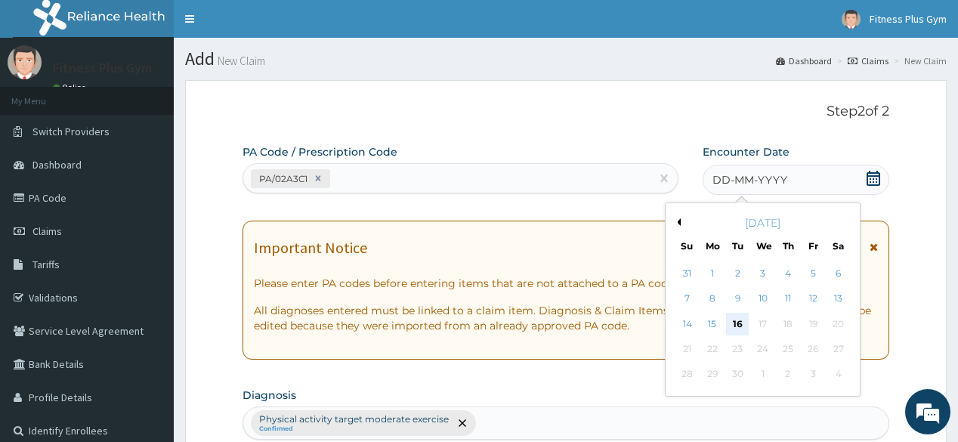
click at [739, 322] on div "16" at bounding box center [737, 324] width 23 height 23
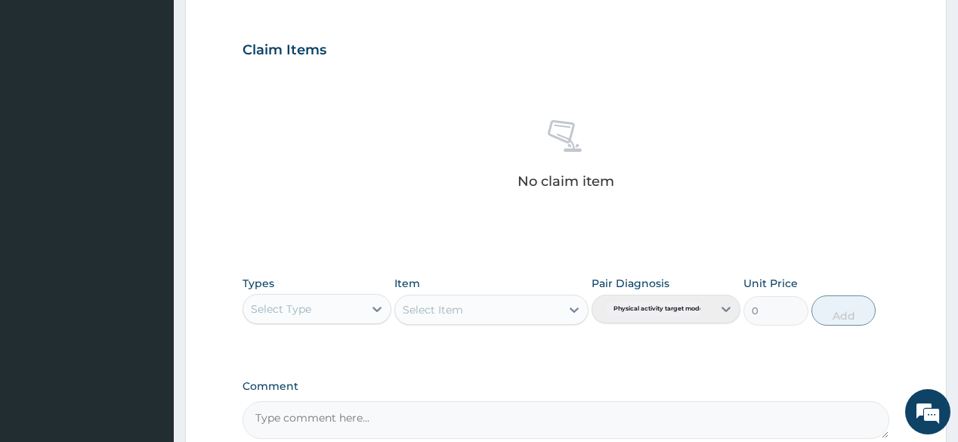
scroll to position [544, 0]
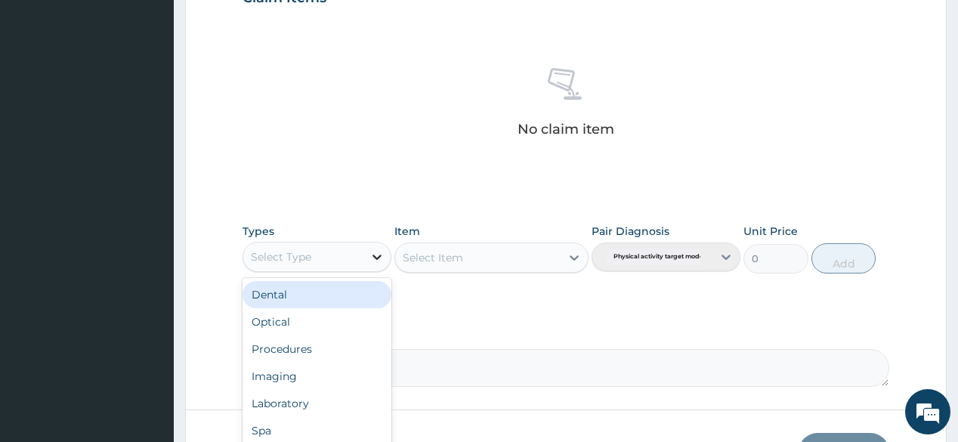
click at [378, 251] on icon at bounding box center [376, 256] width 15 height 15
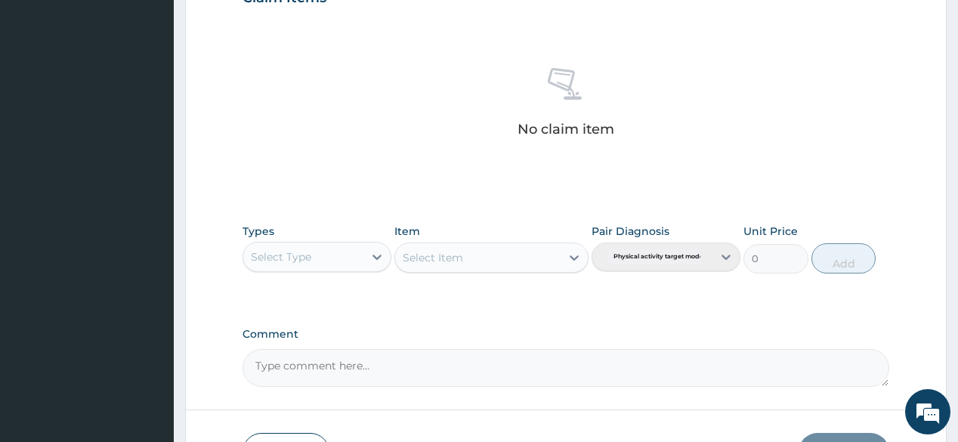
click at [337, 250] on div "Select Type" at bounding box center [303, 257] width 120 height 24
type input "gym"
click at [348, 307] on div "Gym" at bounding box center [316, 294] width 149 height 33
click at [353, 304] on div "Gym" at bounding box center [316, 294] width 149 height 27
click at [494, 255] on div "Select Item" at bounding box center [491, 257] width 194 height 30
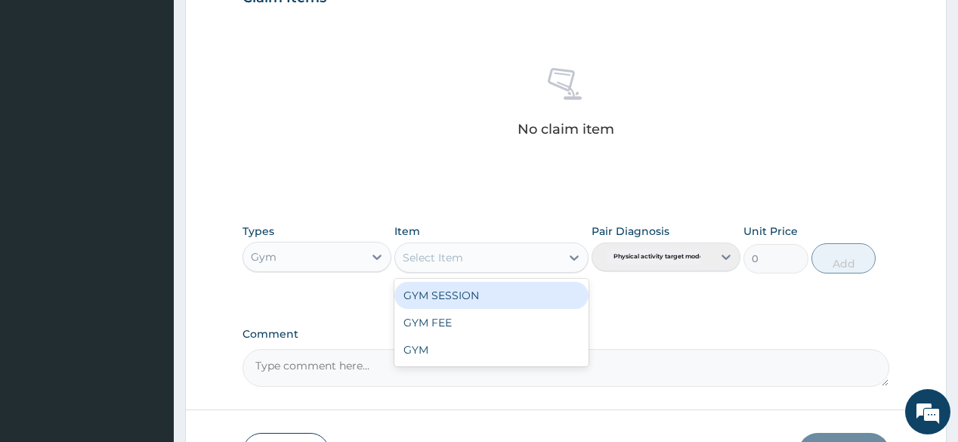
click at [530, 264] on div "Select Item" at bounding box center [477, 257] width 165 height 24
click at [492, 302] on div "GYM SESSION" at bounding box center [491, 295] width 194 height 27
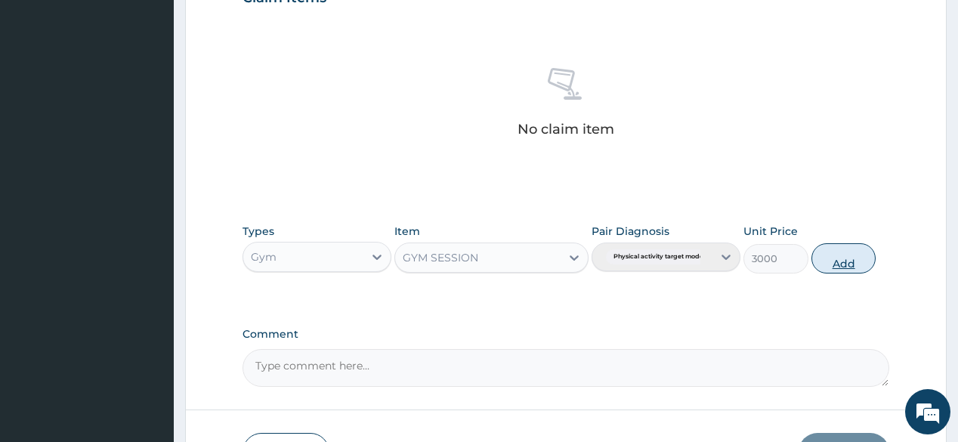
click at [855, 263] on button "Add" at bounding box center [843, 258] width 65 height 30
type input "0"
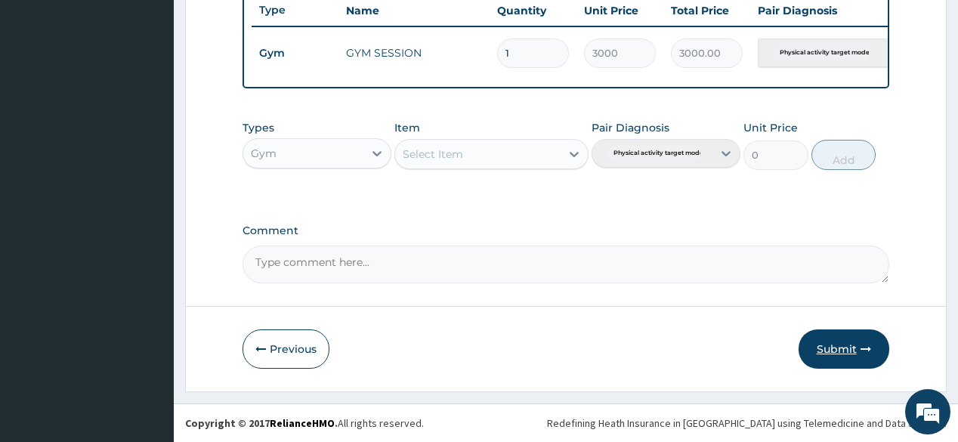
click at [847, 337] on button "Submit" at bounding box center [843, 348] width 91 height 39
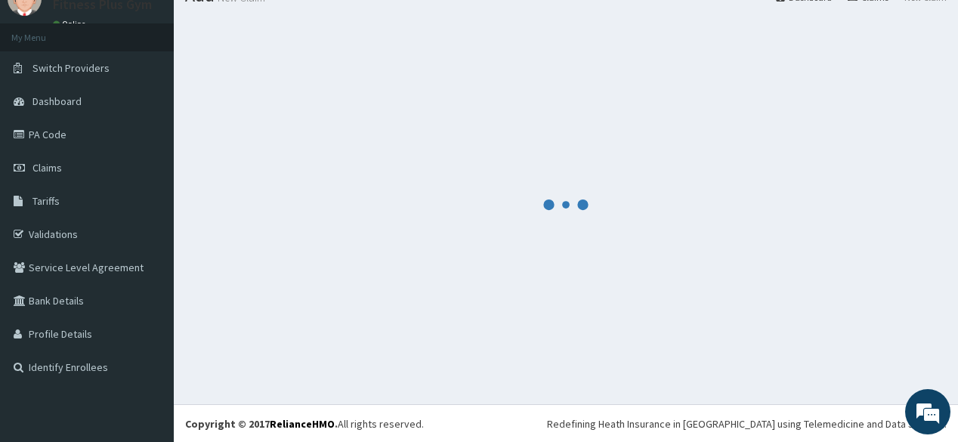
scroll to position [582, 0]
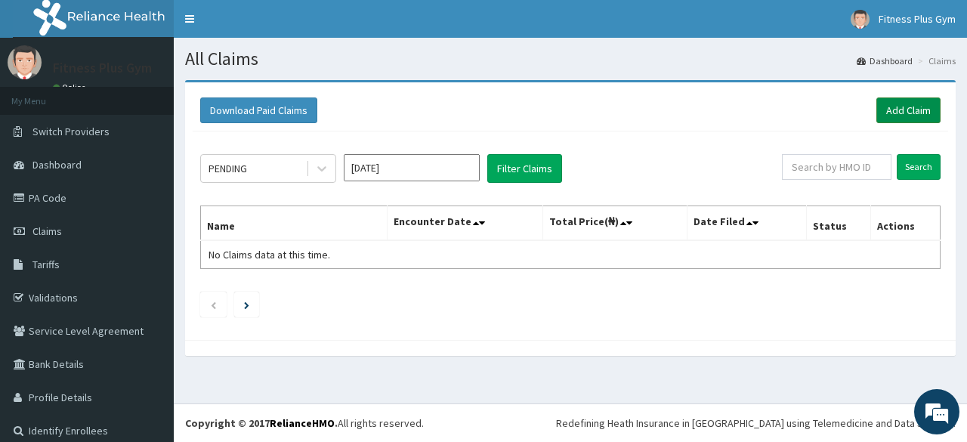
click at [904, 114] on link "Add Claim" at bounding box center [908, 110] width 64 height 26
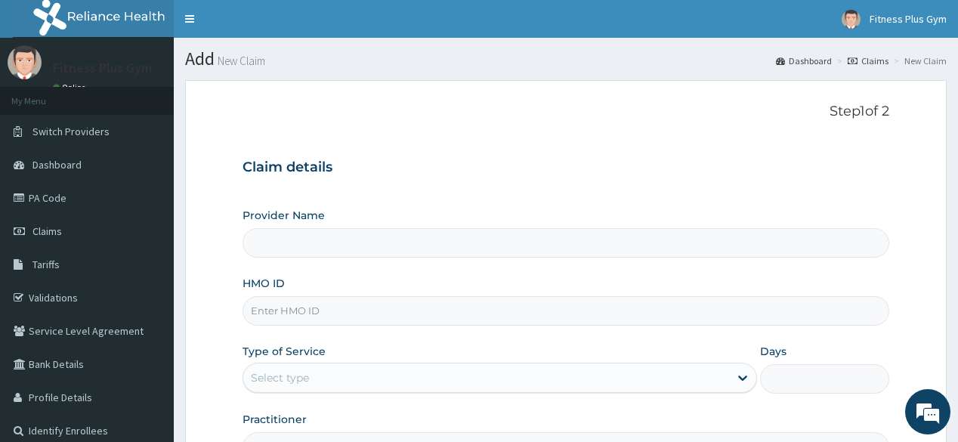
type input "Fitness plus Gym"
type input "1"
click at [441, 313] on input "HMO ID" at bounding box center [565, 310] width 646 height 29
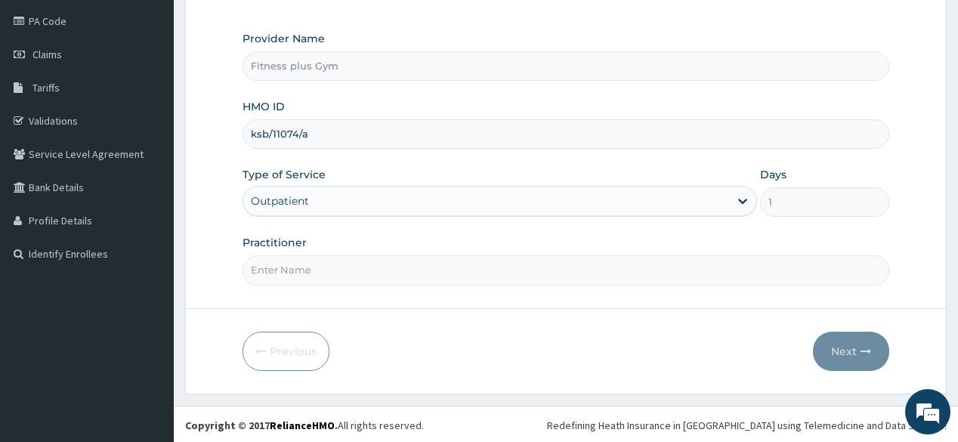
type input "ksb/11074/a"
click at [447, 280] on input "Practitioner" at bounding box center [565, 269] width 646 height 29
type input "fitnessplus"
click at [830, 359] on button "Next" at bounding box center [851, 351] width 76 height 39
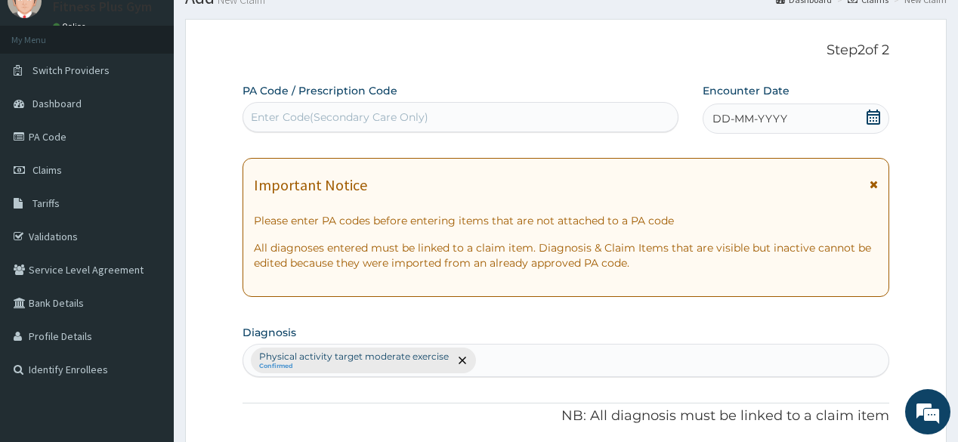
scroll to position [56, 0]
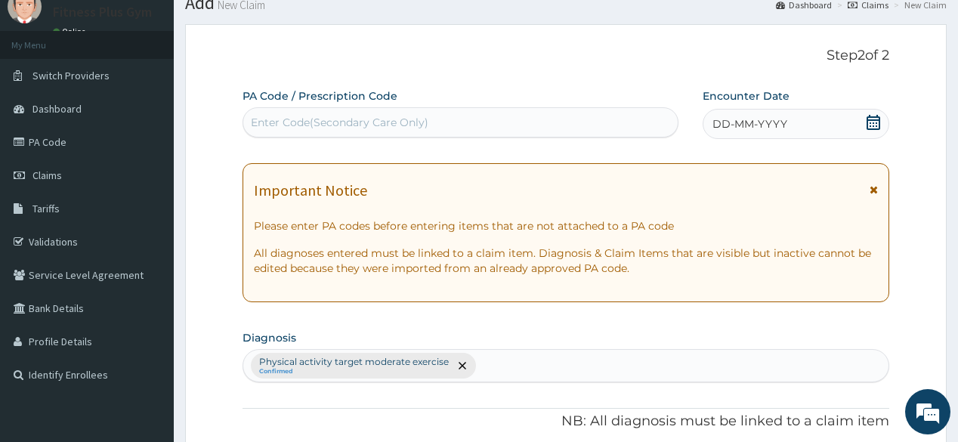
click at [409, 123] on div "Enter Code(Secondary Care Only)" at bounding box center [339, 122] width 177 height 15
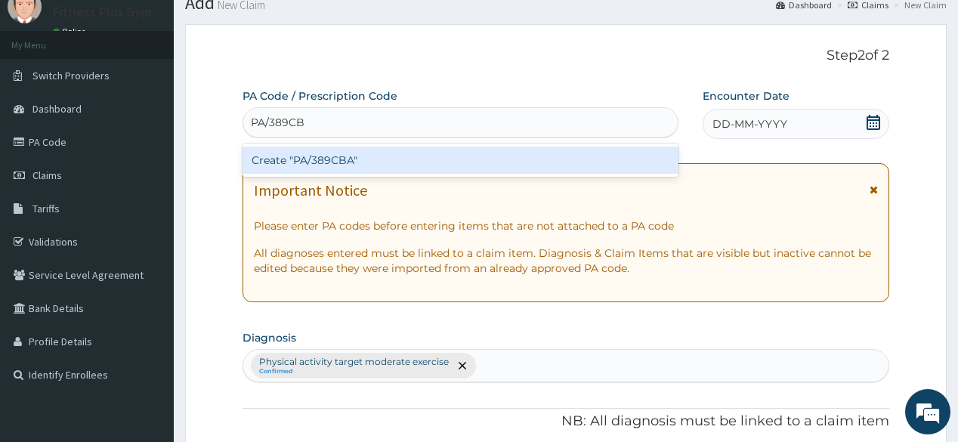
type input "PA/389CBA"
click at [378, 149] on div "Create "PA/389CBA"" at bounding box center [459, 160] width 435 height 27
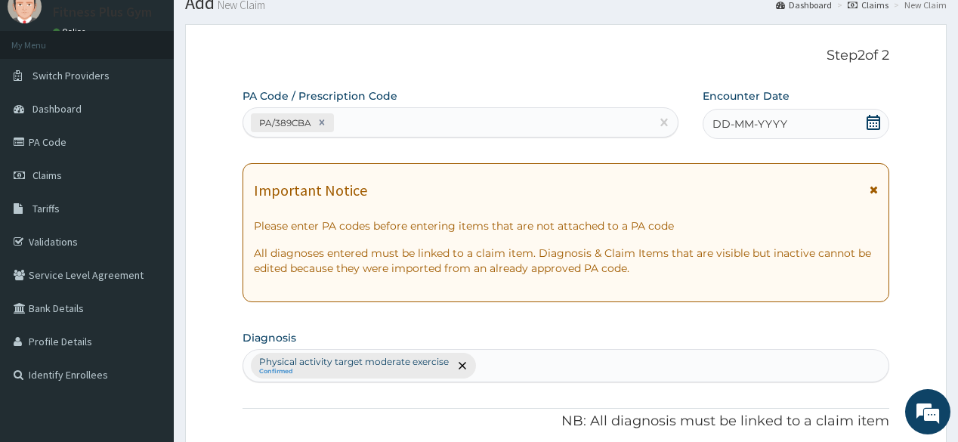
click at [782, 120] on span "DD-MM-YYYY" at bounding box center [749, 123] width 75 height 15
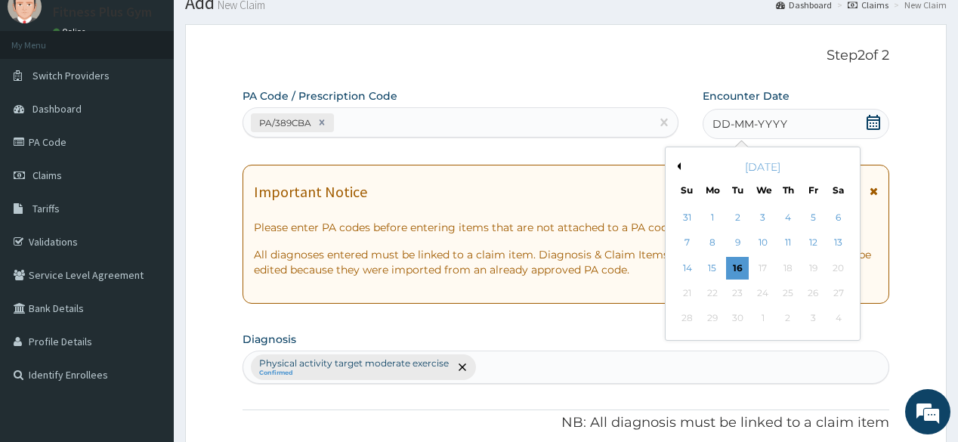
click at [876, 124] on icon at bounding box center [873, 122] width 15 height 15
click at [745, 265] on div "16" at bounding box center [737, 268] width 23 height 23
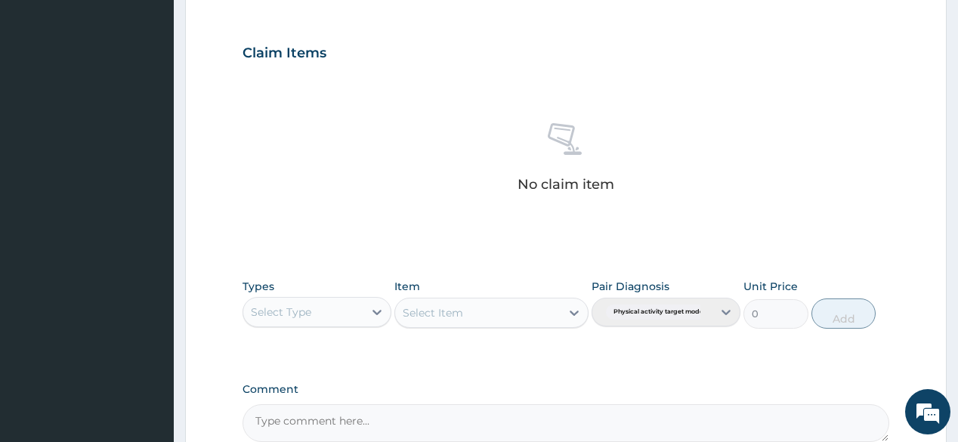
scroll to position [600, 0]
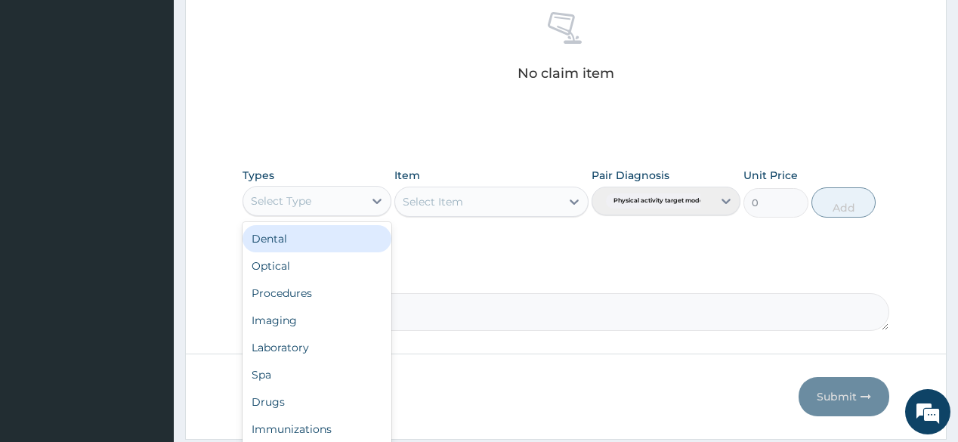
click at [356, 202] on div "Select Type" at bounding box center [303, 201] width 120 height 24
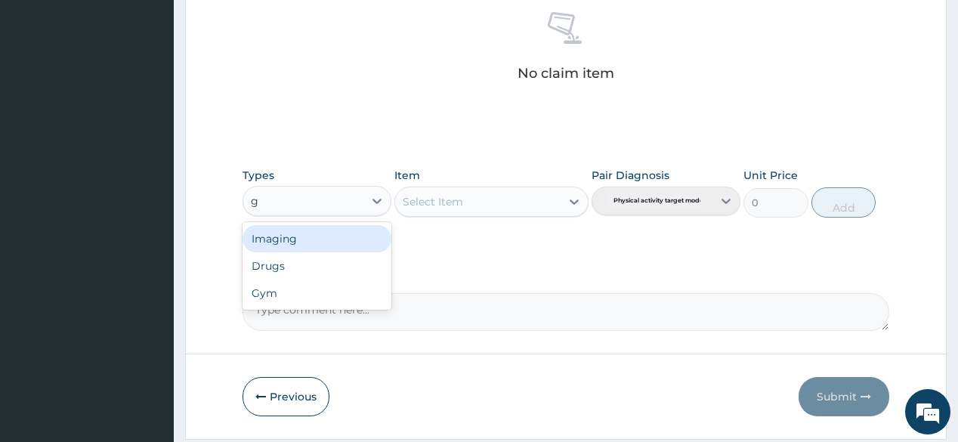
type input "gy"
click at [357, 228] on div "Gym" at bounding box center [316, 238] width 149 height 27
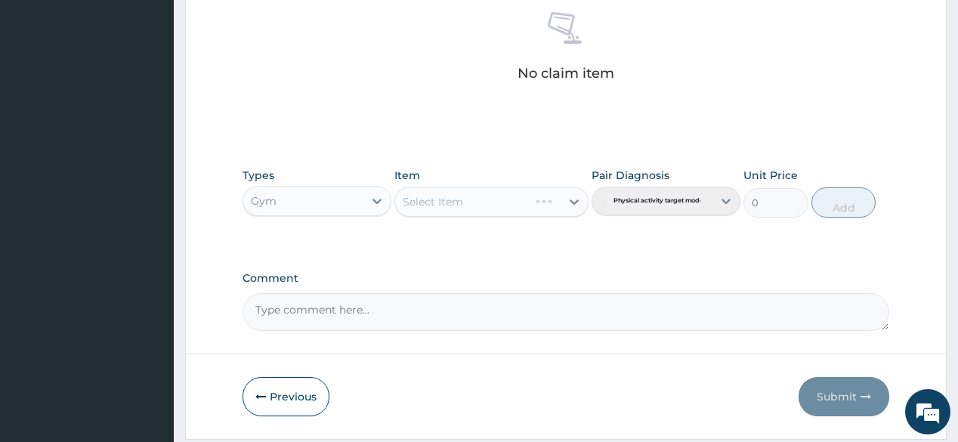
click at [446, 208] on div "Select Item" at bounding box center [491, 202] width 194 height 30
click at [482, 196] on div "Select Item" at bounding box center [491, 202] width 194 height 30
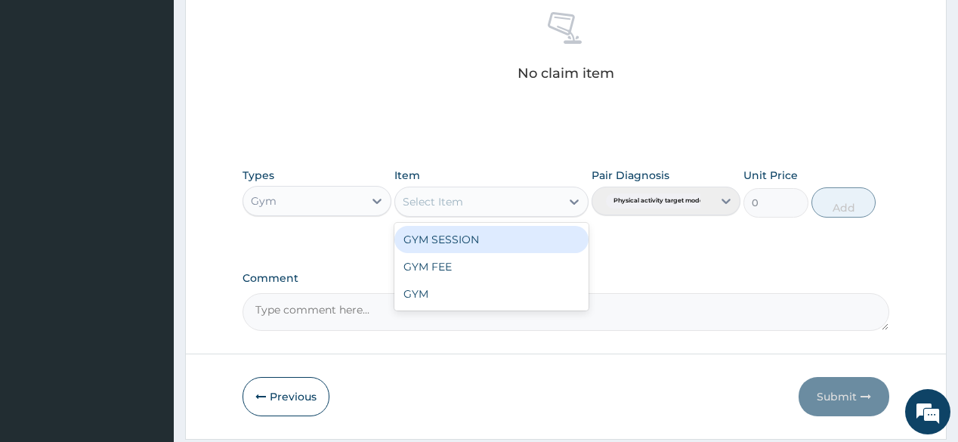
click at [514, 196] on div "Select Item" at bounding box center [477, 202] width 165 height 24
click at [517, 237] on div "GYM SESSION" at bounding box center [491, 239] width 194 height 27
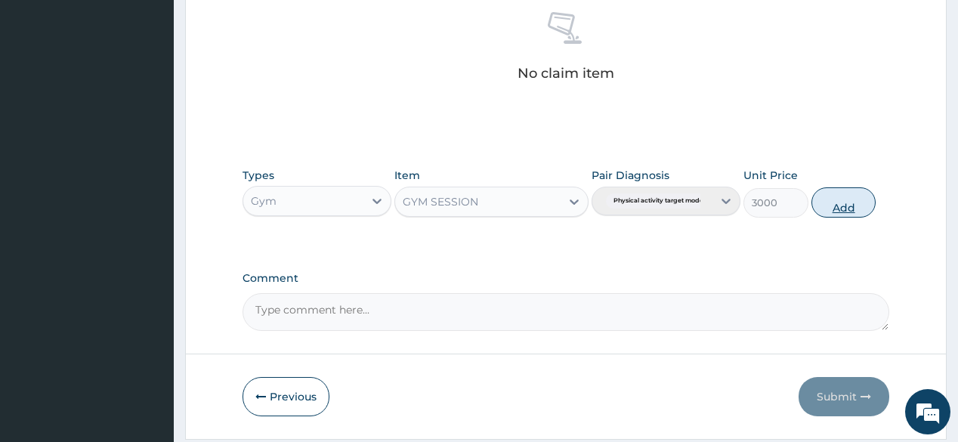
click at [838, 205] on button "Add" at bounding box center [843, 202] width 65 height 30
type input "0"
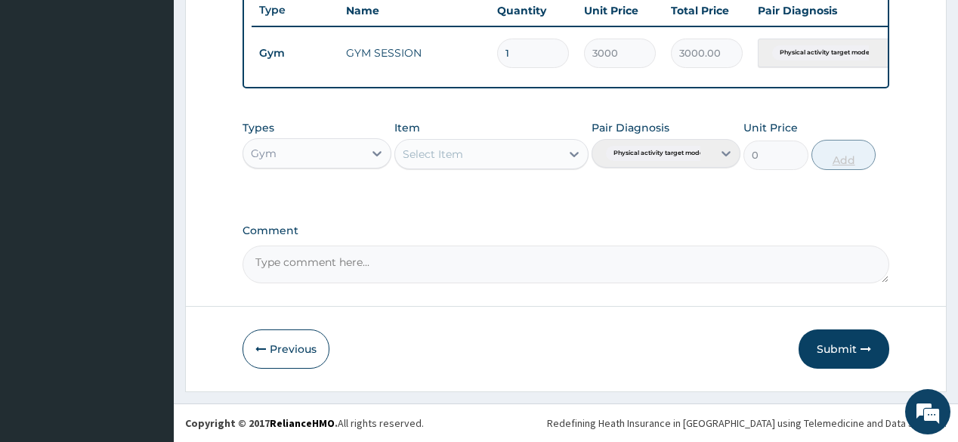
scroll to position [582, 0]
click at [876, 338] on button "Submit" at bounding box center [843, 348] width 91 height 39
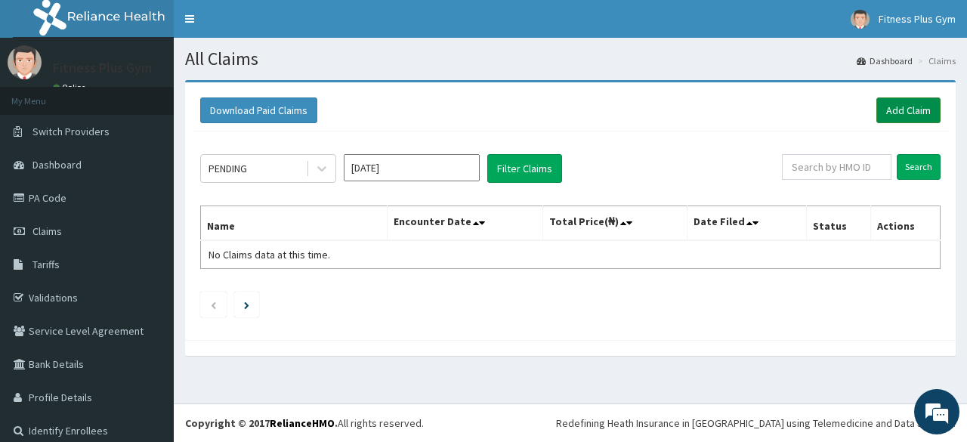
click at [906, 106] on link "Add Claim" at bounding box center [908, 110] width 64 height 26
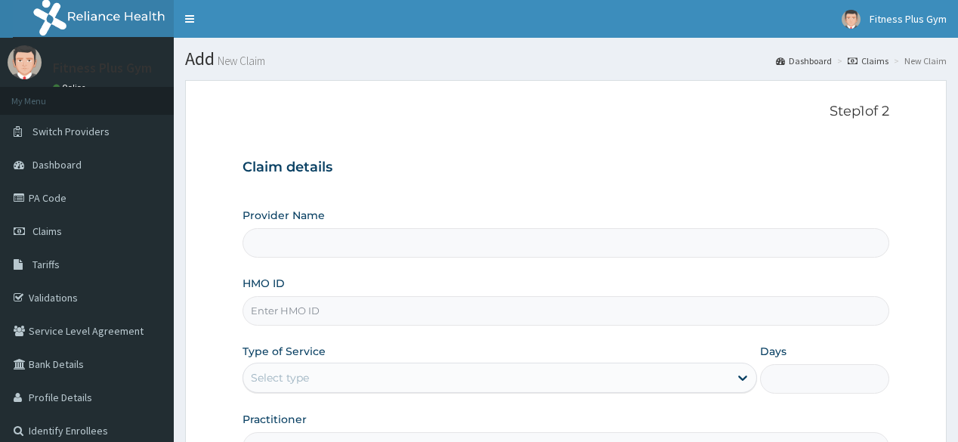
click at [305, 312] on input "HMO ID" at bounding box center [565, 310] width 646 height 29
type input "Fitness plus Gym"
type input "1"
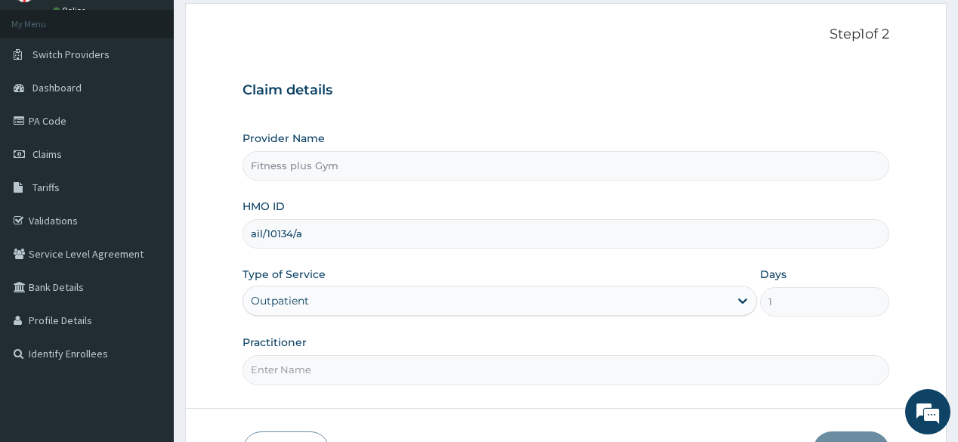
scroll to position [177, 0]
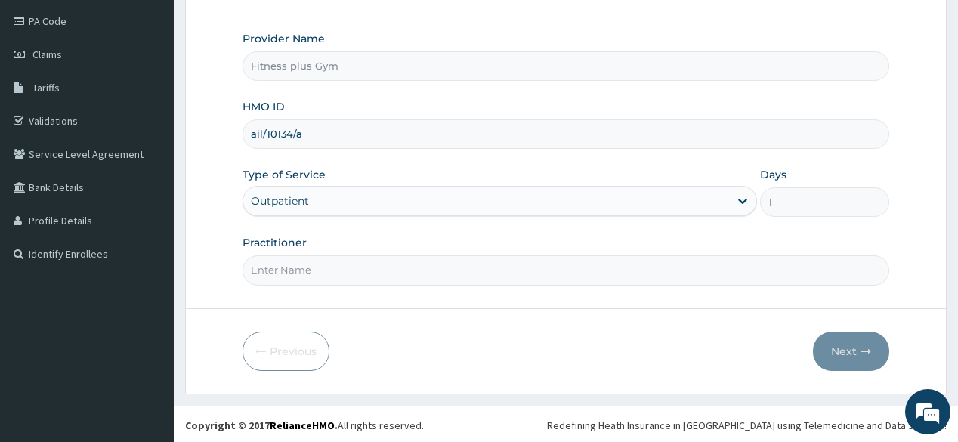
type input "ail/10134/a"
click at [350, 279] on input "Practitioner" at bounding box center [565, 269] width 646 height 29
type input "fitnessplus"
click at [874, 340] on button "Next" at bounding box center [851, 351] width 76 height 39
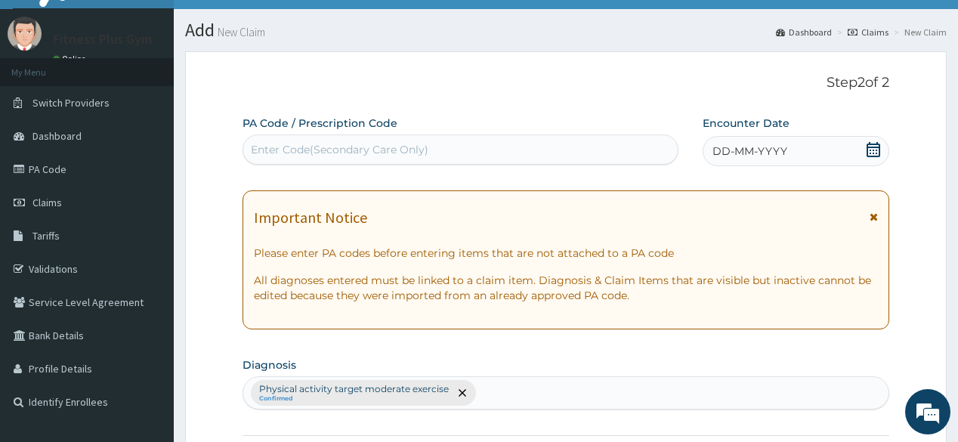
scroll to position [0, 0]
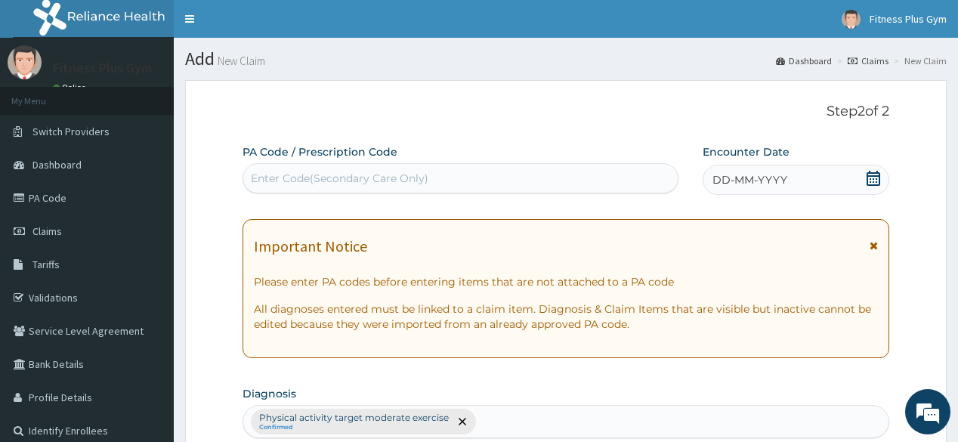
click at [403, 180] on div "Enter Code(Secondary Care Only)" at bounding box center [339, 178] width 177 height 15
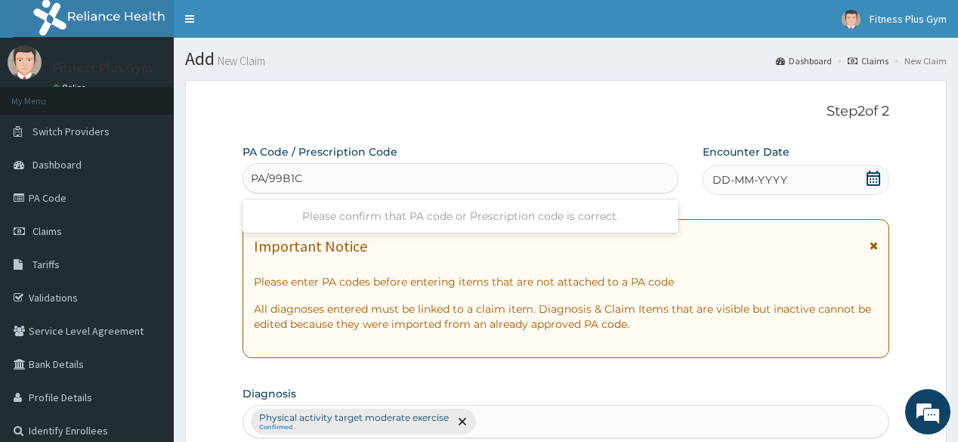
type input "PA/99B1C0"
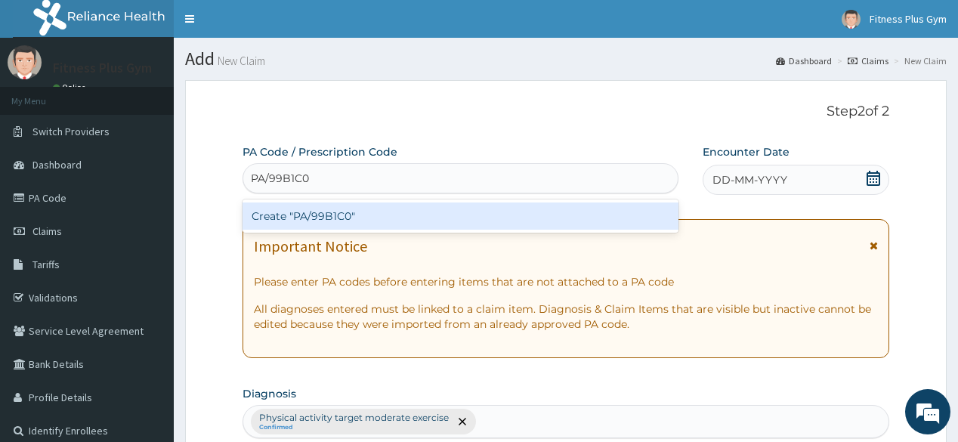
click at [443, 211] on div "Create "PA/99B1C0"" at bounding box center [459, 215] width 435 height 27
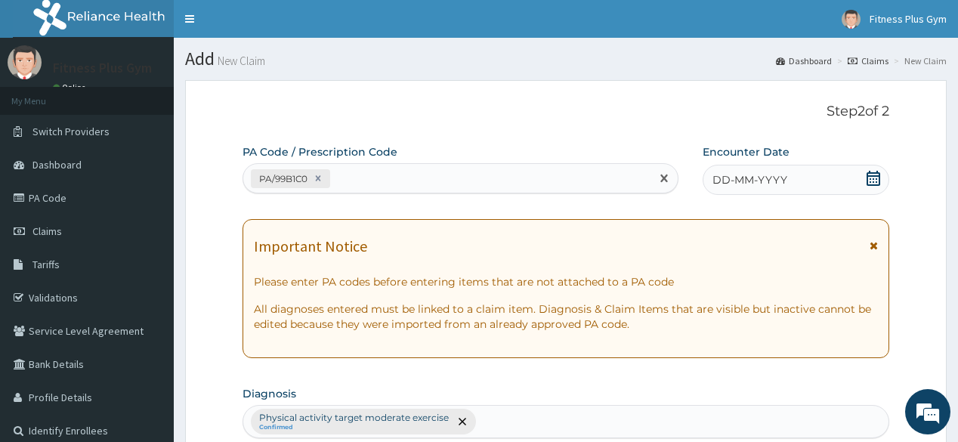
click at [764, 178] on span "DD-MM-YYYY" at bounding box center [749, 179] width 75 height 15
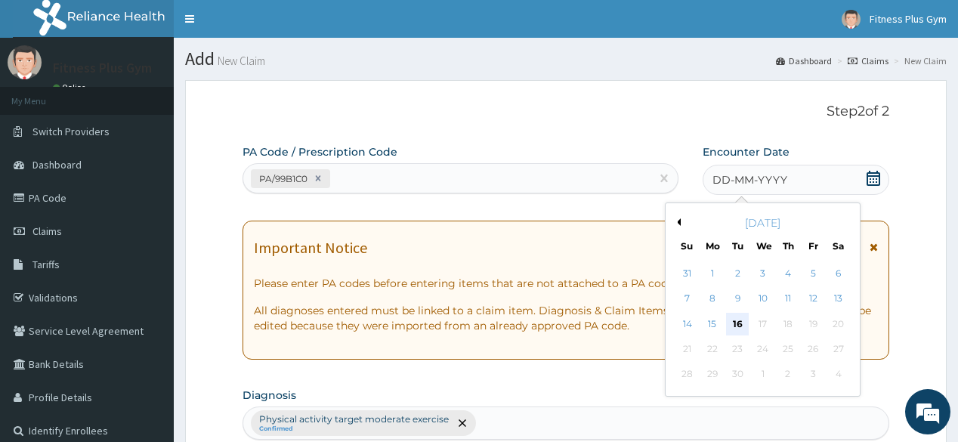
click at [736, 328] on div "16" at bounding box center [737, 324] width 23 height 23
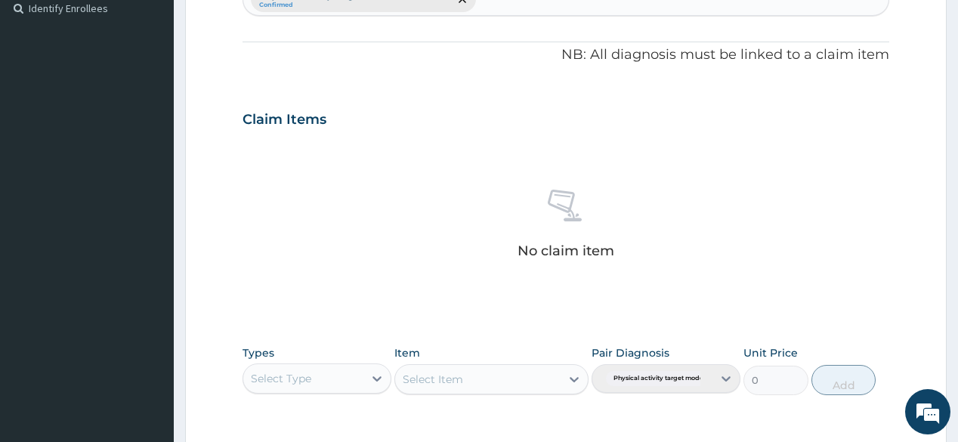
scroll to position [423, 0]
click at [355, 371] on div "Select Type" at bounding box center [303, 378] width 120 height 24
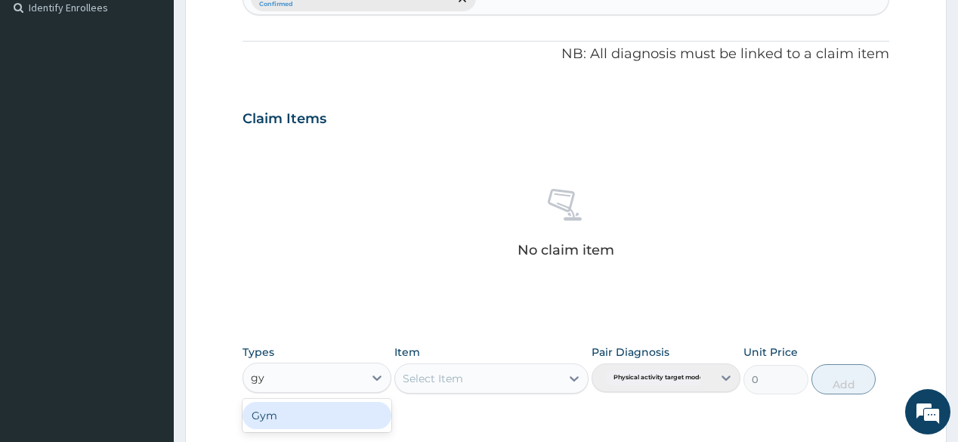
type input "gym"
click at [332, 408] on div "Gym" at bounding box center [316, 415] width 149 height 27
click at [508, 390] on div "Select Item" at bounding box center [491, 378] width 194 height 30
click at [506, 383] on div "Select Item" at bounding box center [477, 378] width 165 height 24
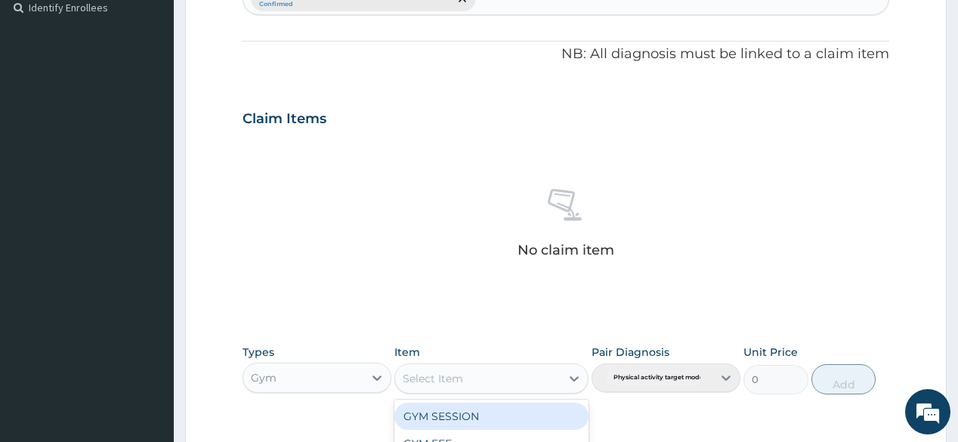
click at [492, 414] on div "GYM SESSION" at bounding box center [491, 416] width 194 height 27
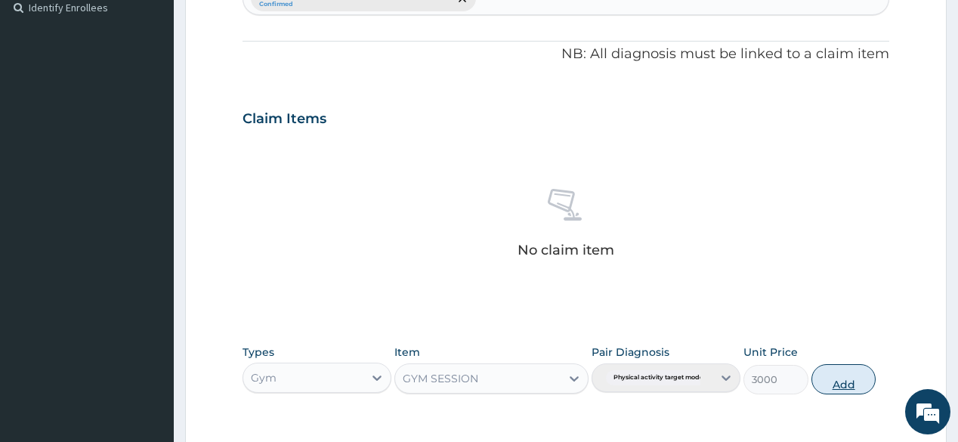
click at [836, 384] on button "Add" at bounding box center [843, 379] width 65 height 30
type input "0"
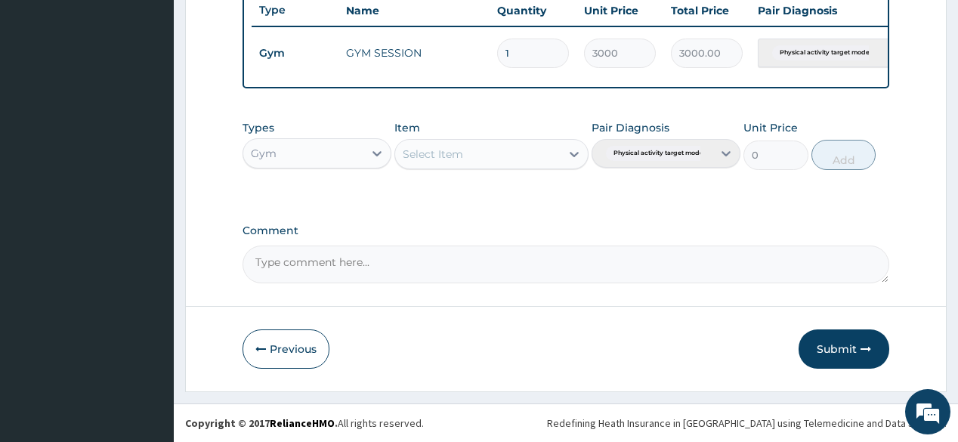
click at [836, 347] on button "Submit" at bounding box center [843, 348] width 91 height 39
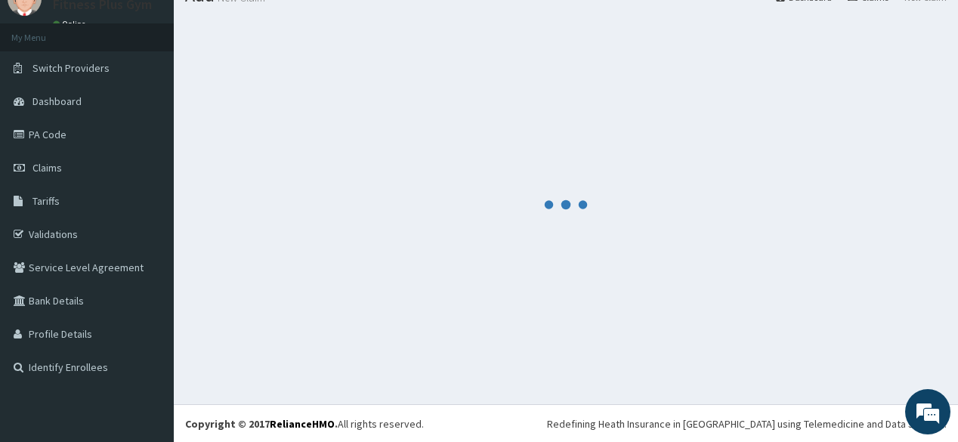
scroll to position [582, 0]
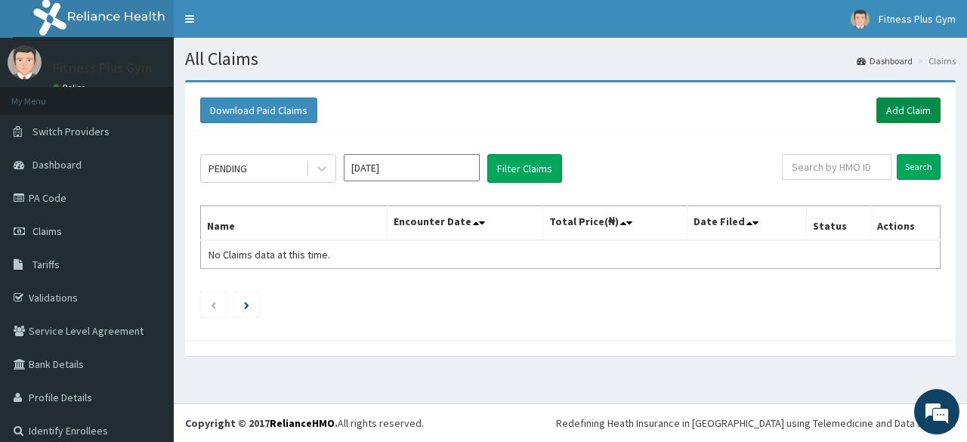
click at [911, 121] on link "Add Claim" at bounding box center [908, 110] width 64 height 26
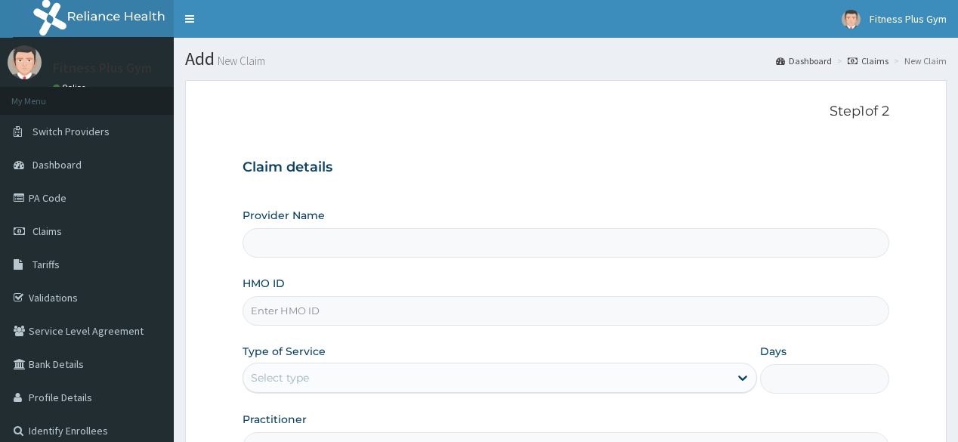
click at [397, 305] on input "HMO ID" at bounding box center [565, 310] width 646 height 29
type input "lcm"
type input "Fitness plus Gym"
type input "1"
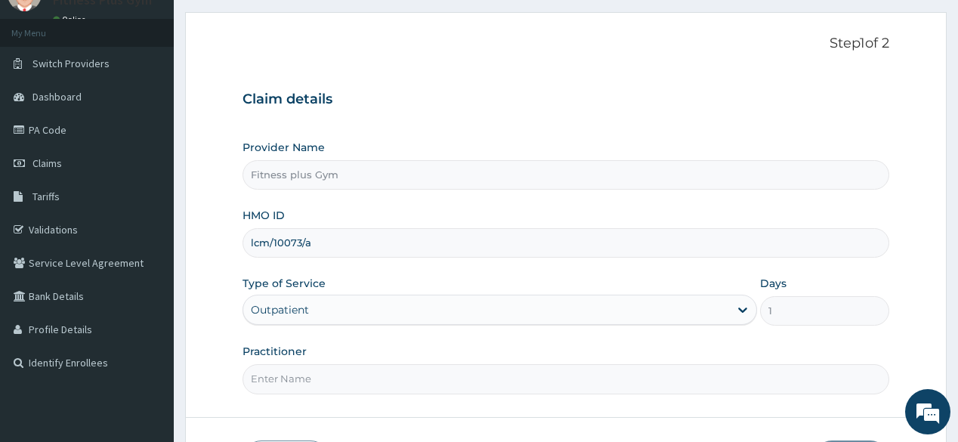
scroll to position [177, 0]
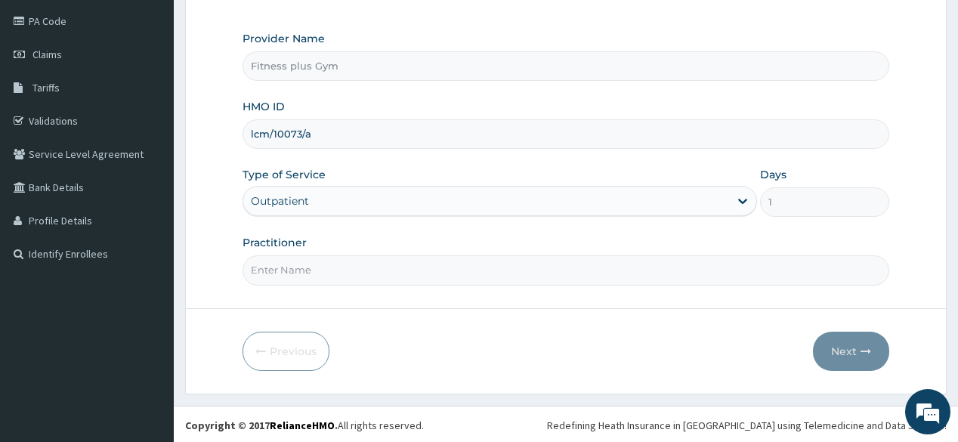
type input "lcm/10073/a"
click at [349, 272] on input "Practitioner" at bounding box center [565, 269] width 646 height 29
type input "FITNESSPLUS"
click at [846, 353] on button "Next" at bounding box center [851, 351] width 76 height 39
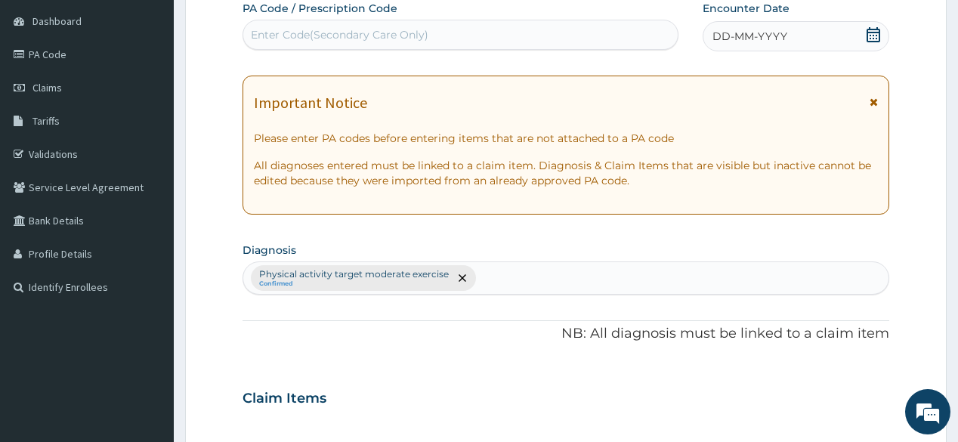
scroll to position [56, 0]
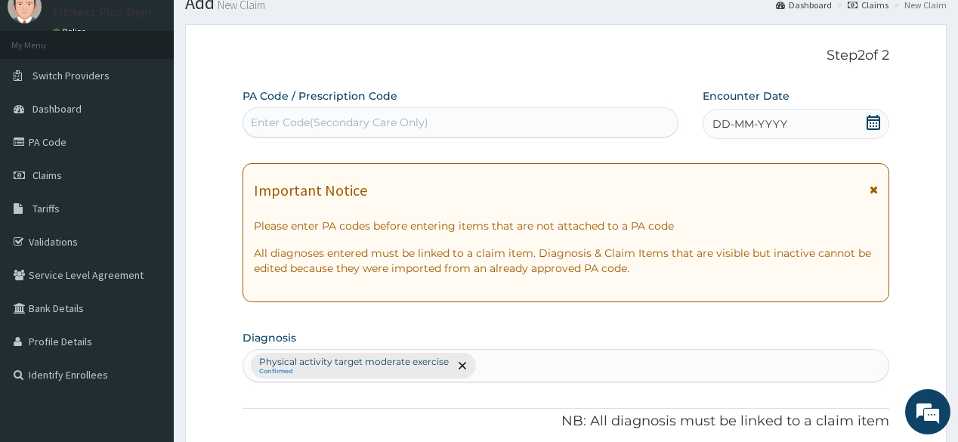
click at [501, 129] on div "Enter Code(Secondary Care Only)" at bounding box center [460, 122] width 434 height 24
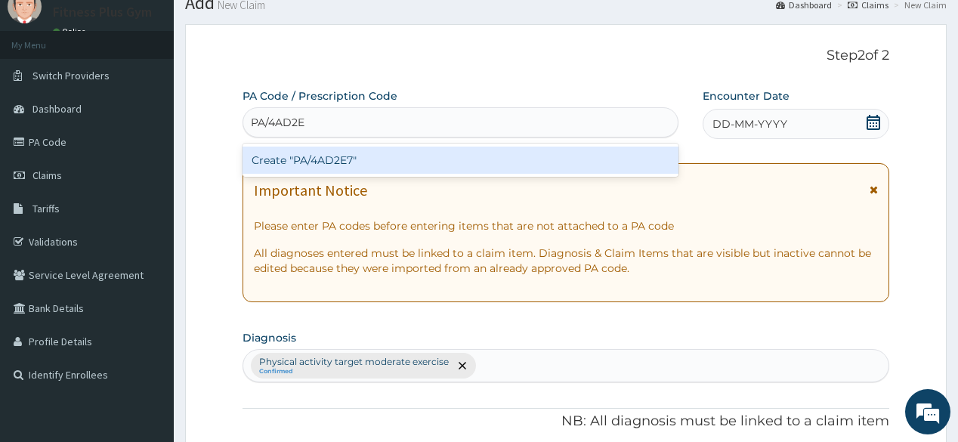
type input "PA/4AD2E7"
click at [466, 162] on div "Create "PA/4AD2E7"" at bounding box center [459, 160] width 435 height 27
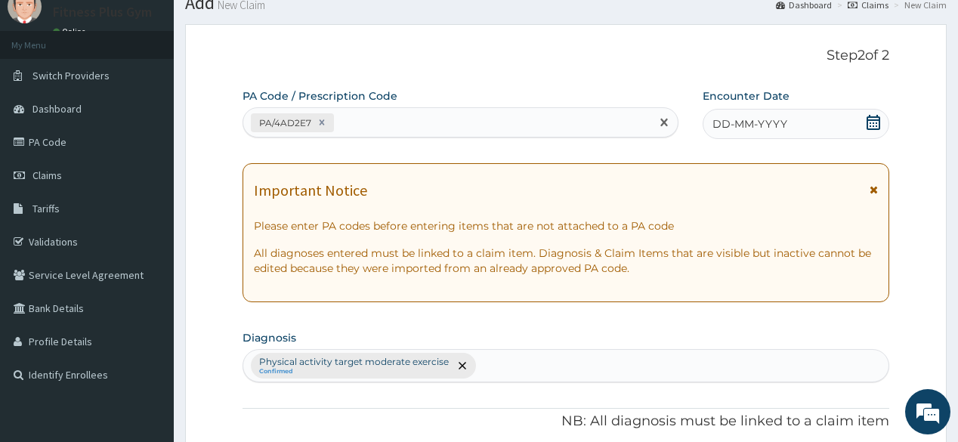
click at [872, 124] on icon at bounding box center [873, 122] width 15 height 15
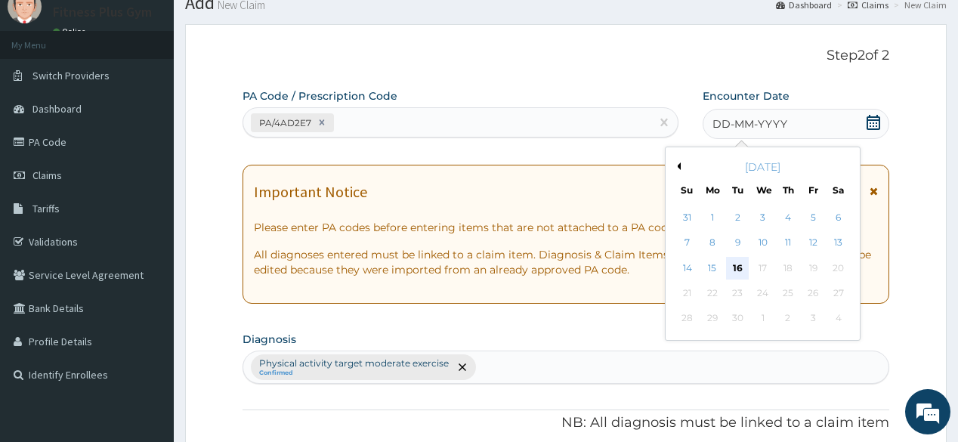
click at [742, 271] on div "16" at bounding box center [737, 268] width 23 height 23
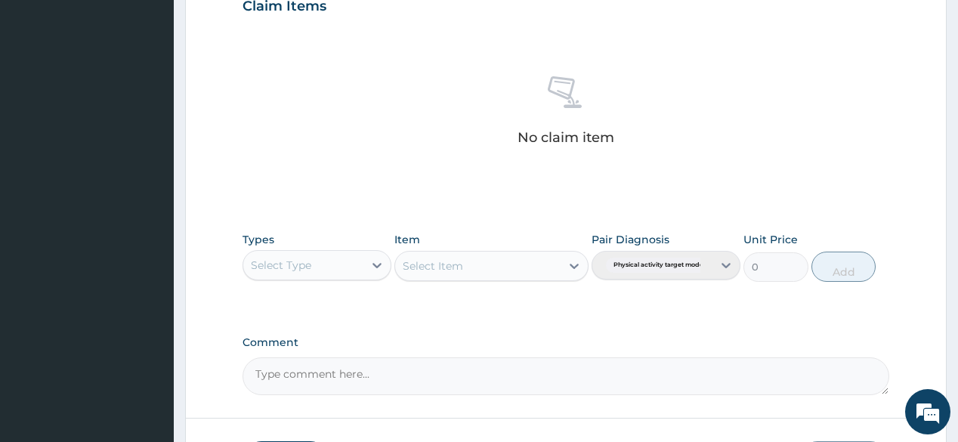
scroll to position [539, 0]
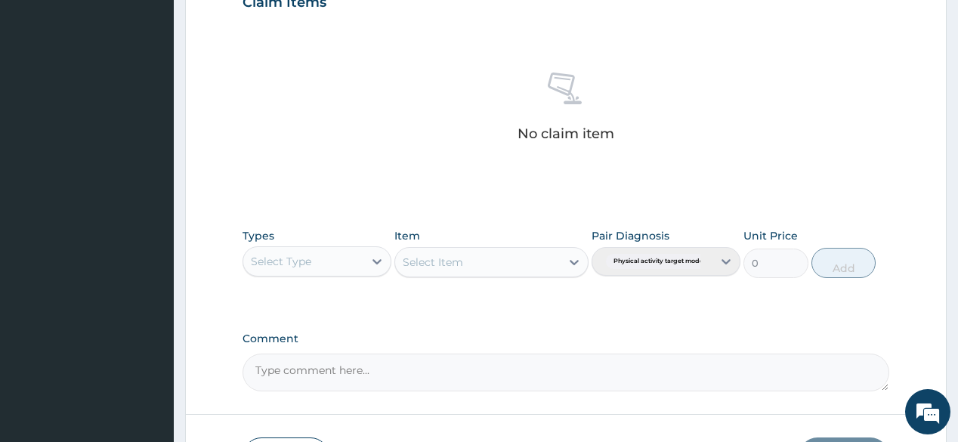
click at [338, 253] on div "Select Type" at bounding box center [303, 261] width 120 height 24
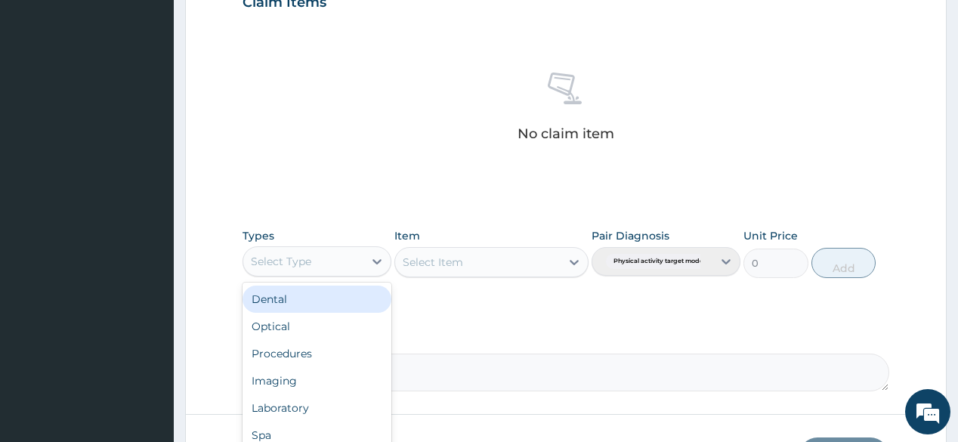
click at [344, 265] on div "Select Type" at bounding box center [303, 261] width 120 height 24
type input "gy"
click at [270, 307] on div "Gym" at bounding box center [316, 298] width 149 height 27
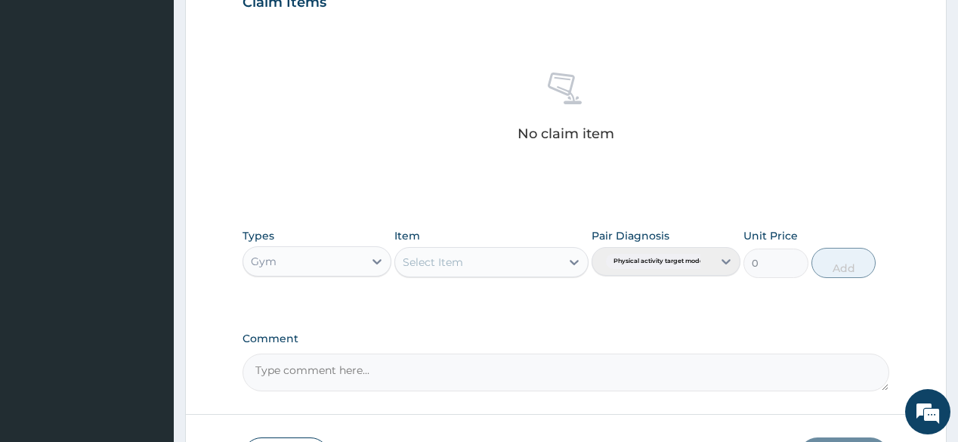
click at [490, 269] on div "Select Item" at bounding box center [491, 262] width 194 height 30
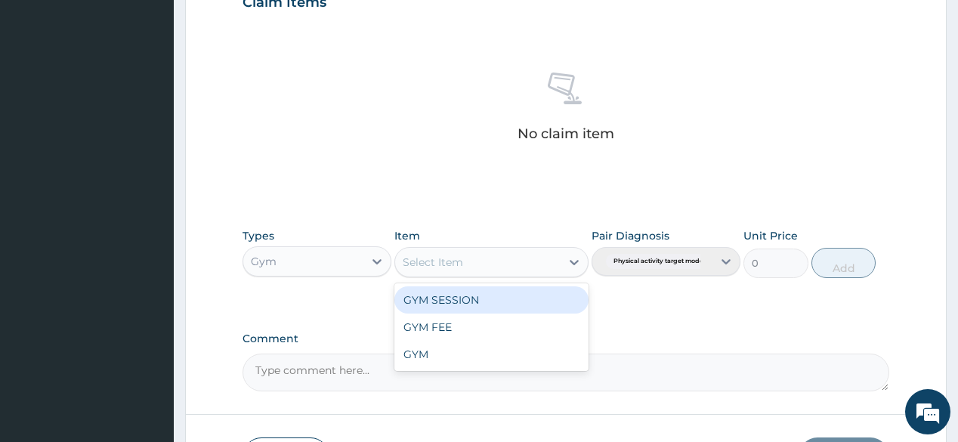
click at [541, 261] on div "Select Item" at bounding box center [477, 262] width 165 height 24
click at [526, 290] on div "GYM SESSION" at bounding box center [491, 299] width 194 height 27
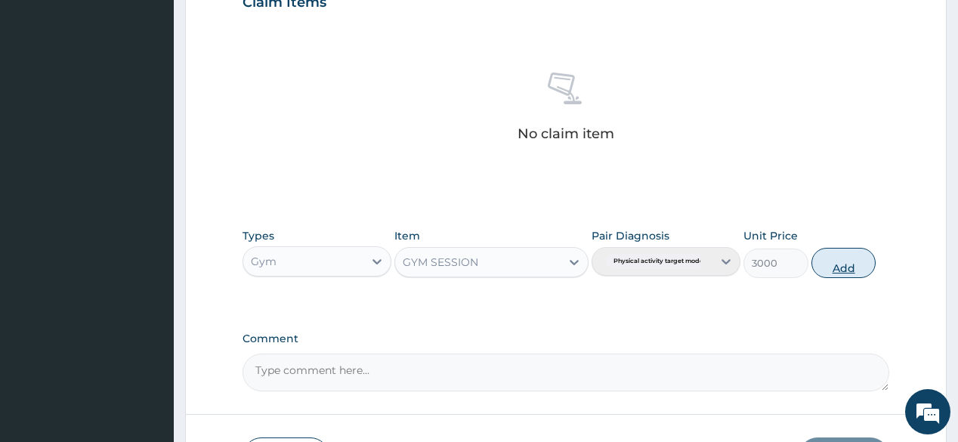
click at [826, 260] on button "Add" at bounding box center [843, 263] width 65 height 30
type input "0"
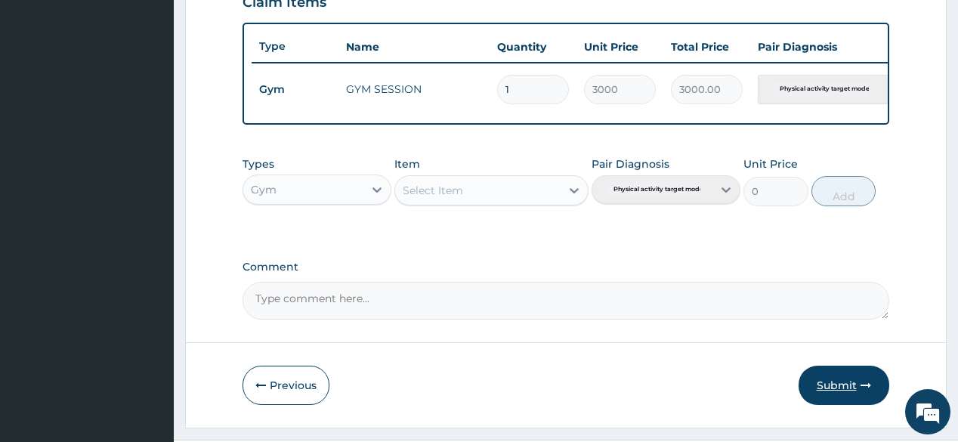
click at [839, 388] on button "Submit" at bounding box center [843, 385] width 91 height 39
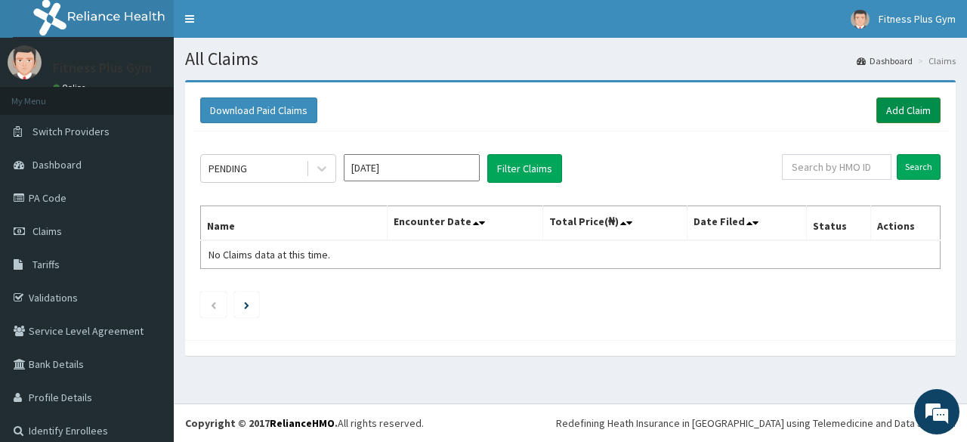
click at [891, 111] on link "Add Claim" at bounding box center [908, 110] width 64 height 26
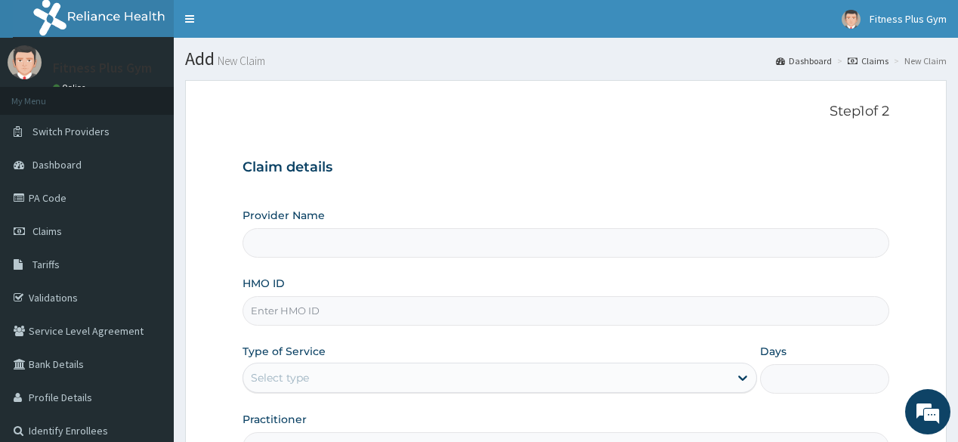
click at [356, 319] on input "HMO ID" at bounding box center [565, 310] width 646 height 29
type input "t"
type input "Fitness plus Gym"
type input "1"
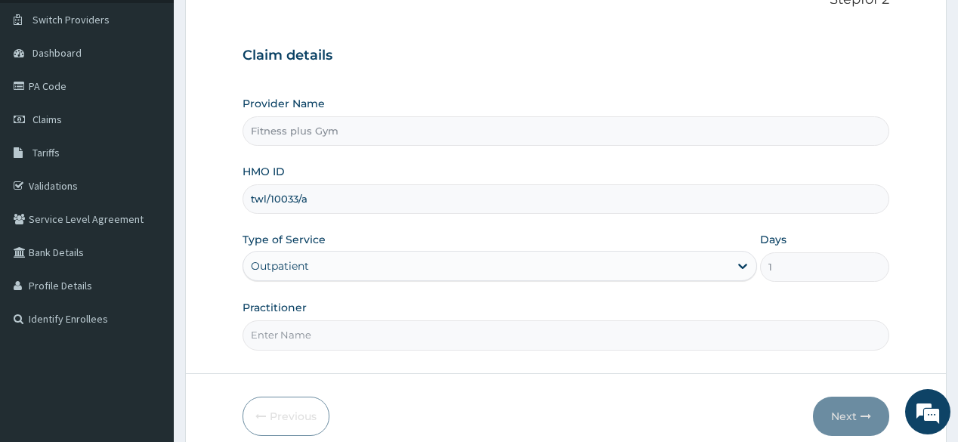
scroll to position [121, 0]
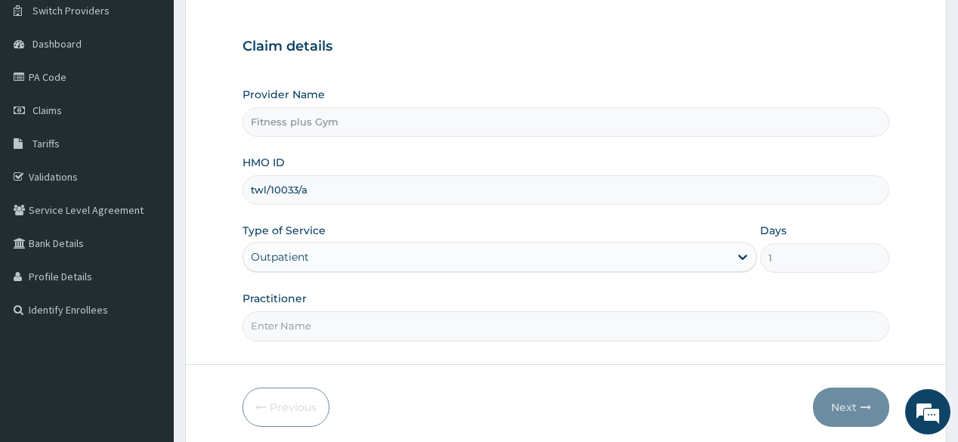
type input "twl/10033/a"
click at [356, 332] on input "Practitioner" at bounding box center [565, 325] width 646 height 29
type input "fitnessplus"
click at [850, 397] on button "Next" at bounding box center [851, 406] width 76 height 39
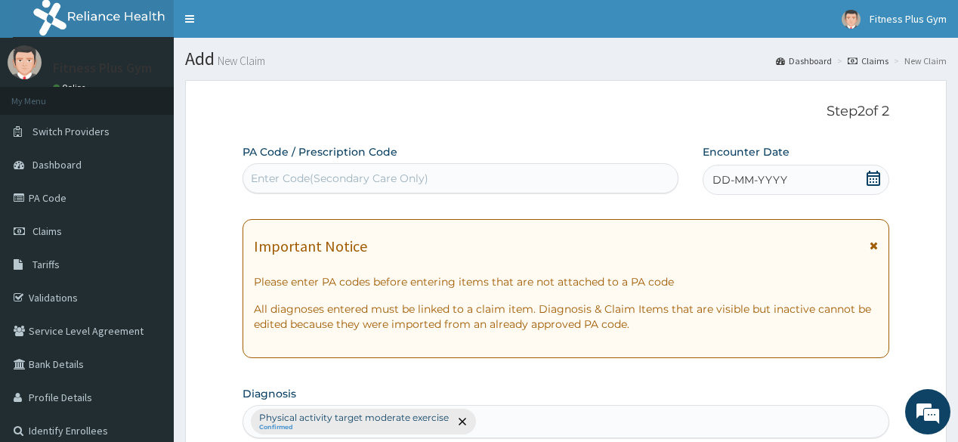
scroll to position [0, 0]
drag, startPoint x: 486, startPoint y: 182, endPoint x: 489, endPoint y: 156, distance: 26.7
click at [486, 175] on div "Enter Code(Secondary Care Only)" at bounding box center [460, 178] width 434 height 24
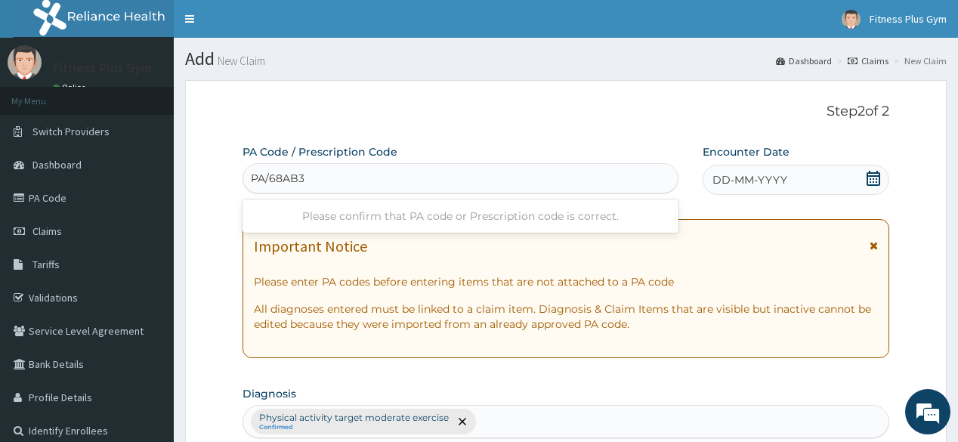
type input "PA/68AB35"
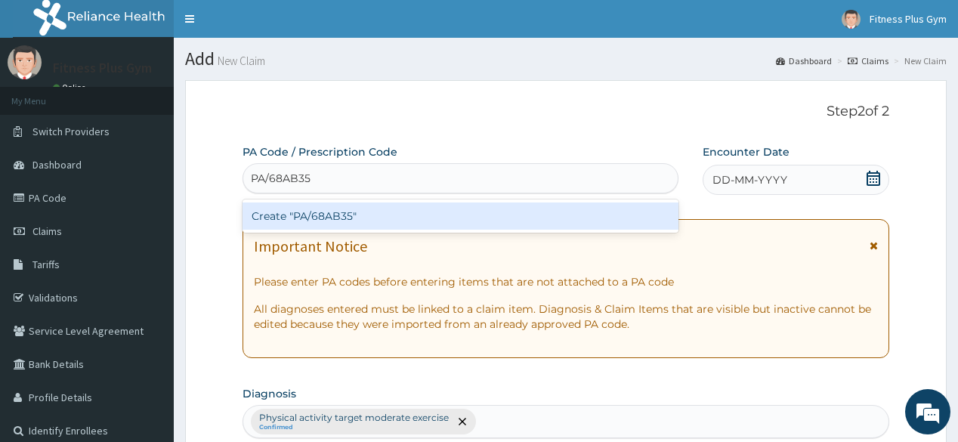
click at [505, 217] on div "Create "PA/68AB35"" at bounding box center [459, 215] width 435 height 27
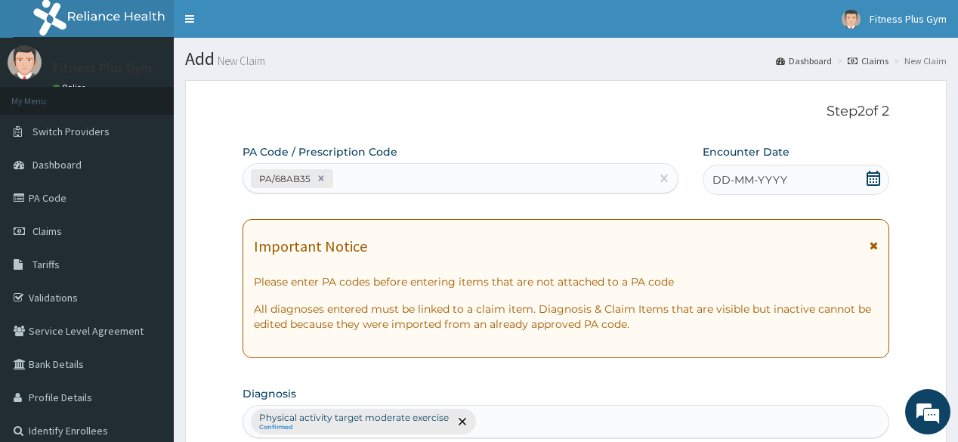
click at [875, 171] on icon at bounding box center [873, 178] width 15 height 15
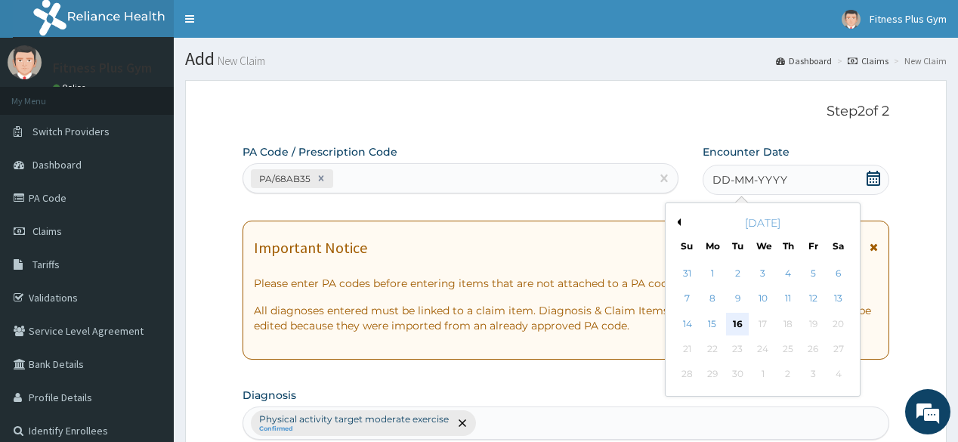
click at [740, 334] on div "16" at bounding box center [737, 324] width 23 height 23
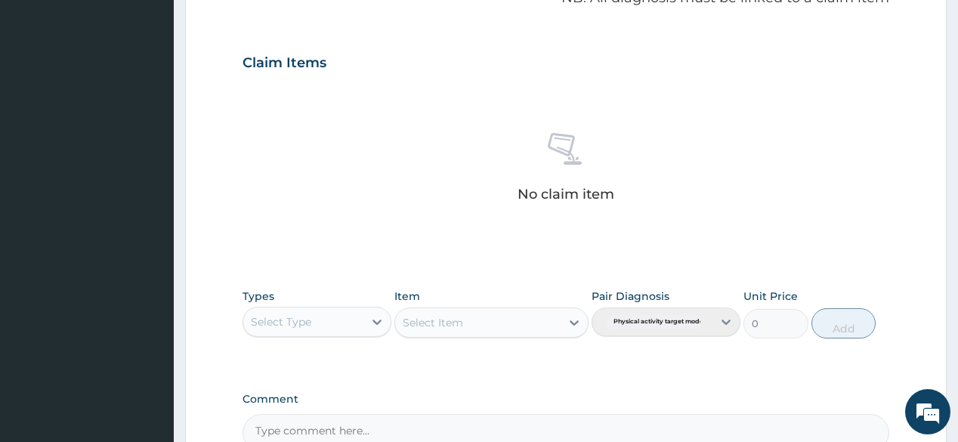
scroll to position [483, 0]
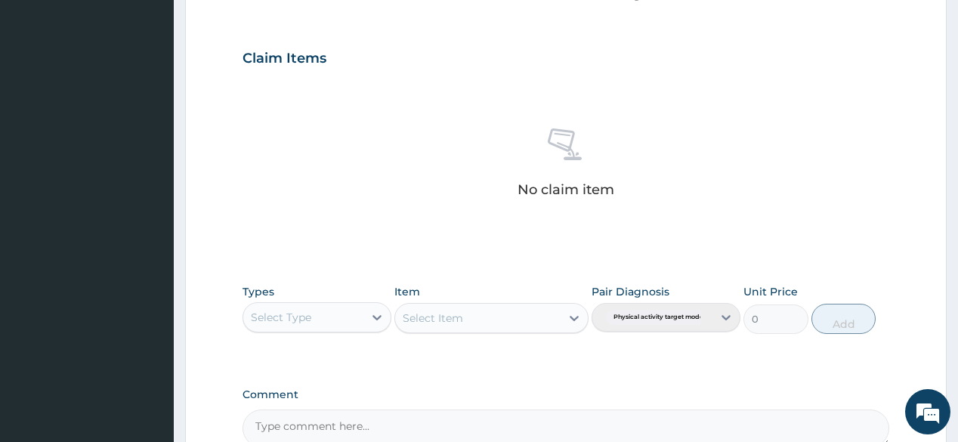
click at [332, 326] on div "Select Type" at bounding box center [303, 317] width 120 height 24
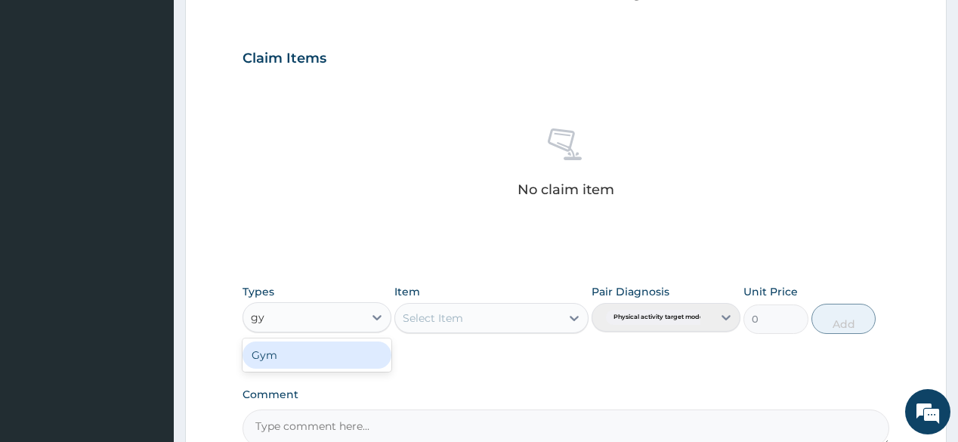
type input "gym"
click at [359, 362] on div "Gym" at bounding box center [316, 354] width 149 height 27
click at [568, 311] on icon at bounding box center [573, 317] width 15 height 15
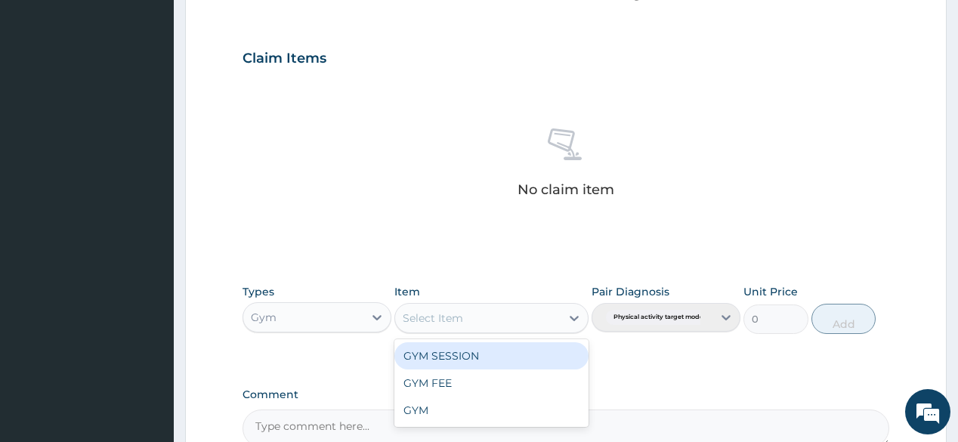
click at [517, 347] on div "GYM SESSION" at bounding box center [491, 355] width 194 height 27
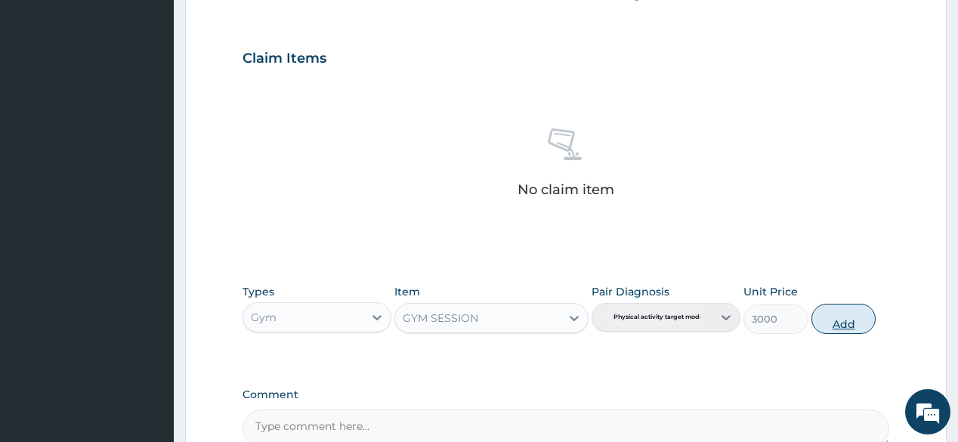
click at [822, 323] on button "Add" at bounding box center [843, 319] width 65 height 30
type input "0"
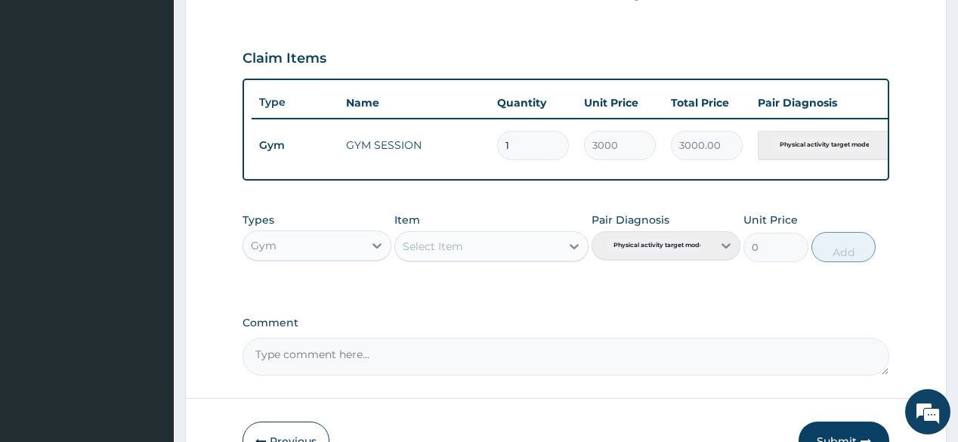
scroll to position [582, 0]
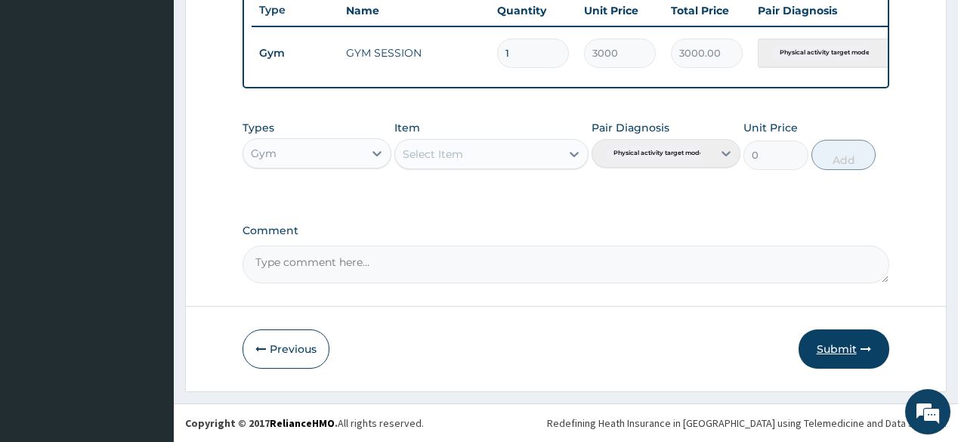
click at [819, 338] on button "Submit" at bounding box center [843, 348] width 91 height 39
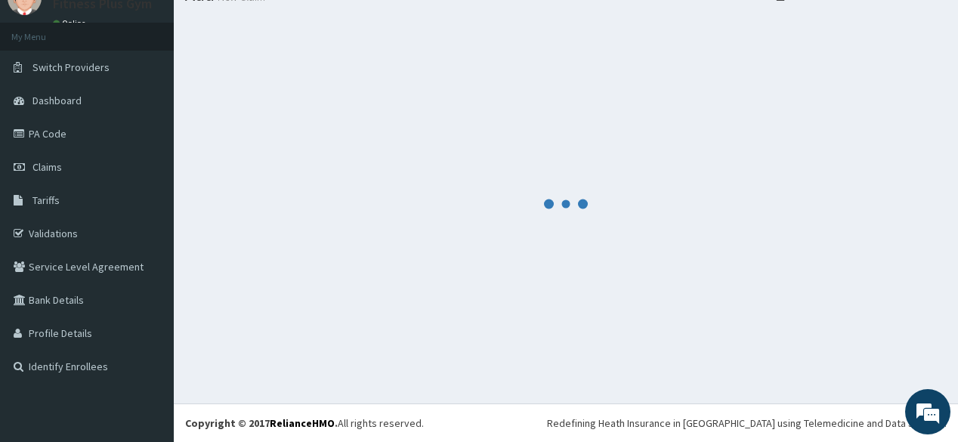
scroll to position [63, 0]
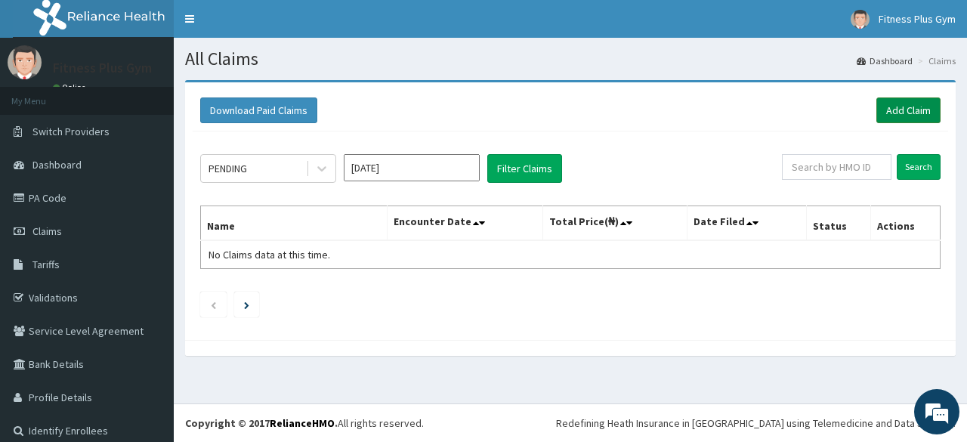
click at [903, 115] on link "Add Claim" at bounding box center [908, 110] width 64 height 26
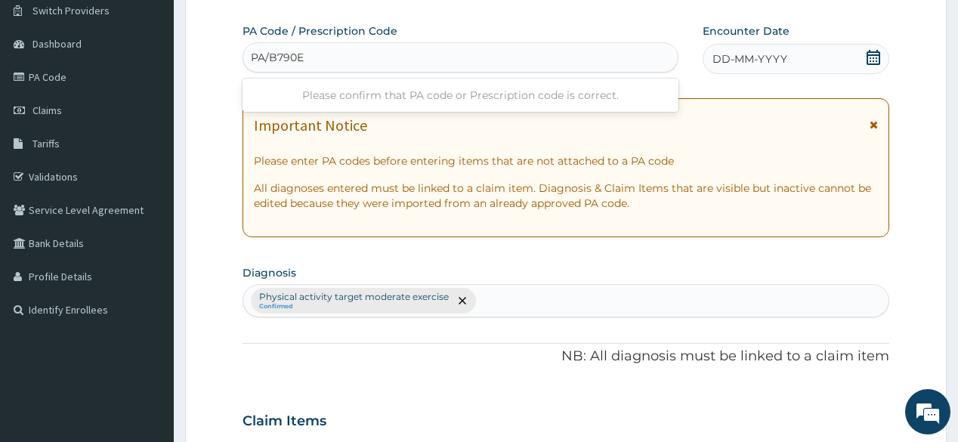
type input "PA/B790EC"
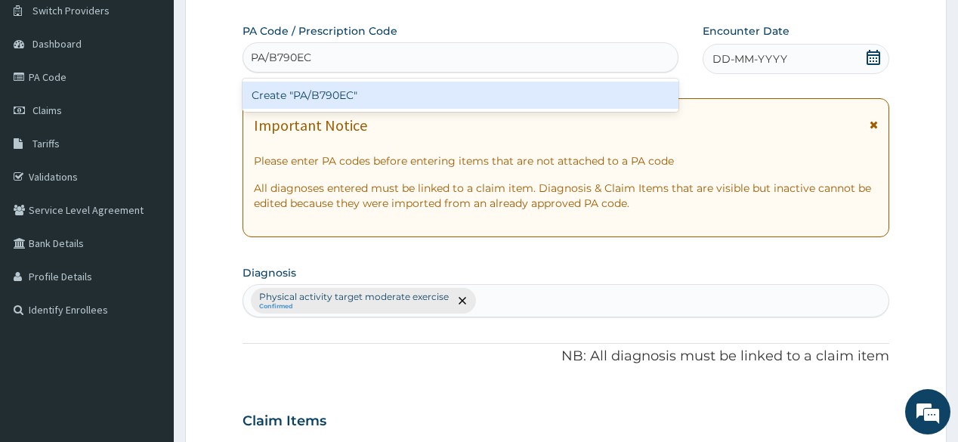
click at [359, 91] on div "Create "PA/B790EC"" at bounding box center [459, 95] width 435 height 27
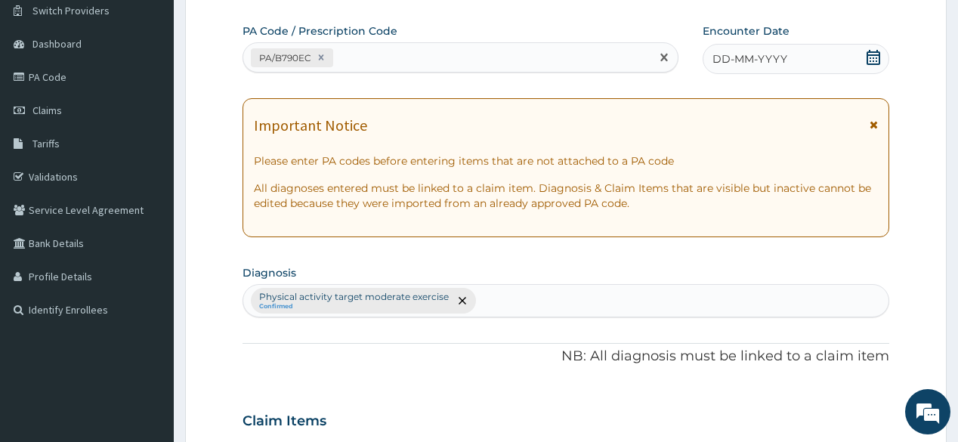
click at [870, 54] on icon at bounding box center [873, 57] width 14 height 15
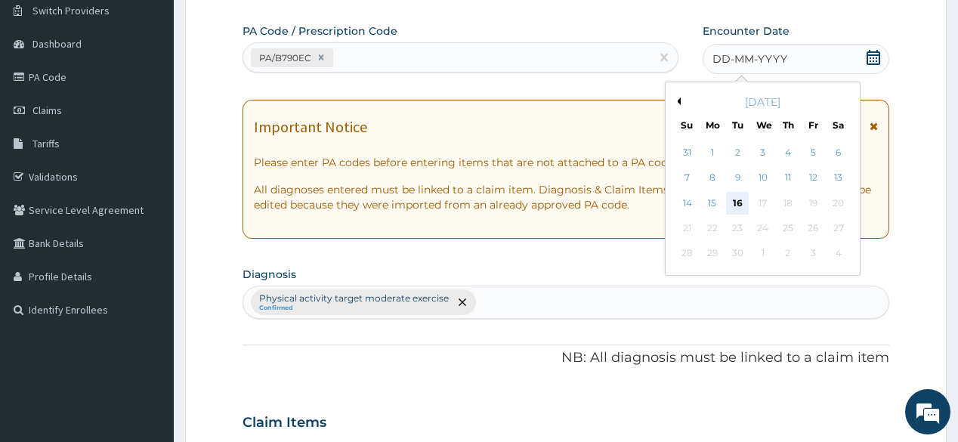
click at [742, 202] on div "16" at bounding box center [737, 203] width 23 height 23
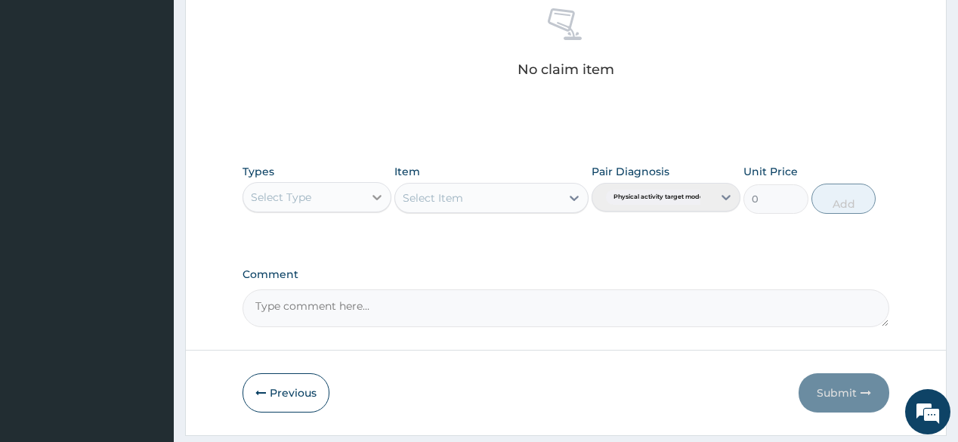
scroll to position [604, 0]
click at [356, 196] on div "Select Type" at bounding box center [303, 196] width 120 height 24
type input "gym"
click at [332, 233] on div "Gym" at bounding box center [316, 234] width 149 height 27
click at [541, 193] on div "Select Item" at bounding box center [491, 197] width 194 height 30
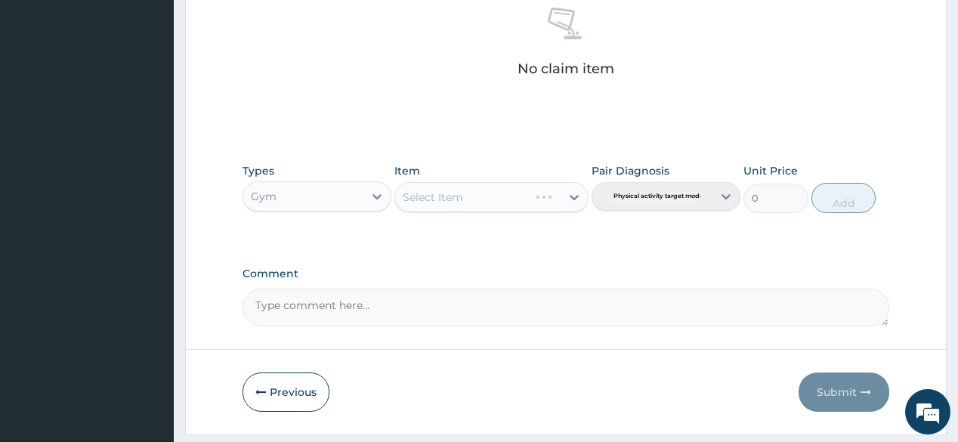
click at [526, 201] on div "Select Item" at bounding box center [491, 197] width 194 height 30
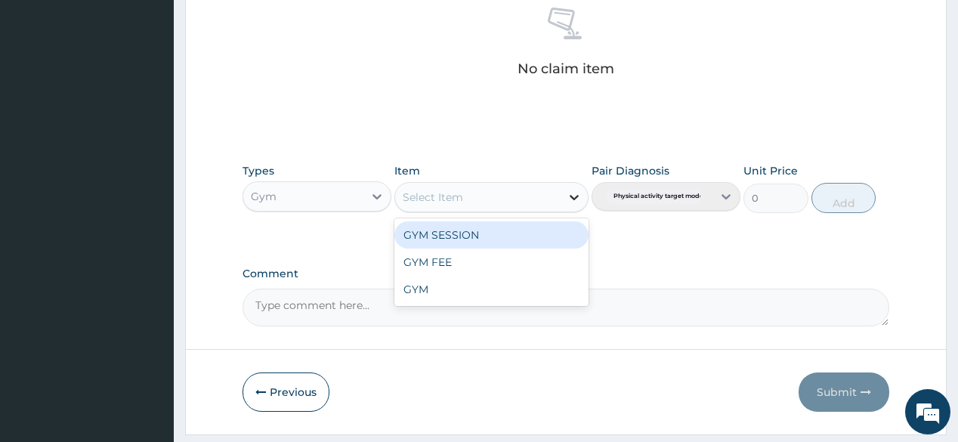
click at [566, 202] on icon at bounding box center [573, 197] width 15 height 15
click at [536, 233] on div "GYM SESSION" at bounding box center [491, 234] width 194 height 27
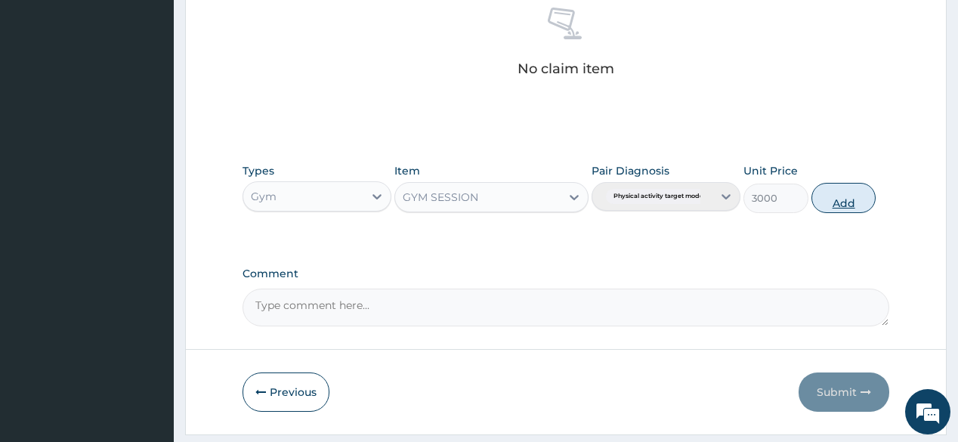
click at [860, 205] on button "Add" at bounding box center [843, 198] width 65 height 30
type input "0"
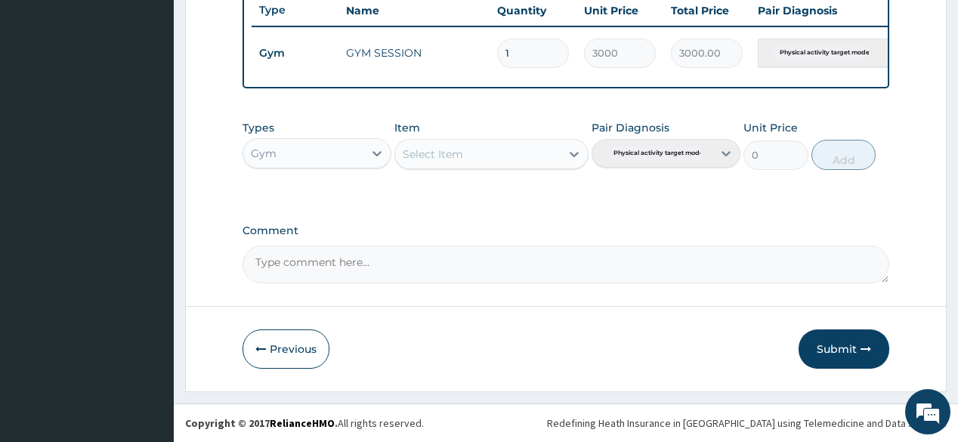
scroll to position [582, 0]
click at [870, 333] on button "Submit" at bounding box center [843, 348] width 91 height 39
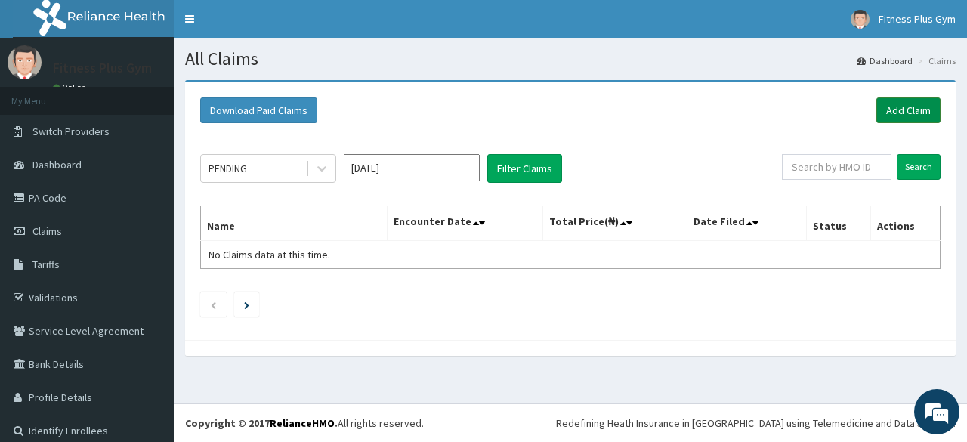
click at [915, 118] on link "Add Claim" at bounding box center [908, 110] width 64 height 26
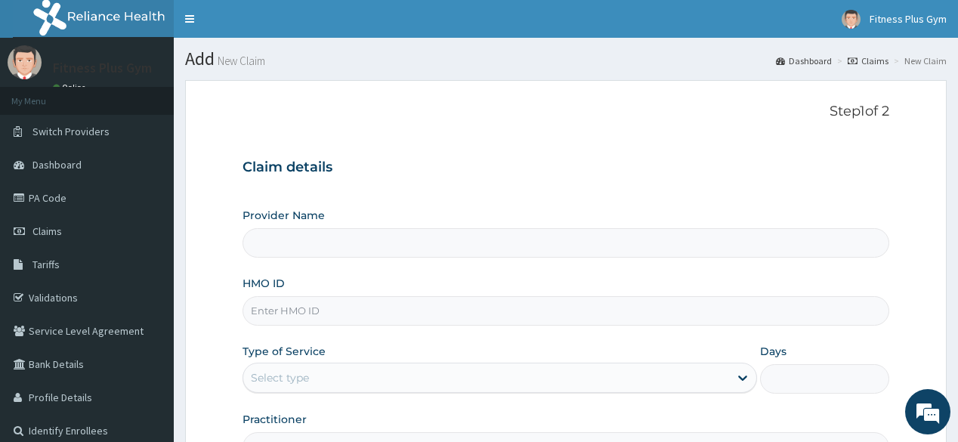
click at [342, 310] on input "HMO ID" at bounding box center [565, 310] width 646 height 29
type input "ab"
type input "Fitness plus Gym"
type input "1"
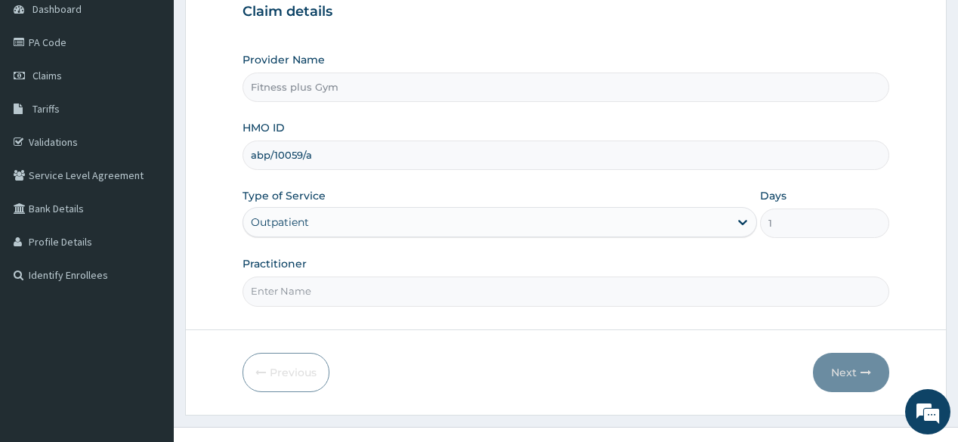
scroll to position [177, 0]
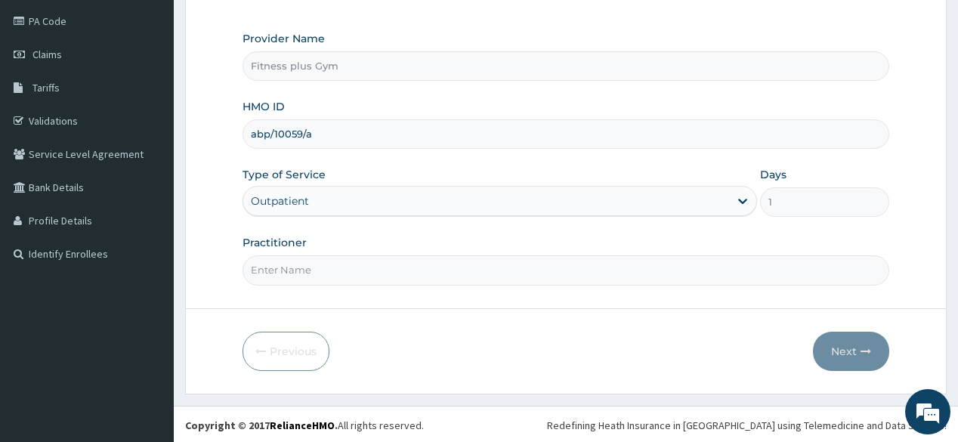
type input "abp/10059/a"
click at [404, 271] on input "Practitioner" at bounding box center [565, 269] width 646 height 29
type input "fitnessplus"
click at [863, 363] on button "Next" at bounding box center [851, 351] width 76 height 39
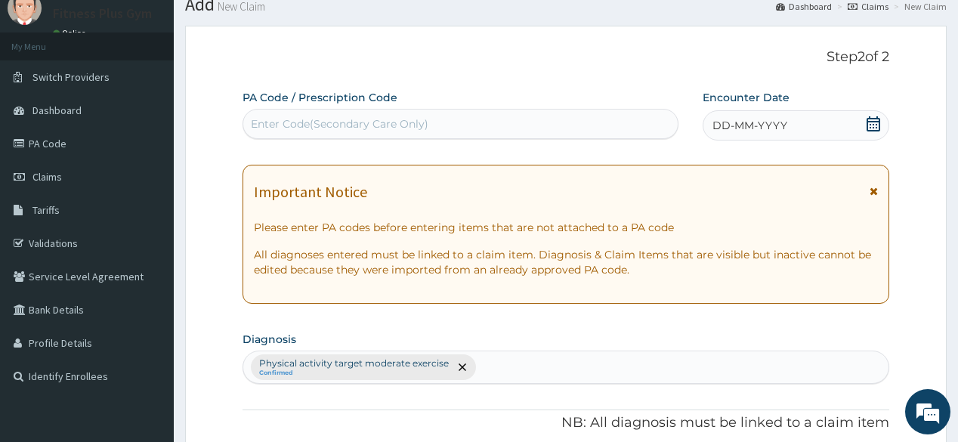
scroll to position [0, 0]
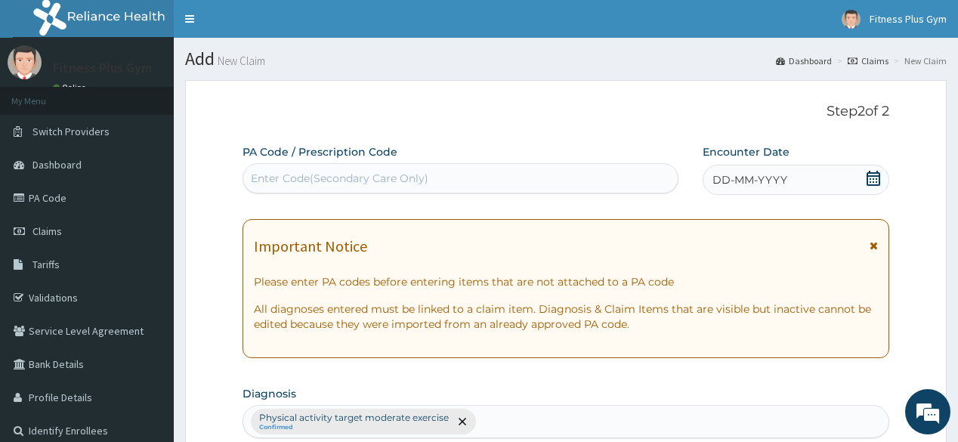
click at [334, 181] on div "Enter Code(Secondary Care Only)" at bounding box center [339, 178] width 177 height 15
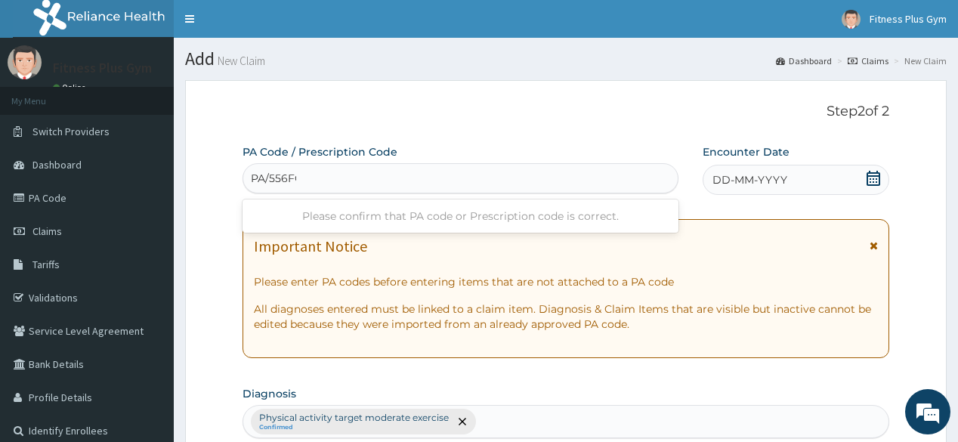
type input "PA/556FCC"
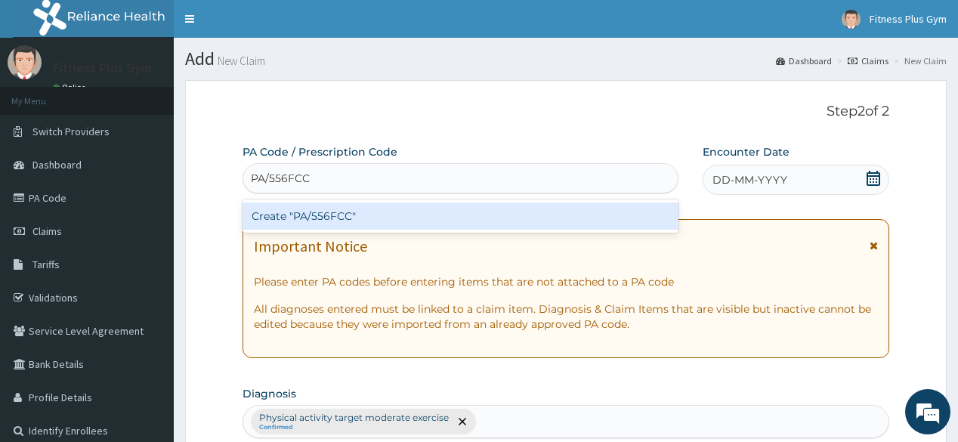
click at [417, 205] on div "Create "PA/556FCC"" at bounding box center [459, 215] width 435 height 27
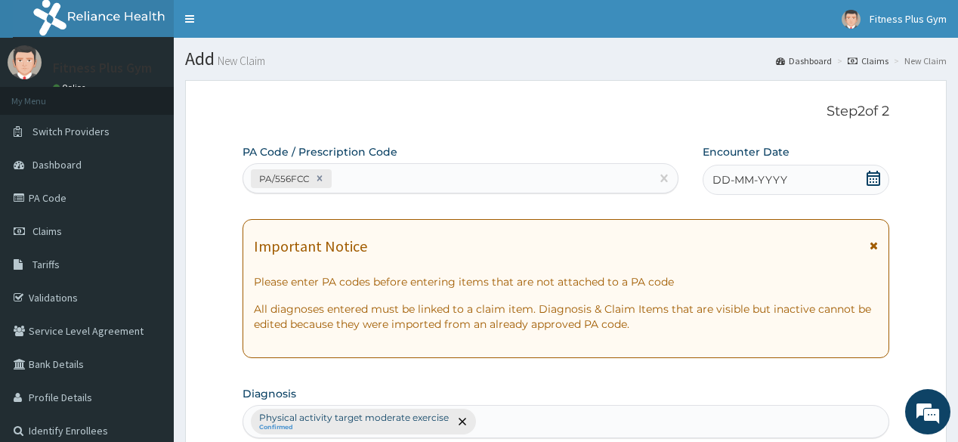
click at [883, 171] on div "DD-MM-YYYY" at bounding box center [795, 180] width 187 height 30
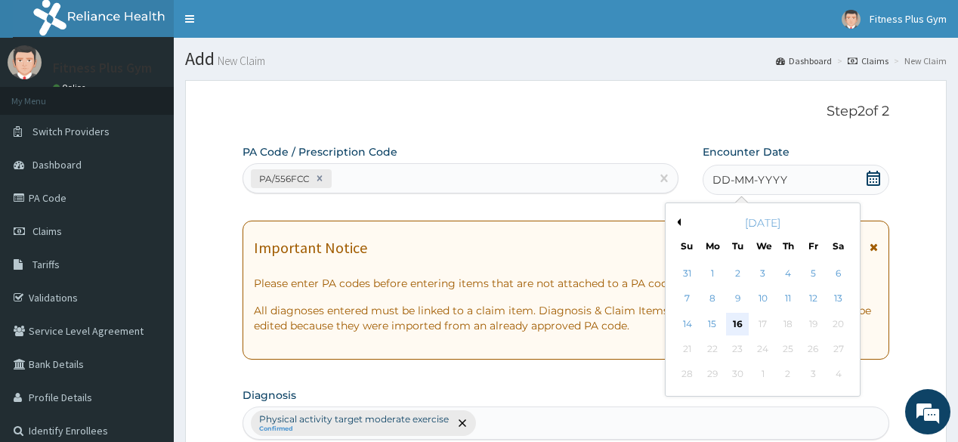
click at [742, 329] on div "16" at bounding box center [737, 324] width 23 height 23
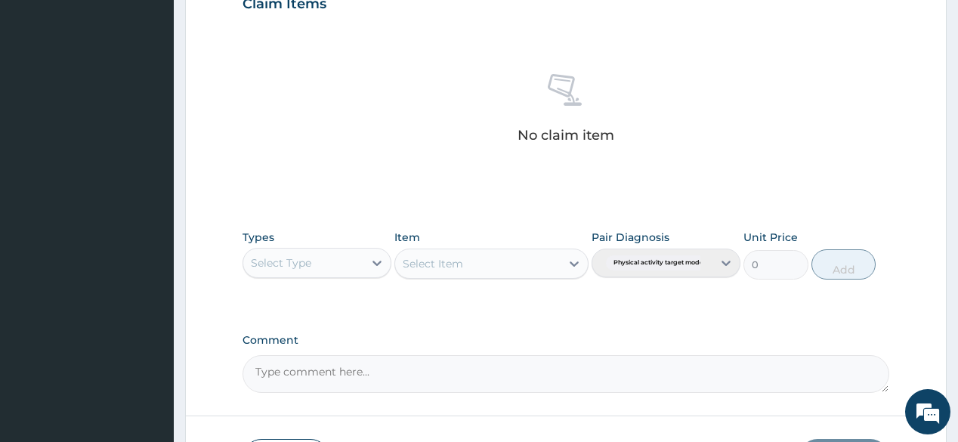
scroll to position [544, 0]
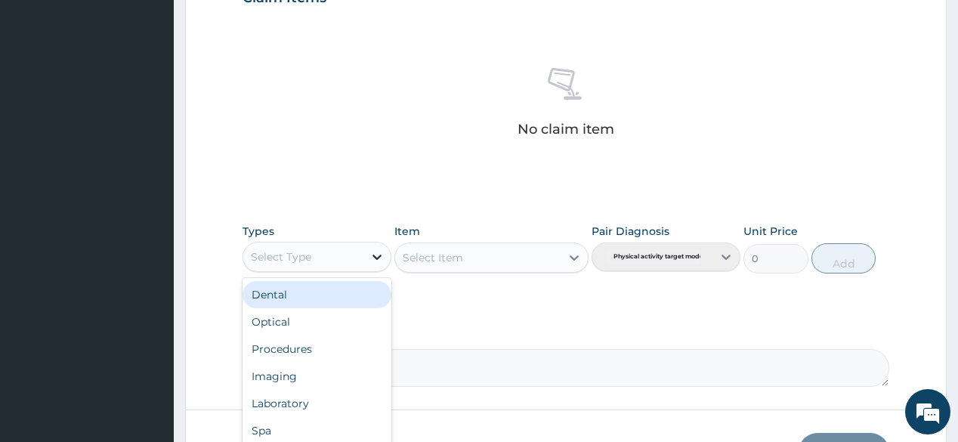
click at [375, 261] on icon at bounding box center [376, 256] width 15 height 15
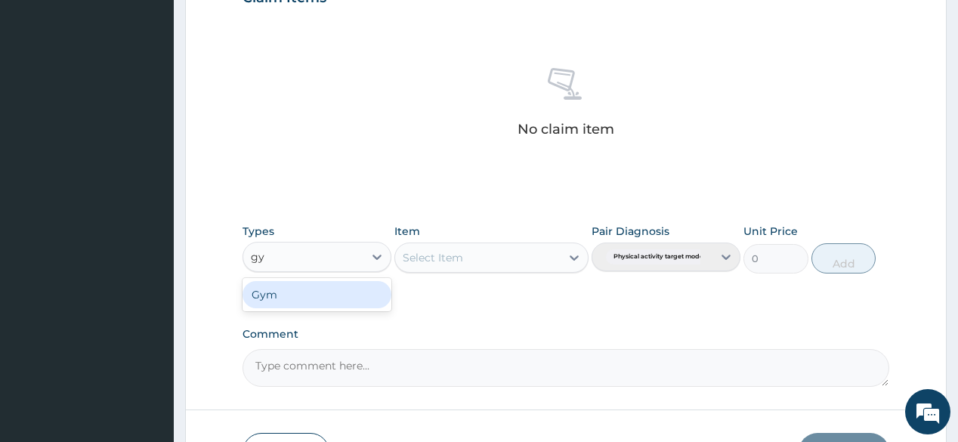
type input "gym"
click at [335, 297] on div "Gym" at bounding box center [316, 294] width 149 height 27
click at [507, 267] on div "Select Item" at bounding box center [491, 257] width 194 height 30
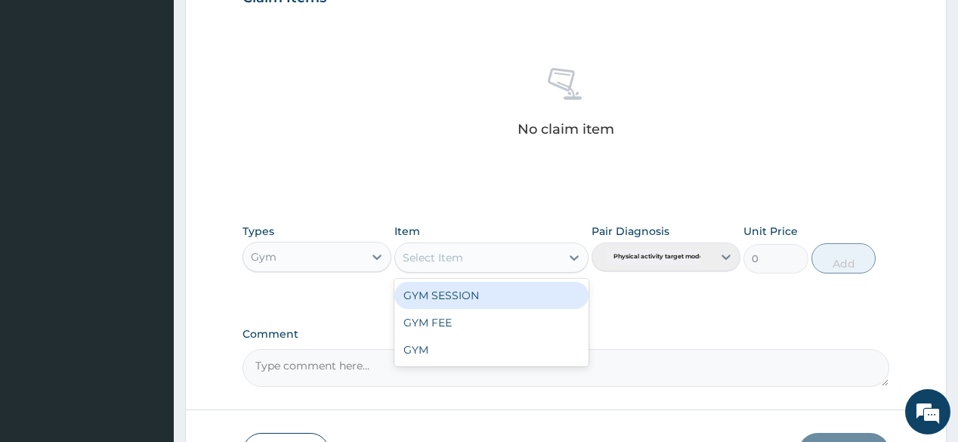
click at [549, 253] on div "Select Item" at bounding box center [477, 257] width 165 height 24
click at [501, 293] on div "GYM SESSION" at bounding box center [491, 295] width 194 height 27
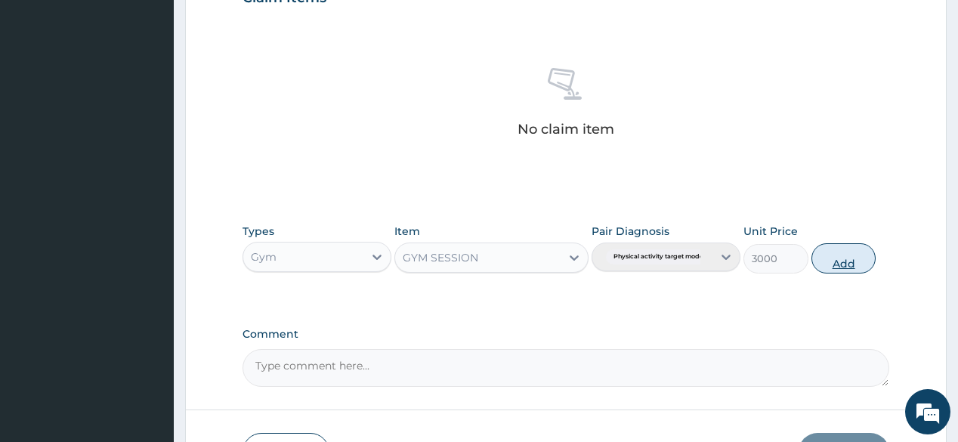
click at [841, 257] on button "Add" at bounding box center [843, 258] width 65 height 30
type input "0"
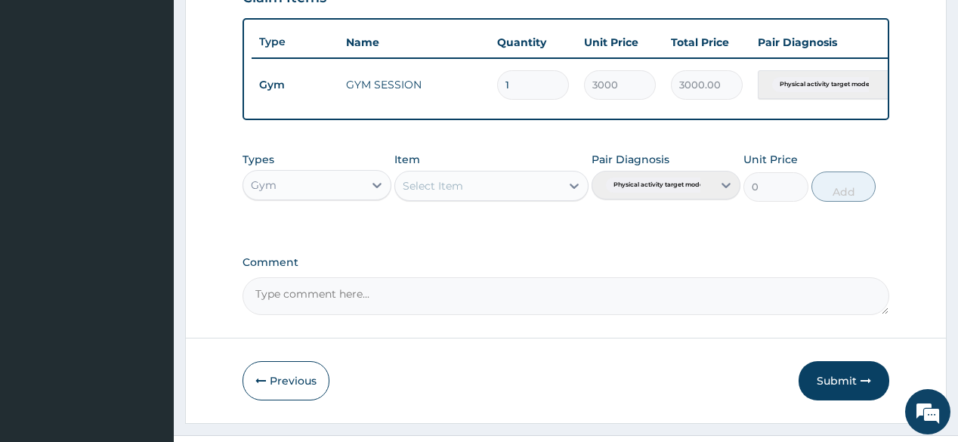
scroll to position [582, 0]
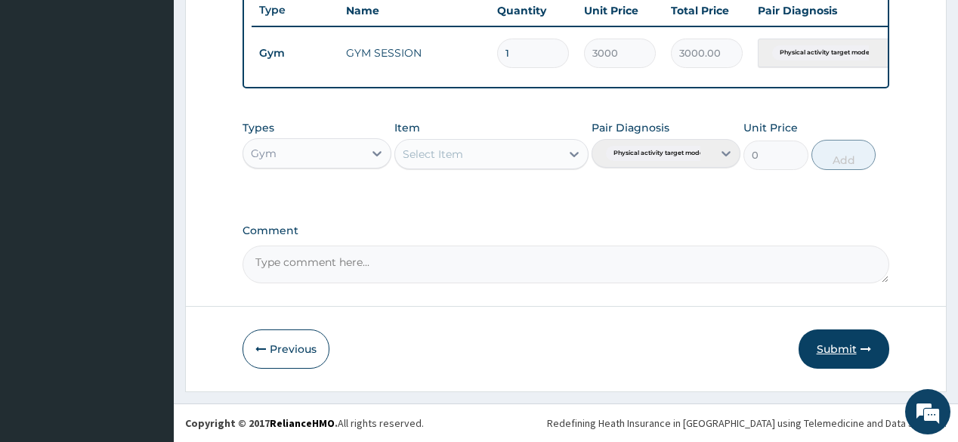
click at [845, 338] on button "Submit" at bounding box center [843, 348] width 91 height 39
